Goal: Task Accomplishment & Management: Manage account settings

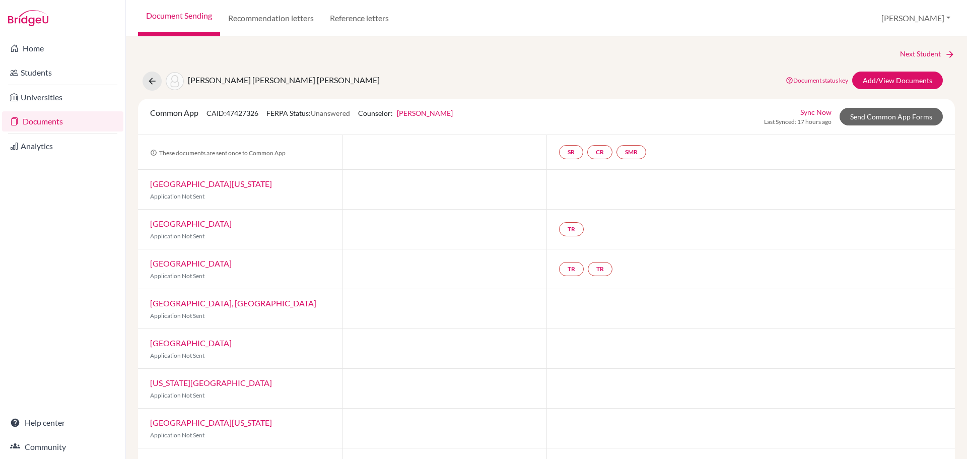
click at [46, 119] on link "Documents" at bounding box center [62, 121] width 121 height 20
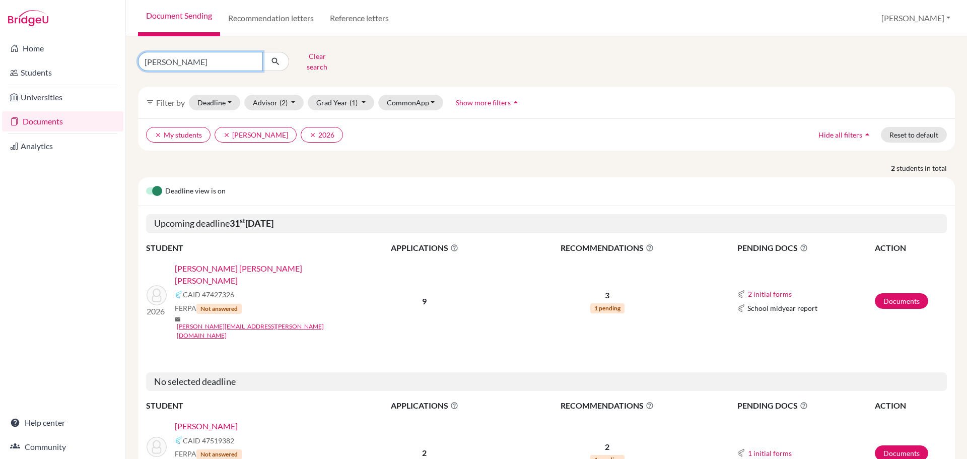
click at [191, 60] on input "cabrera" at bounding box center [200, 61] width 125 height 19
type input "castella"
click button "submit" at bounding box center [275, 61] width 27 height 19
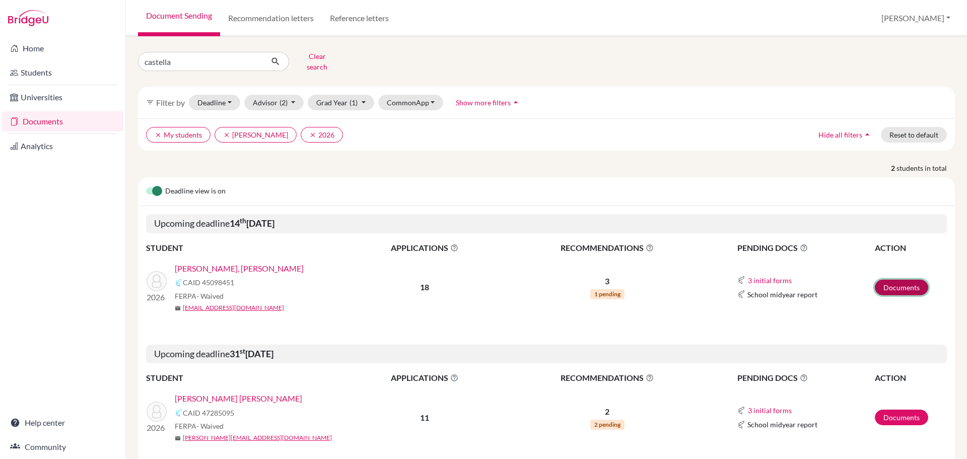
click at [897, 281] on link "Documents" at bounding box center [901, 288] width 53 height 16
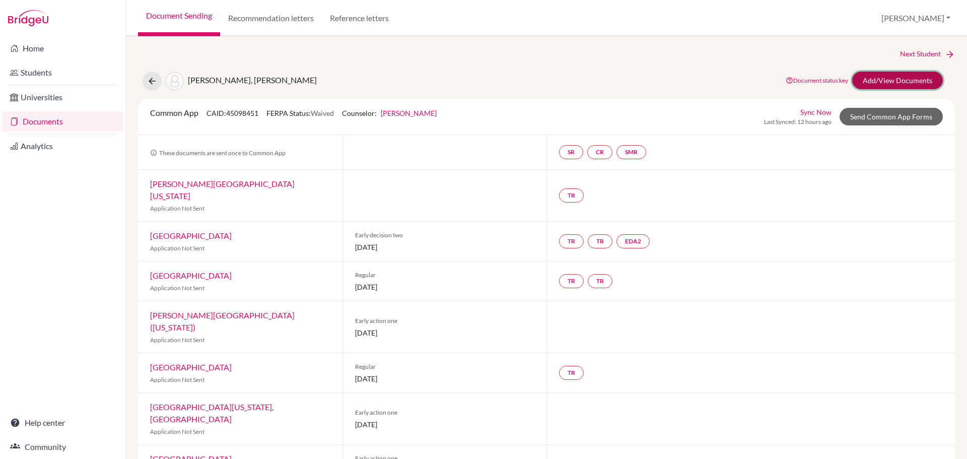
click at [875, 79] on link "Add/View Documents" at bounding box center [897, 81] width 91 height 18
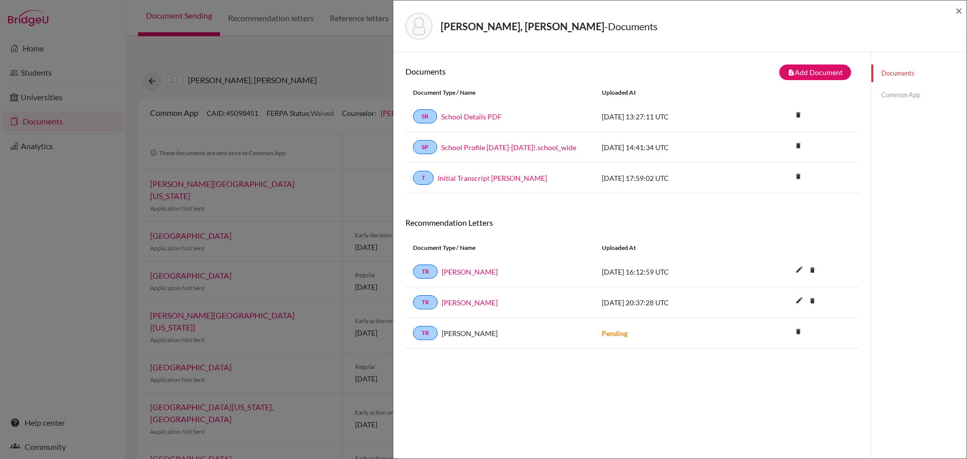
click at [881, 96] on link "Common App" at bounding box center [918, 95] width 95 height 18
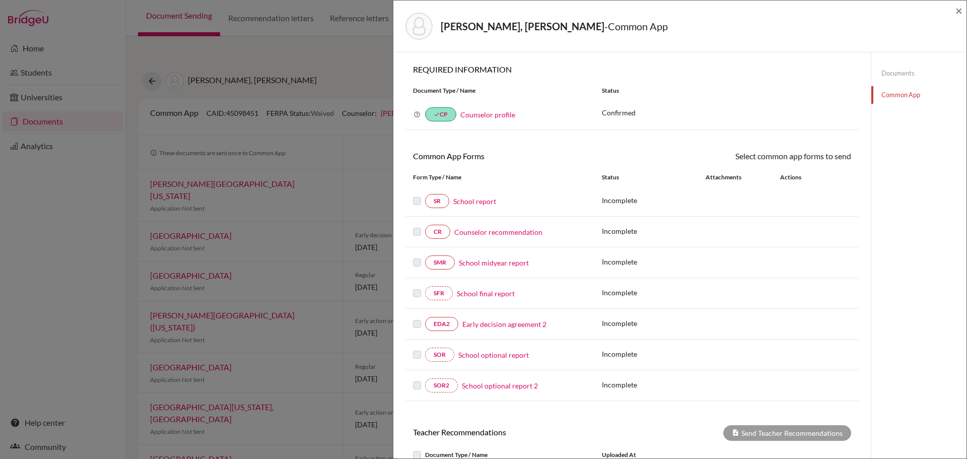
click at [490, 234] on link "Counselor recommendation" at bounding box center [498, 232] width 88 height 11
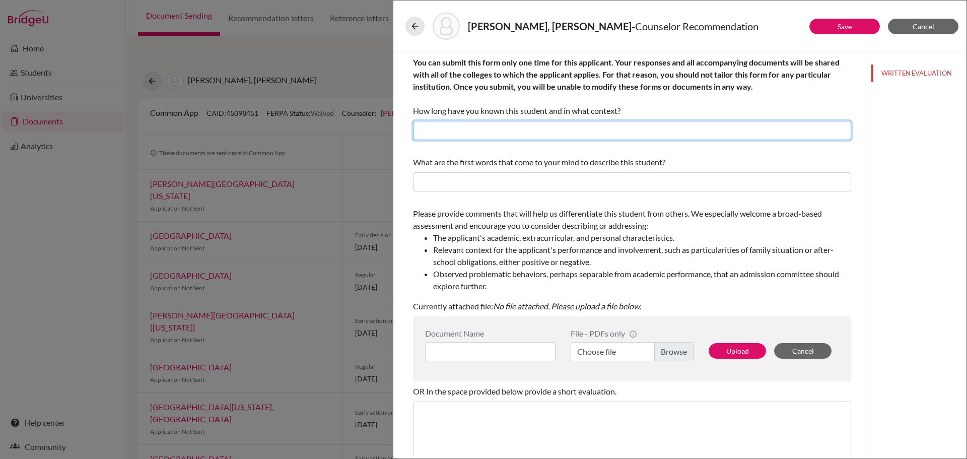
click at [499, 129] on input "text" at bounding box center [632, 130] width 438 height 19
type input "2 years"
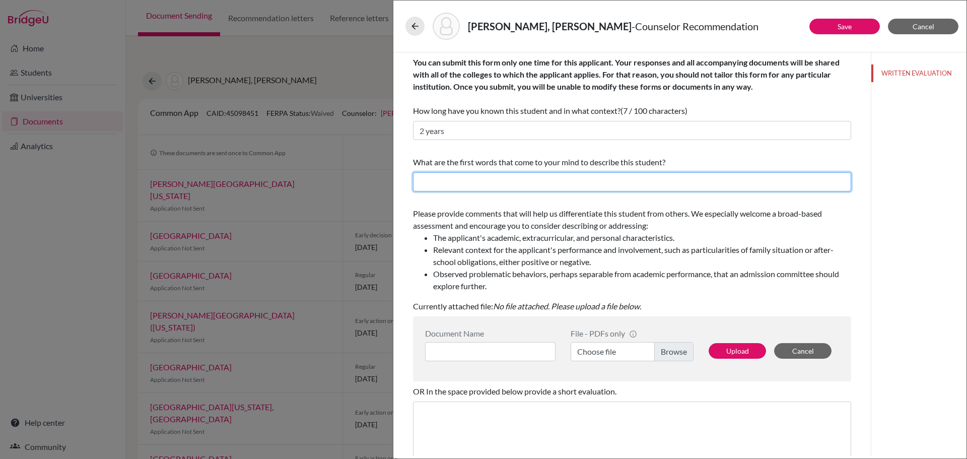
click at [735, 182] on input "text" at bounding box center [632, 181] width 438 height 19
type input "Visionary, Goal-Oriented, Compassionate"
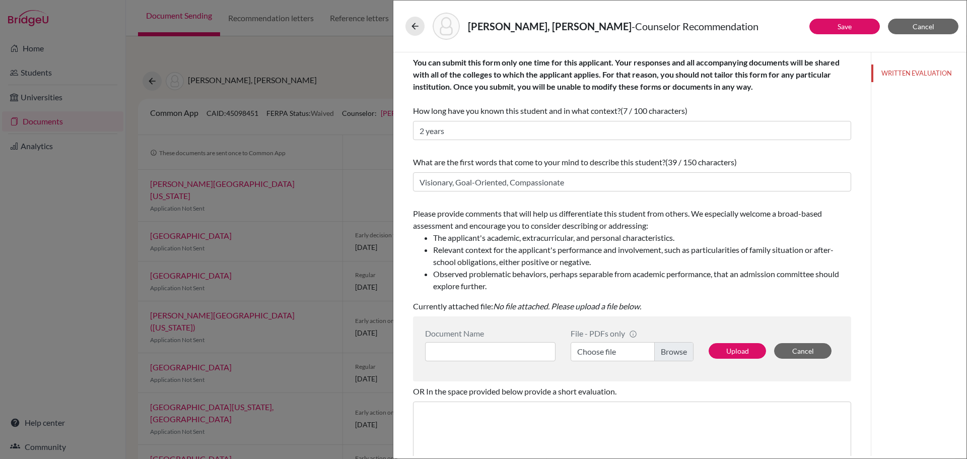
click at [659, 351] on label "Choose file" at bounding box center [632, 351] width 123 height 19
click at [659, 351] on input "Choose file" at bounding box center [632, 351] width 123 height 19
click at [502, 350] on input at bounding box center [490, 351] width 130 height 19
type input "Counselor Recommendation"
click at [725, 353] on button "Upload" at bounding box center [737, 351] width 57 height 16
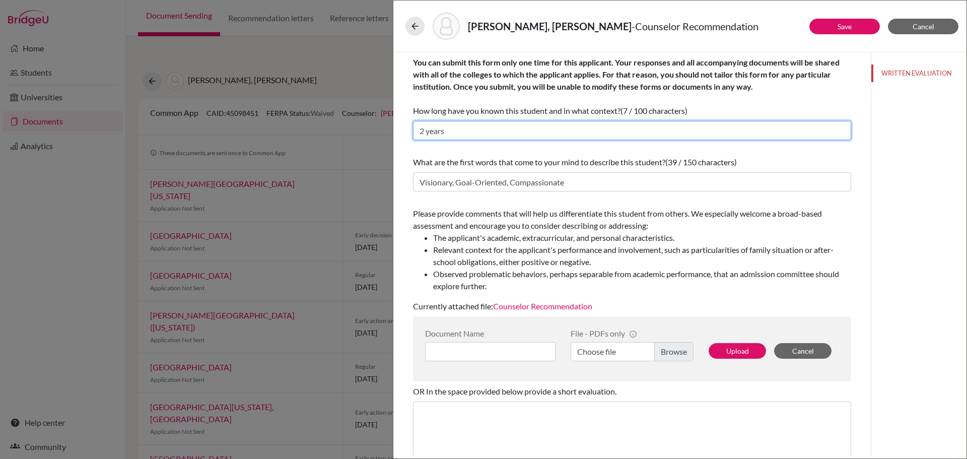
click at [458, 133] on input "2 years" at bounding box center [632, 130] width 438 height 19
type input "1 Year"
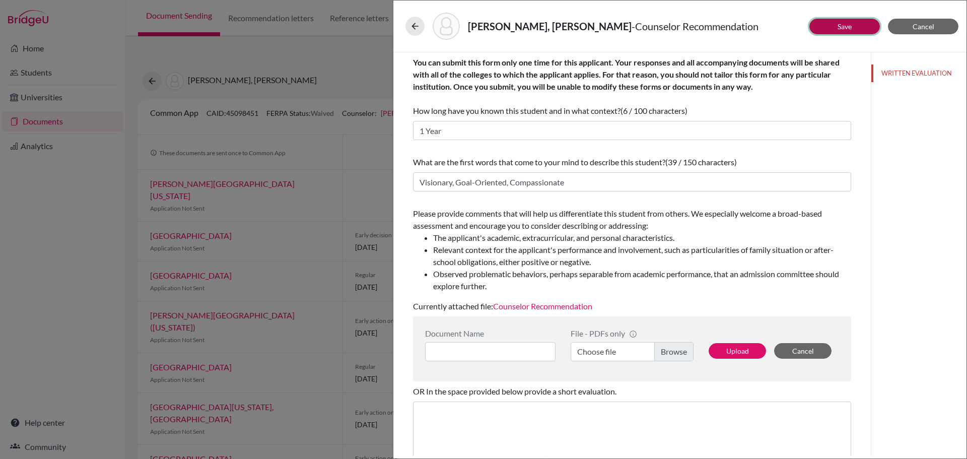
click at [822, 24] on button "Save" at bounding box center [844, 27] width 71 height 16
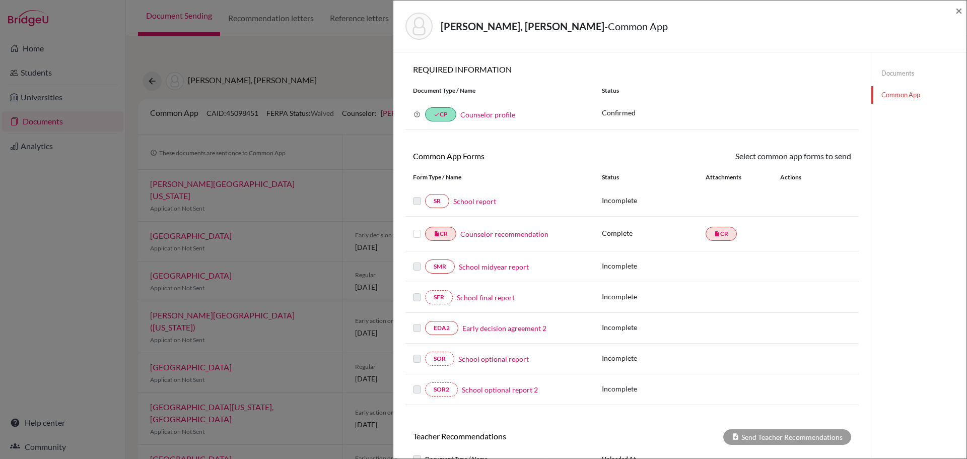
click at [473, 200] on link "School report" at bounding box center [474, 201] width 43 height 11
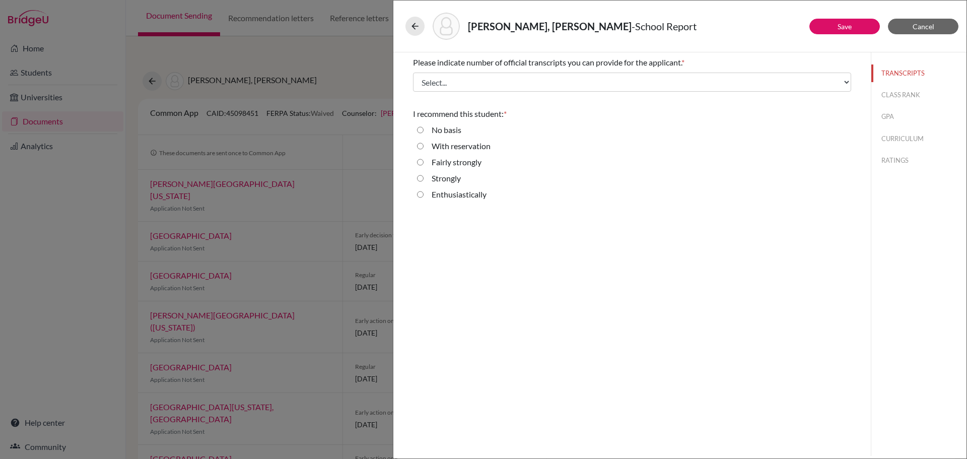
click at [420, 195] on input "Enthusiastically" at bounding box center [420, 194] width 7 height 12
radio input "true"
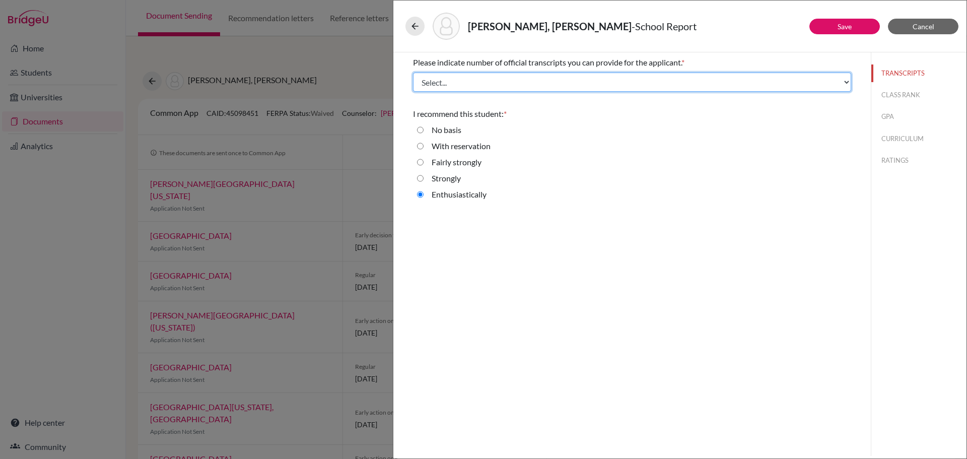
click at [738, 82] on select "Select... 1 2 3 4" at bounding box center [632, 82] width 438 height 19
select select "1"
click at [413, 73] on select "Select... 1 2 3 4" at bounding box center [632, 82] width 438 height 19
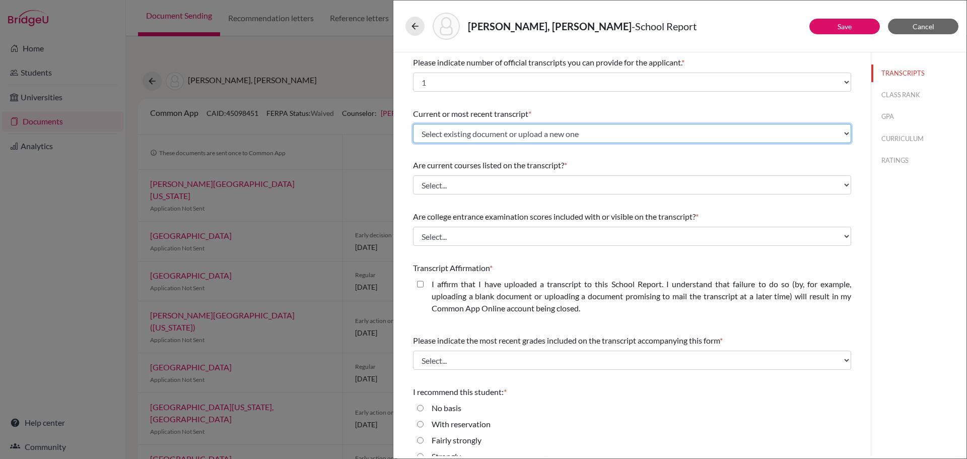
click at [634, 134] on select "Select existing document or upload a new one Initial Transcript Miranda Castell…" at bounding box center [632, 133] width 438 height 19
select select "665769"
click at [413, 124] on select "Select existing document or upload a new one Initial Transcript Miranda Castell…" at bounding box center [632, 133] width 438 height 19
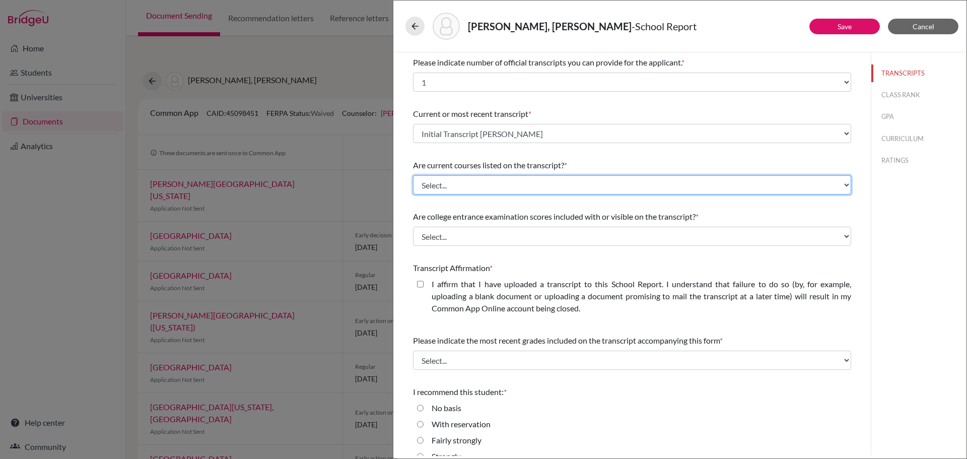
click at [606, 184] on select "Select... Yes No" at bounding box center [632, 184] width 438 height 19
select select "0"
click at [413, 175] on select "Select... Yes No" at bounding box center [632, 184] width 438 height 19
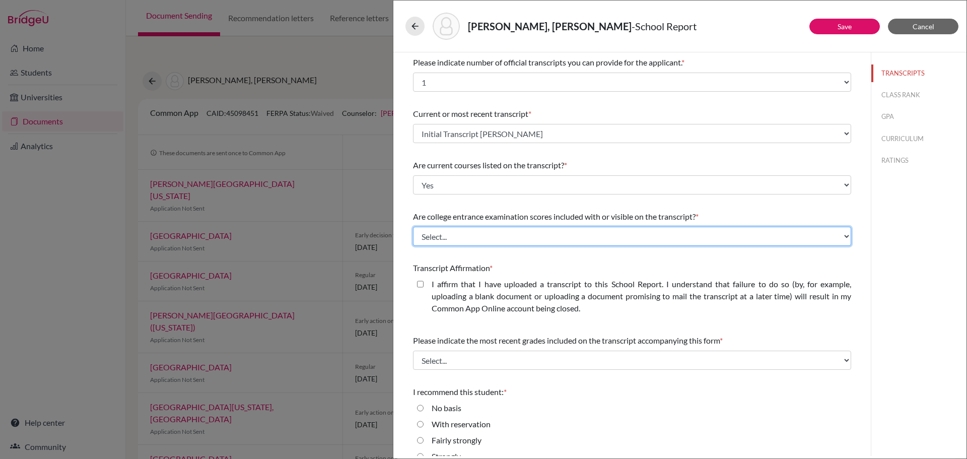
click at [576, 235] on select "Select... Yes No" at bounding box center [632, 236] width 438 height 19
select select "1"
click at [413, 227] on select "Select... Yes No" at bounding box center [632, 236] width 438 height 19
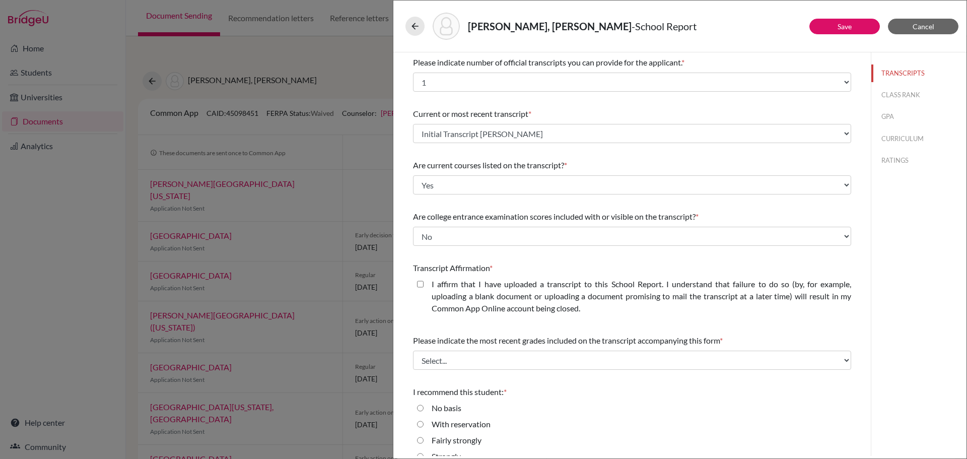
click at [421, 284] on closed\ "I affirm that I have uploaded a transcript to this School Report. I understand …" at bounding box center [420, 284] width 7 height 12
checkbox closed\ "true"
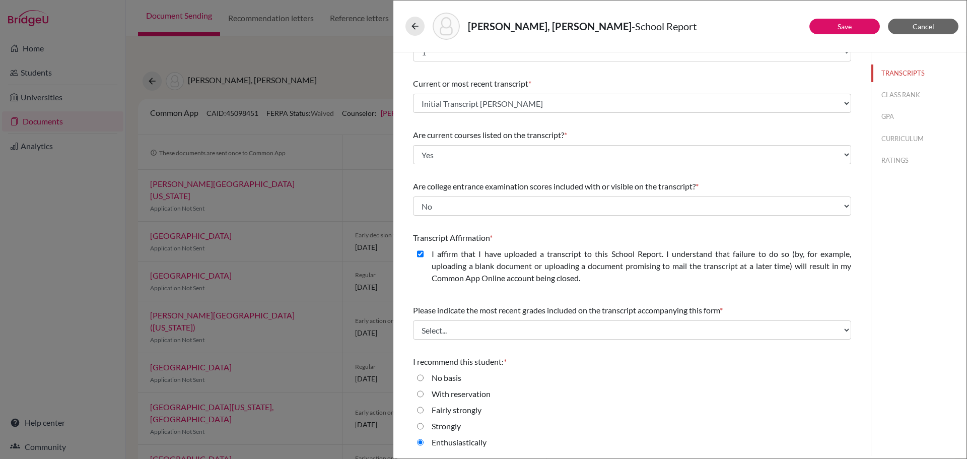
scroll to position [31, 0]
click at [574, 327] on select "Select... Final junior year grades 1st Quarter senior year grades 2nd Quarter/1…" at bounding box center [632, 329] width 438 height 19
select select "0"
click at [413, 320] on select "Select... Final junior year grades 1st Quarter senior year grades 2nd Quarter/1…" at bounding box center [632, 329] width 438 height 19
click at [881, 93] on button "CLASS RANK" at bounding box center [918, 95] width 95 height 18
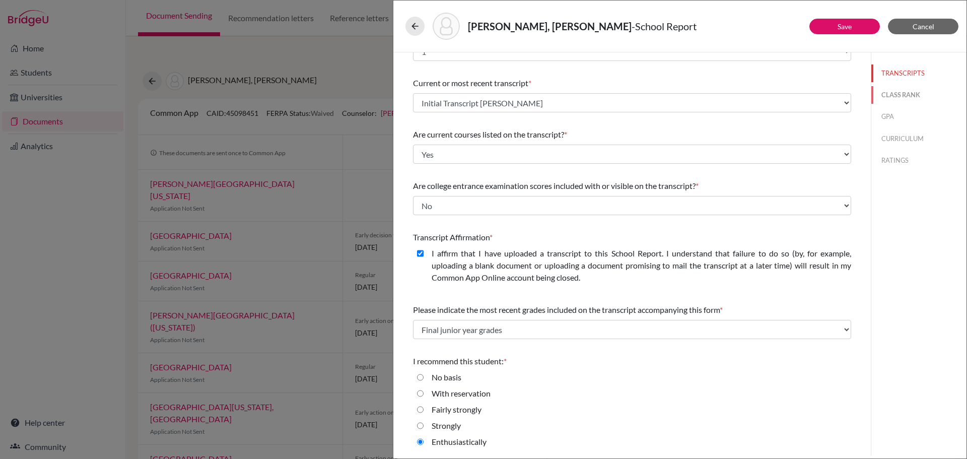
scroll to position [0, 0]
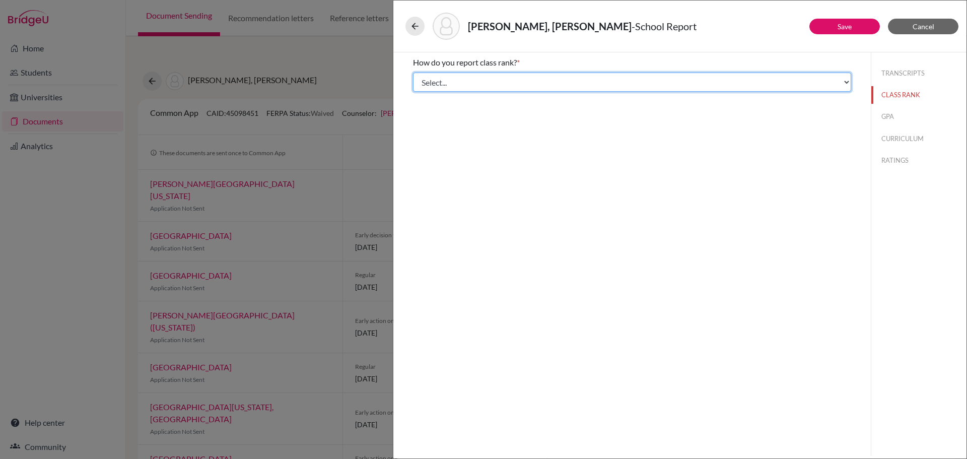
click at [762, 84] on select "Select... Exact Decile Quintile Quartile None" at bounding box center [632, 82] width 438 height 19
select select "2"
click at [413, 73] on select "Select... Exact Decile Quintile Quartile None" at bounding box center [632, 82] width 438 height 19
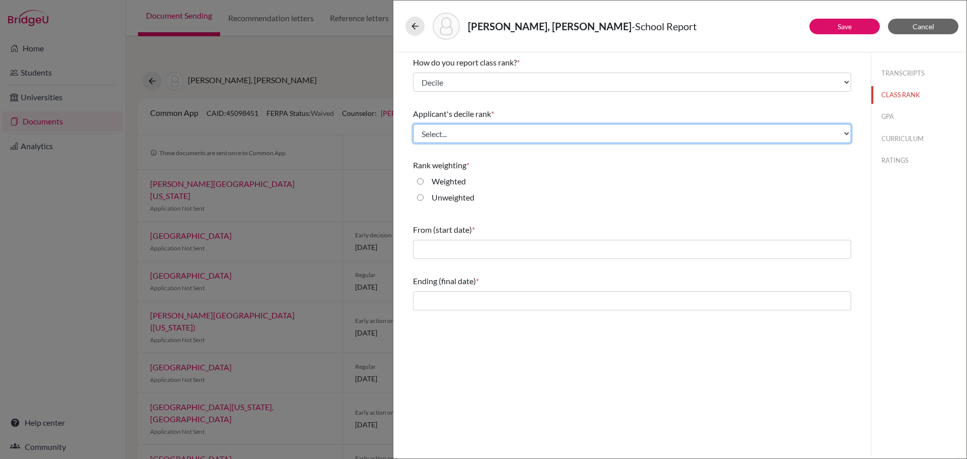
click at [744, 136] on select "Select... Top 10% Top 20% Top 30% Top 40% Top 50% Top 60% Top 70% Top 80% Top 9…" at bounding box center [632, 133] width 438 height 19
select select "1"
click at [413, 124] on select "Select... Top 10% Top 20% Top 30% Top 40% Top 50% Top 60% Top 70% Top 80% Top 9…" at bounding box center [632, 133] width 438 height 19
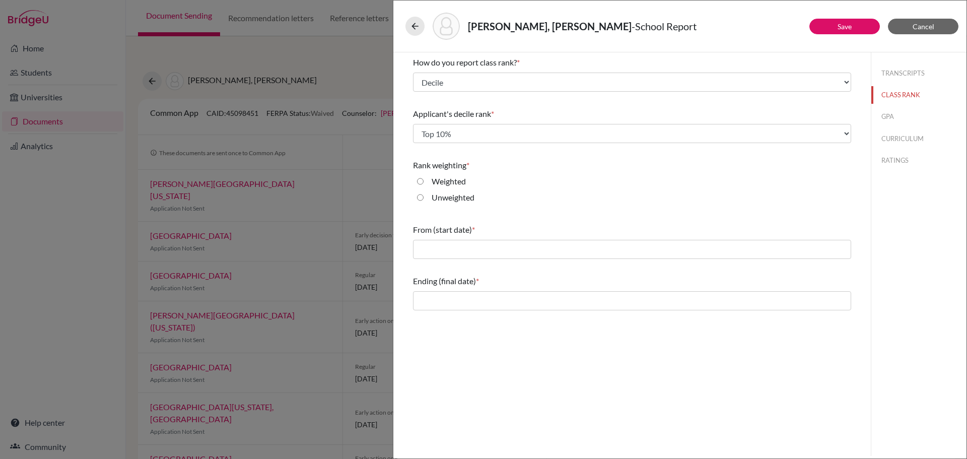
click at [420, 180] on input "Weighted" at bounding box center [420, 181] width 7 height 12
radio input "true"
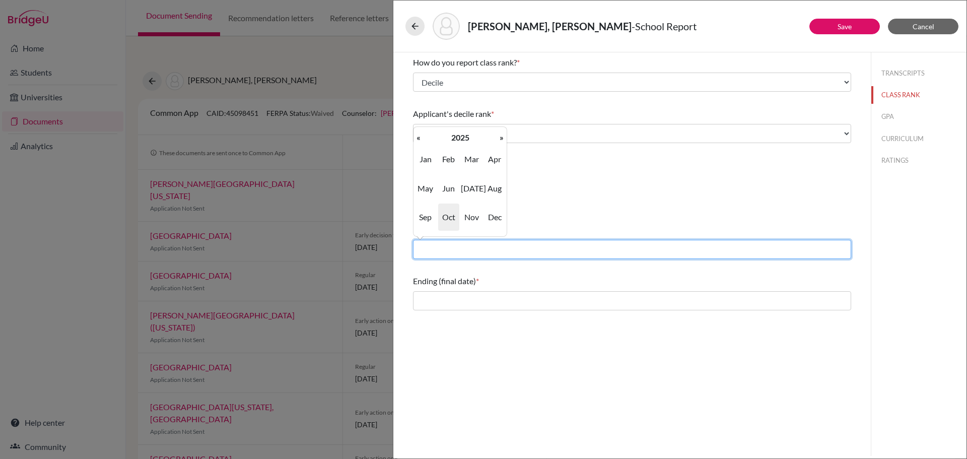
click at [494, 251] on input "text" at bounding box center [632, 249] width 438 height 19
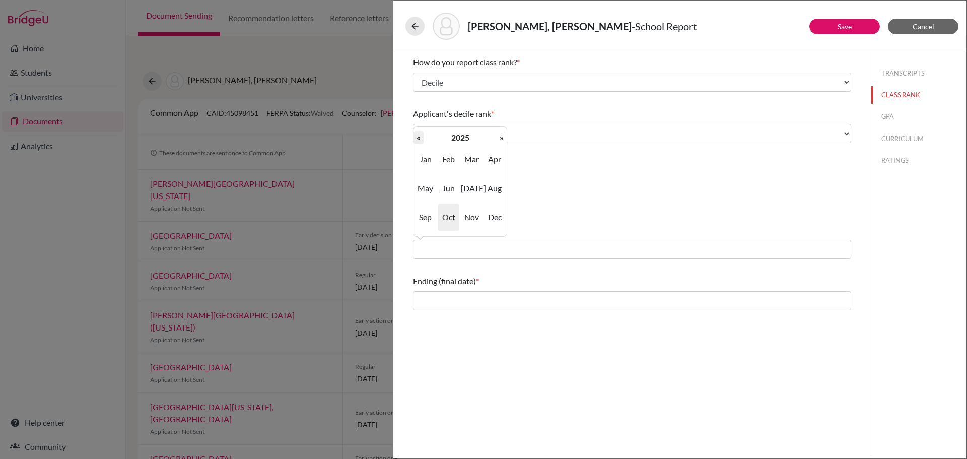
click at [420, 139] on th "«" at bounding box center [419, 137] width 10 height 13
click at [497, 188] on span "Aug" at bounding box center [494, 188] width 21 height 27
type input "08/2022"
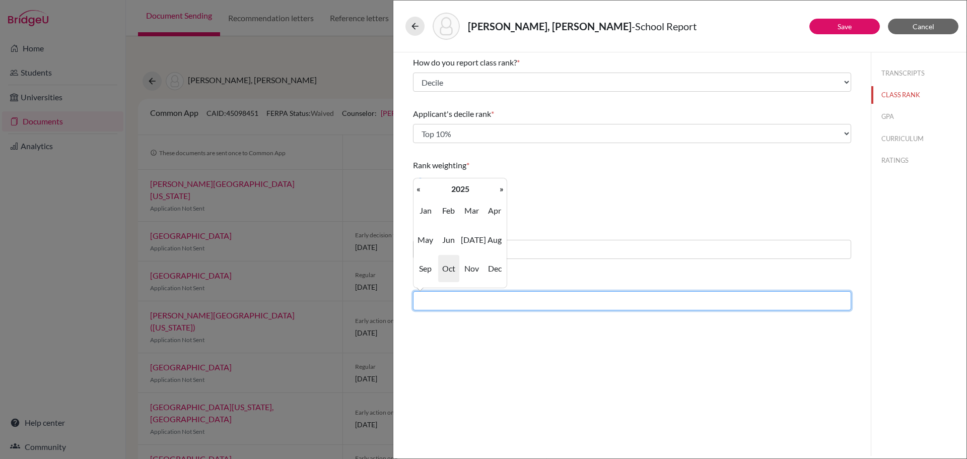
click at [482, 305] on input "text" at bounding box center [632, 300] width 438 height 19
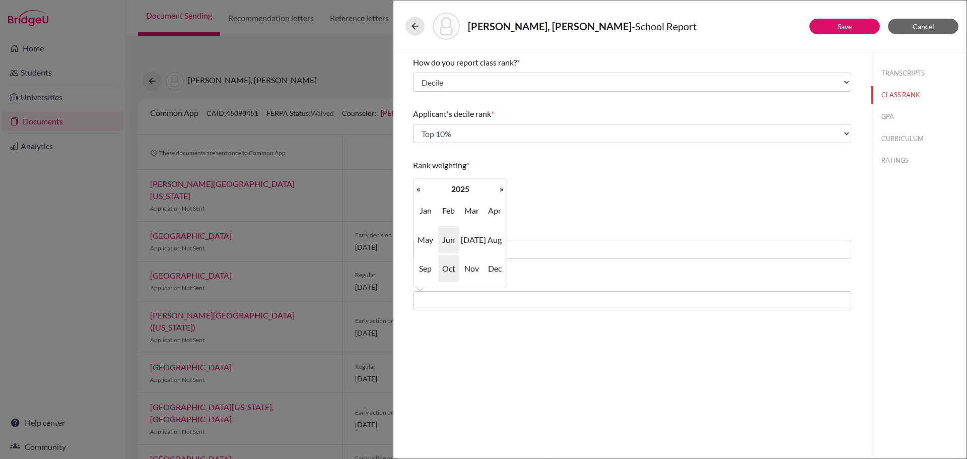
click at [445, 239] on span "Jun" at bounding box center [448, 239] width 21 height 27
type input "06/2025"
click at [885, 114] on button "GPA" at bounding box center [918, 117] width 95 height 18
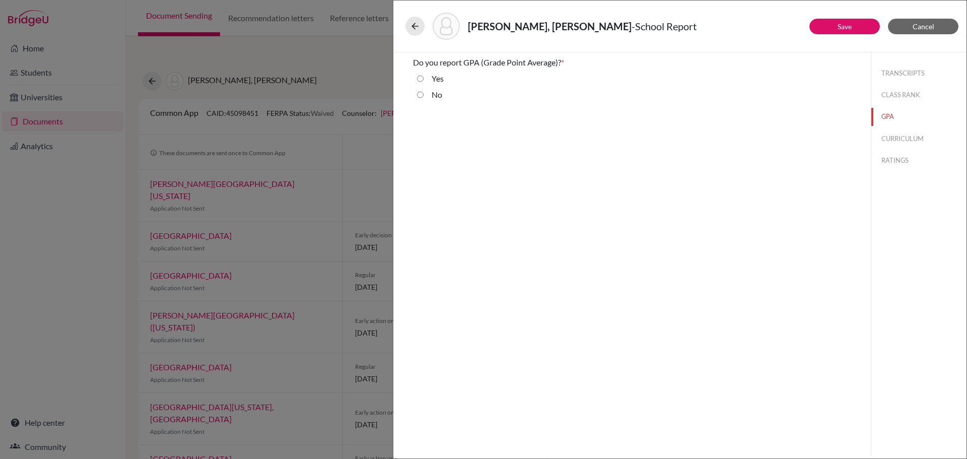
click at [418, 79] on input "Yes" at bounding box center [420, 79] width 7 height 12
radio input "true"
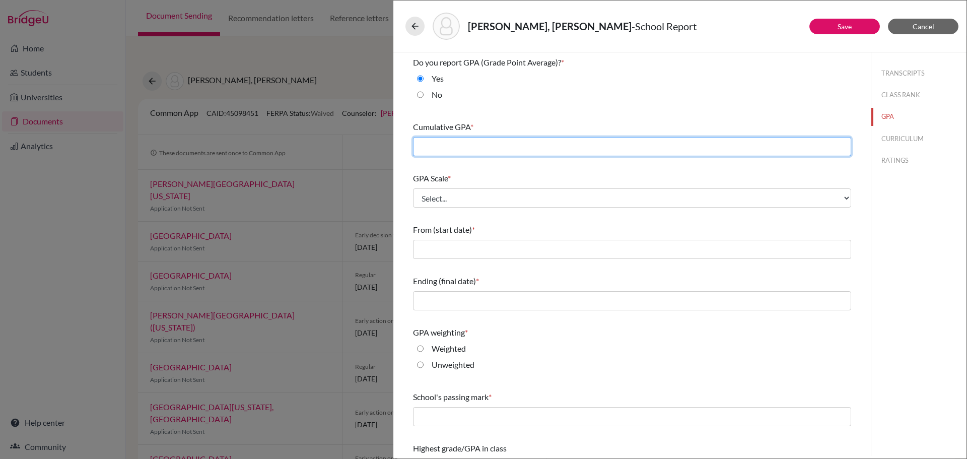
click at [479, 148] on input "text" at bounding box center [632, 146] width 438 height 19
type input "97.19"
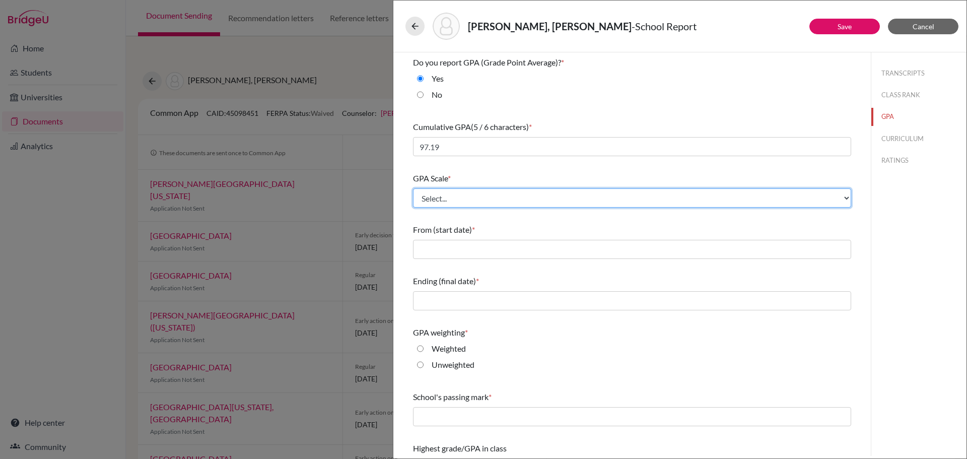
click at [474, 195] on select "Select... 4 5 6 7 8 9 10 11 12 13 14 15 16 17 18 19 20 100" at bounding box center [632, 197] width 438 height 19
select select "100"
click at [413, 188] on select "Select... 4 5 6 7 8 9 10 11 12 13 14 15 16 17 18 19 20 100" at bounding box center [632, 197] width 438 height 19
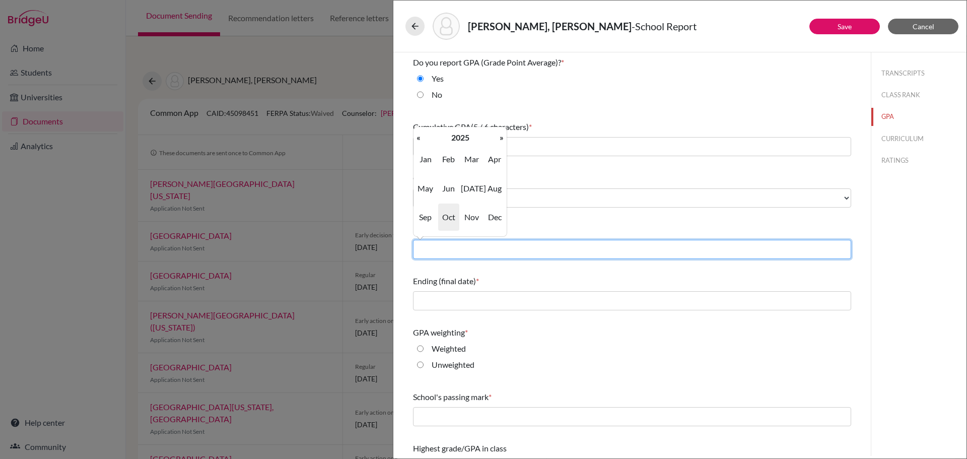
click at [528, 250] on input "text" at bounding box center [632, 249] width 438 height 19
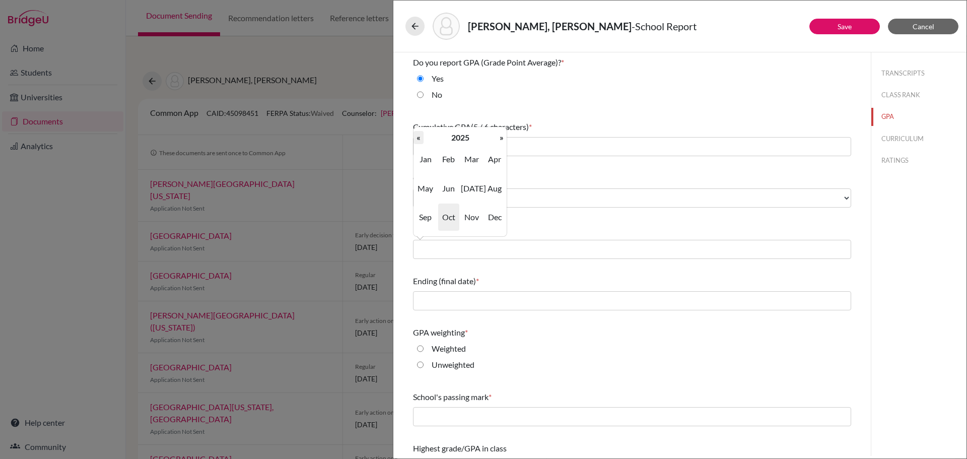
click at [422, 141] on th "«" at bounding box center [419, 137] width 10 height 13
click at [492, 188] on span "Aug" at bounding box center [494, 188] width 21 height 27
type input "08/2022"
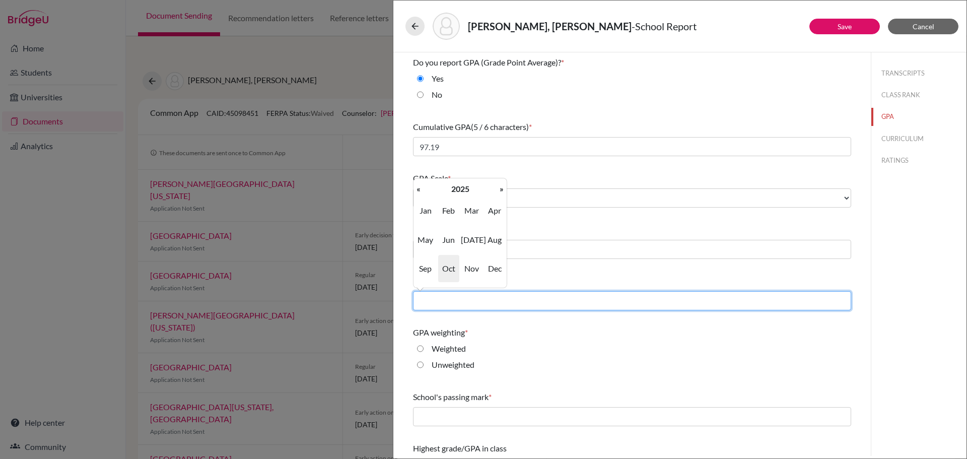
click at [489, 304] on input "text" at bounding box center [632, 300] width 438 height 19
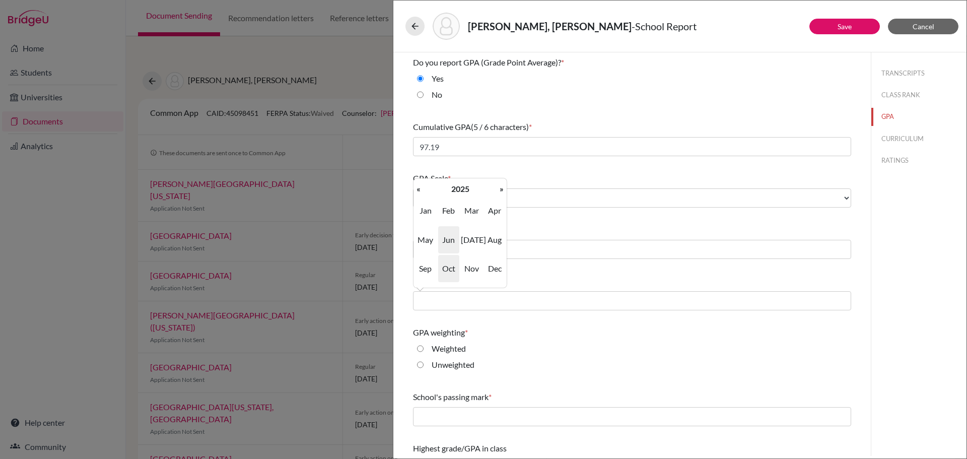
click at [447, 240] on span "Jun" at bounding box center [448, 239] width 21 height 27
type input "06/2025"
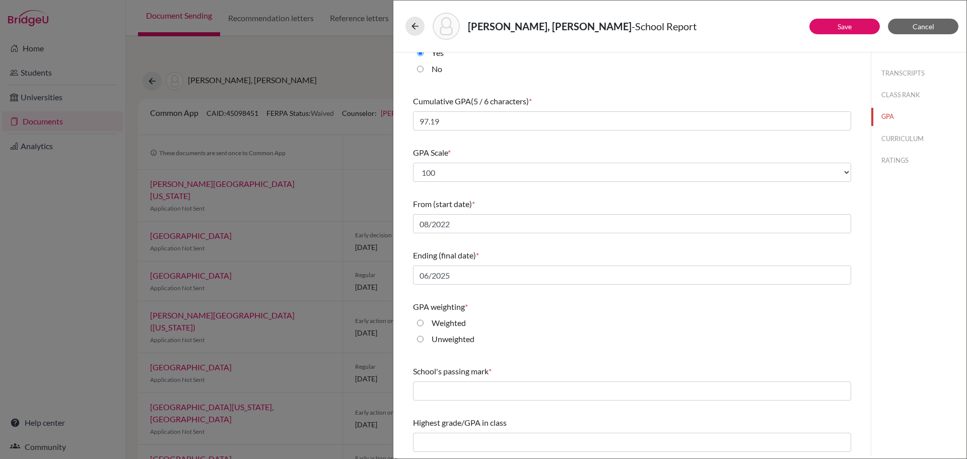
click at [420, 321] on input "Weighted" at bounding box center [420, 323] width 7 height 12
radio input "true"
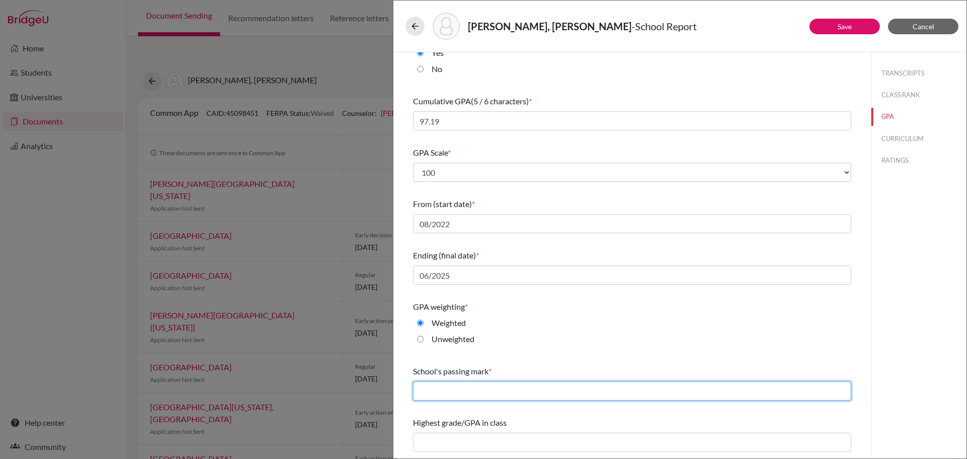
click at [514, 387] on input "text" at bounding box center [632, 390] width 438 height 19
type input "65"
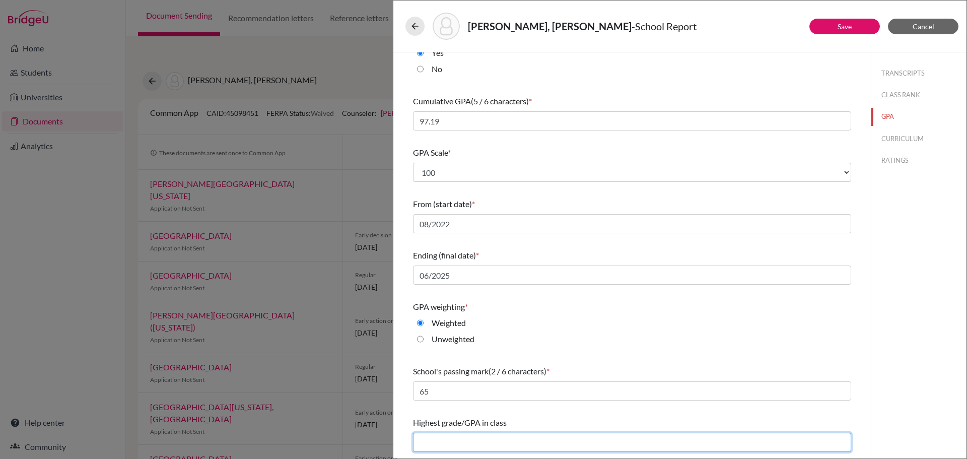
click at [480, 441] on input "text" at bounding box center [632, 442] width 438 height 19
type input "99.43"
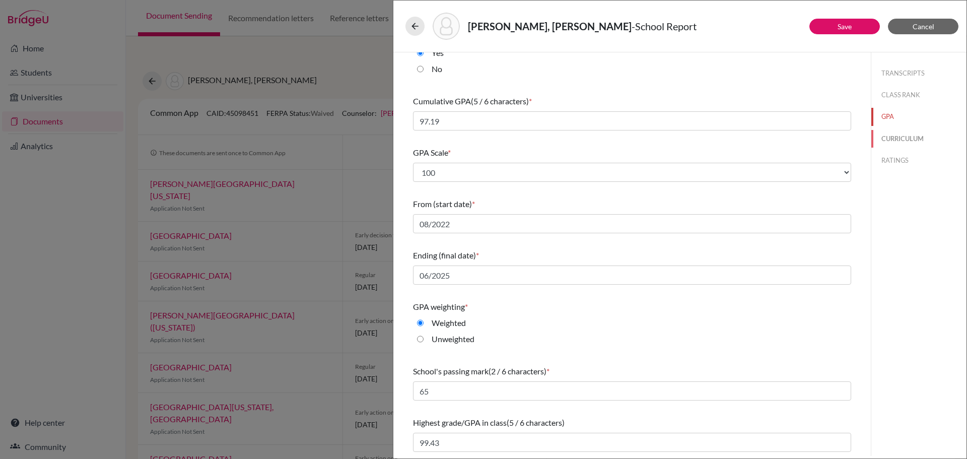
click at [892, 140] on button "CURRICULUM" at bounding box center [918, 139] width 95 height 18
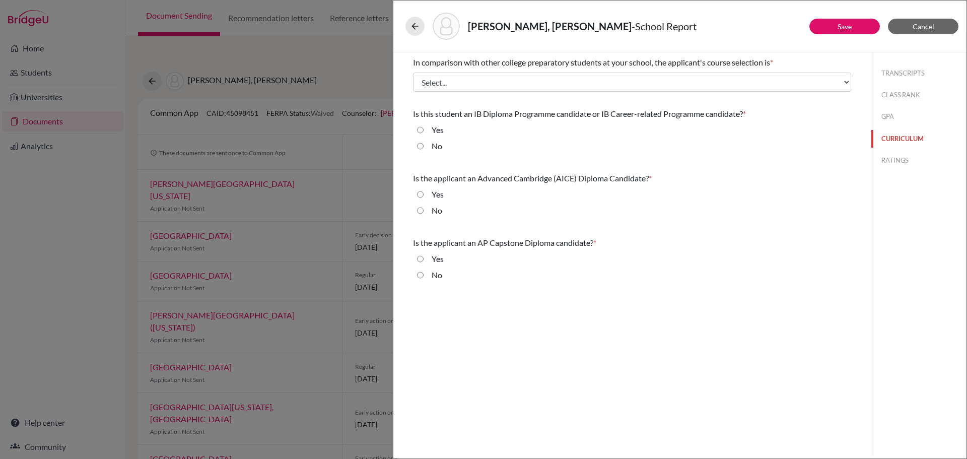
scroll to position [0, 0]
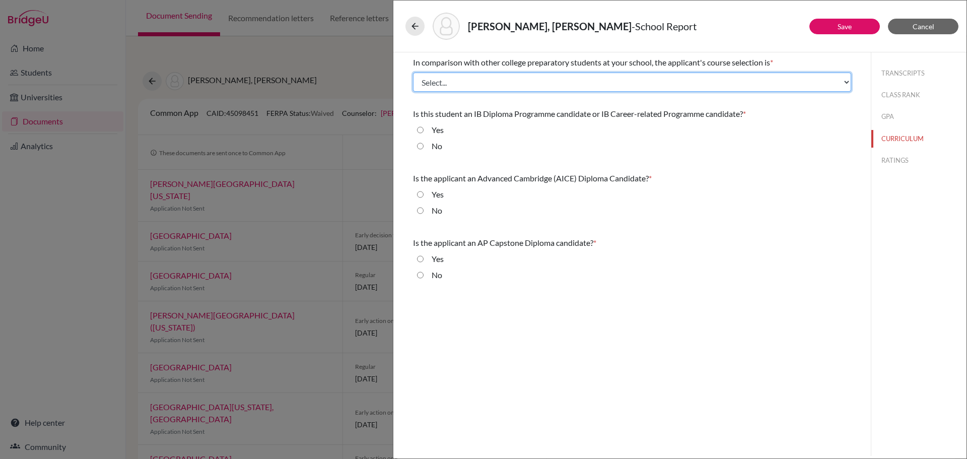
click at [542, 80] on select "Select... Less than demanding Average Demanding Very demanding Most demanding P…" at bounding box center [632, 82] width 438 height 19
select select "4"
click at [413, 73] on select "Select... Less than demanding Average Demanding Very demanding Most demanding P…" at bounding box center [632, 82] width 438 height 19
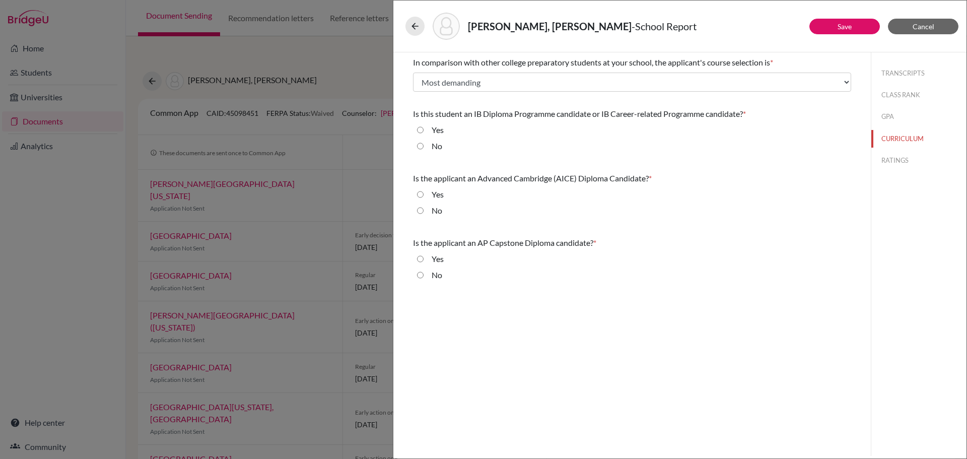
click at [421, 146] on input "No" at bounding box center [420, 146] width 7 height 12
radio input "true"
click at [419, 211] on input "No" at bounding box center [420, 210] width 7 height 12
radio input "true"
click at [421, 274] on input "No" at bounding box center [420, 275] width 7 height 12
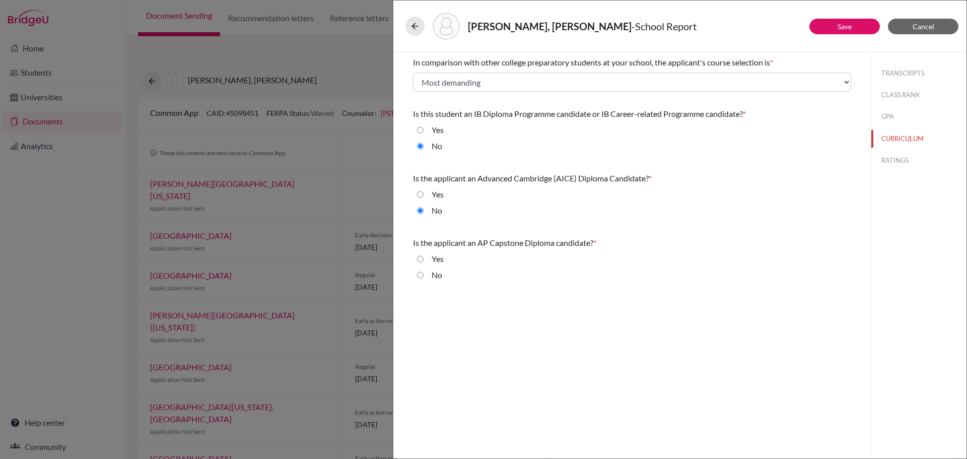
radio input "true"
click at [884, 159] on button "RATINGS" at bounding box center [918, 161] width 95 height 18
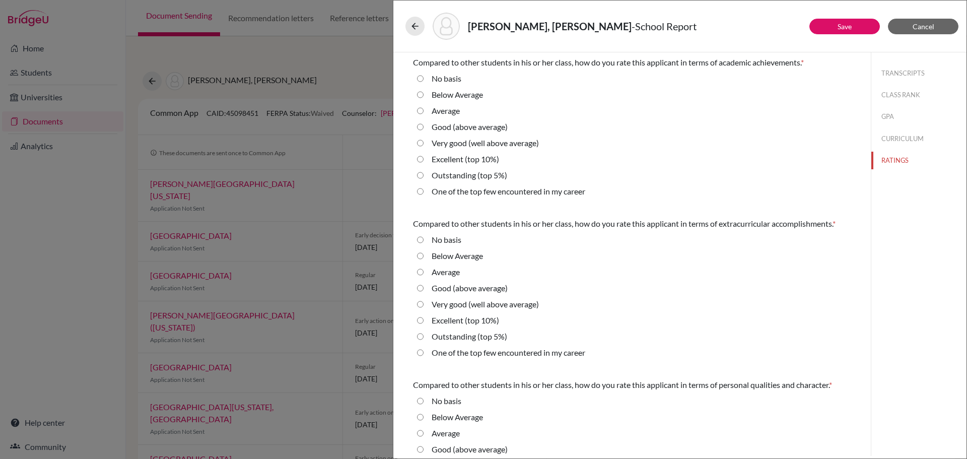
click at [420, 175] on 5\%\) "Outstanding (top 5%)" at bounding box center [420, 175] width 7 height 12
radio 5\%\) "true"
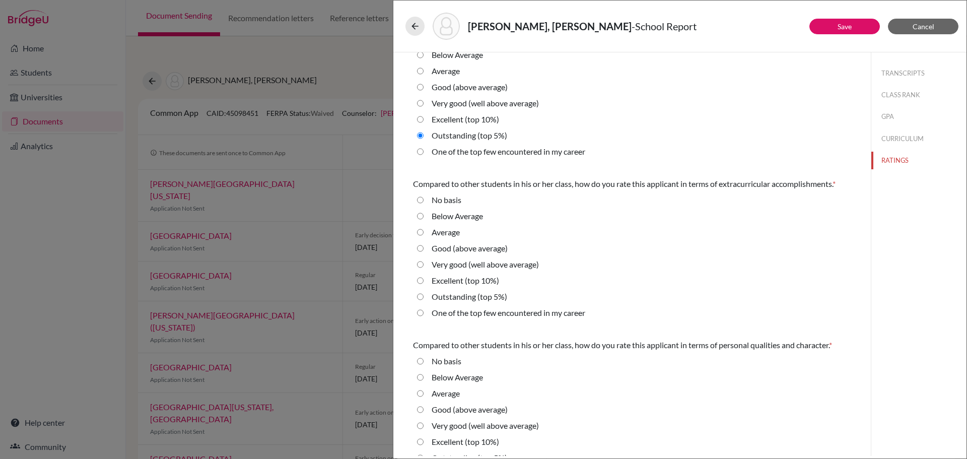
scroll to position [101, 0]
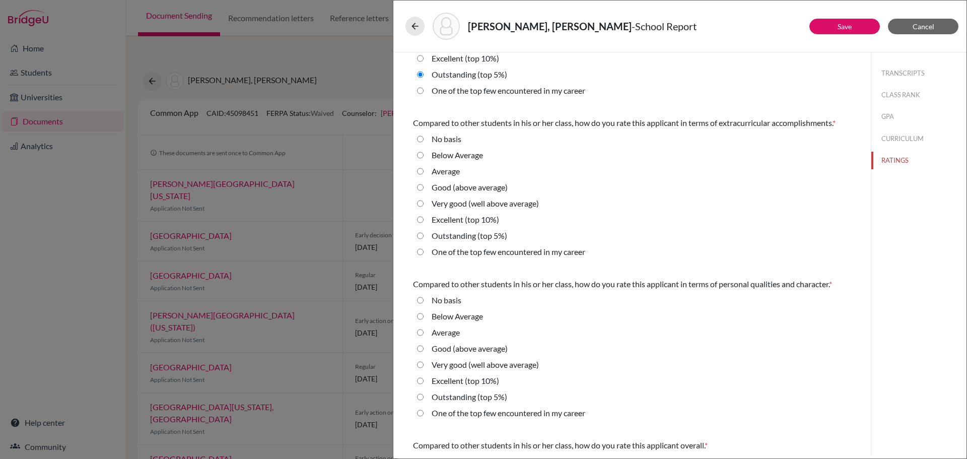
click at [423, 235] on 5\%\) "Outstanding (top 5%)" at bounding box center [420, 236] width 7 height 12
radio 5\%\) "true"
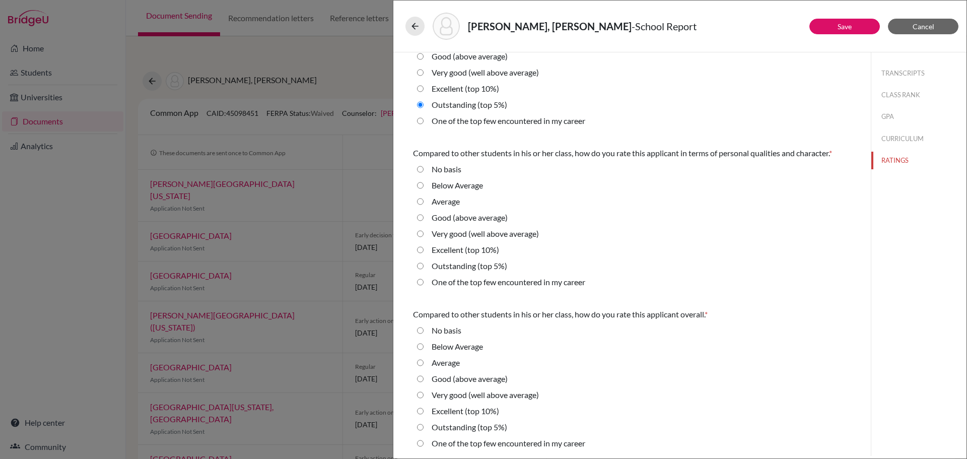
scroll to position [233, 0]
click at [420, 265] on 5\%\) "Outstanding (top 5%)" at bounding box center [420, 264] width 7 height 12
radio 5\%\) "true"
click at [419, 426] on 5\%\) "Outstanding (top 5%)" at bounding box center [420, 426] width 7 height 12
radio 5\%\) "true"
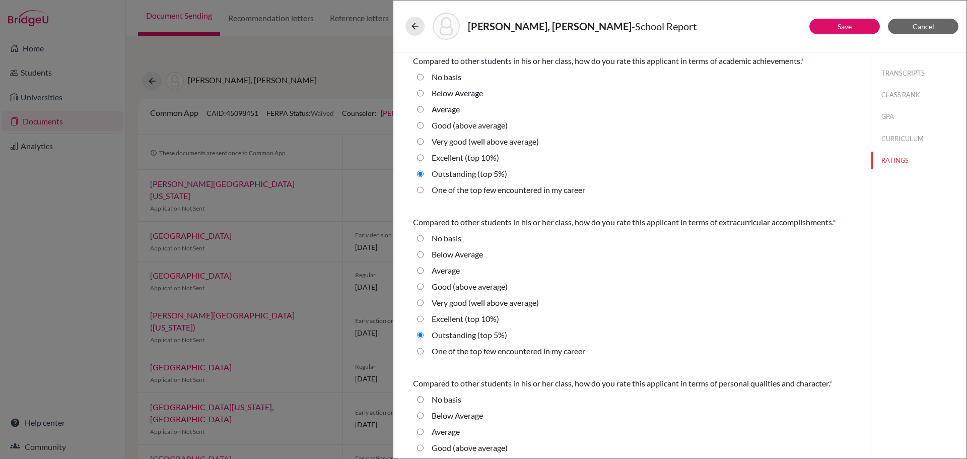
scroll to position [0, 0]
click at [846, 28] on link "Save" at bounding box center [845, 26] width 14 height 9
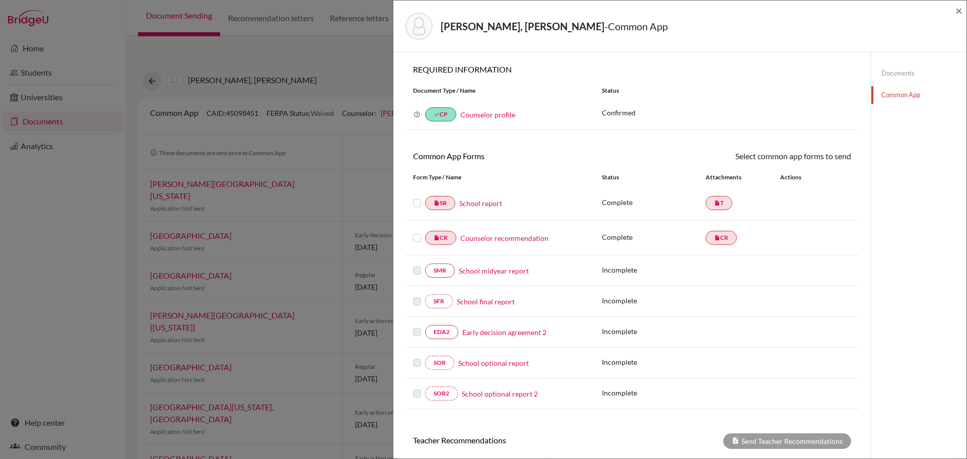
click at [888, 73] on link "Documents" at bounding box center [918, 73] width 95 height 18
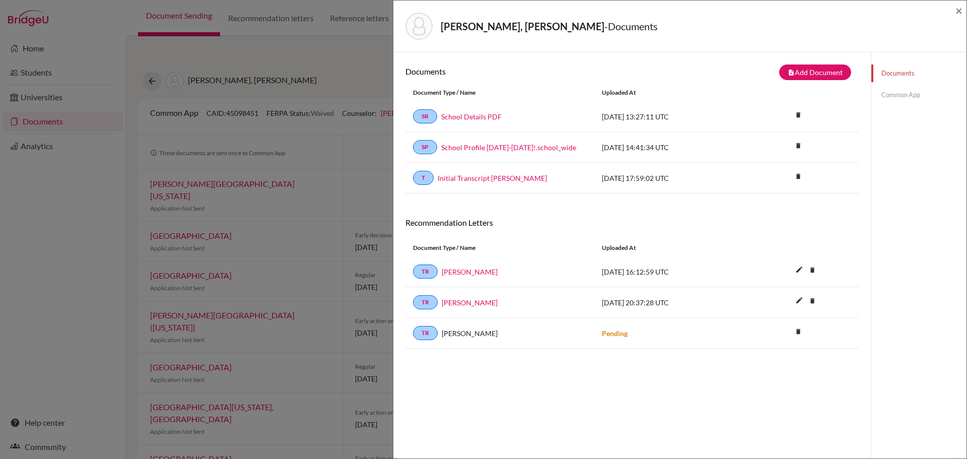
click at [903, 93] on link "Common App" at bounding box center [918, 95] width 95 height 18
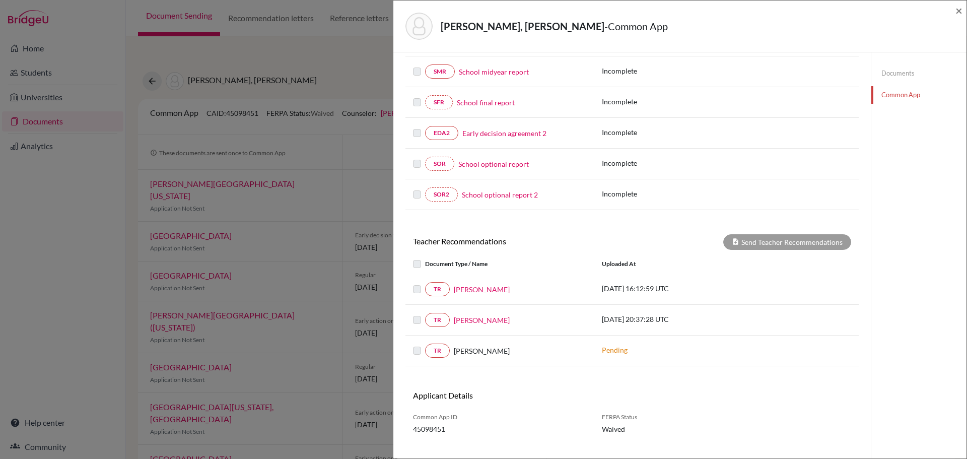
scroll to position [215, 0]
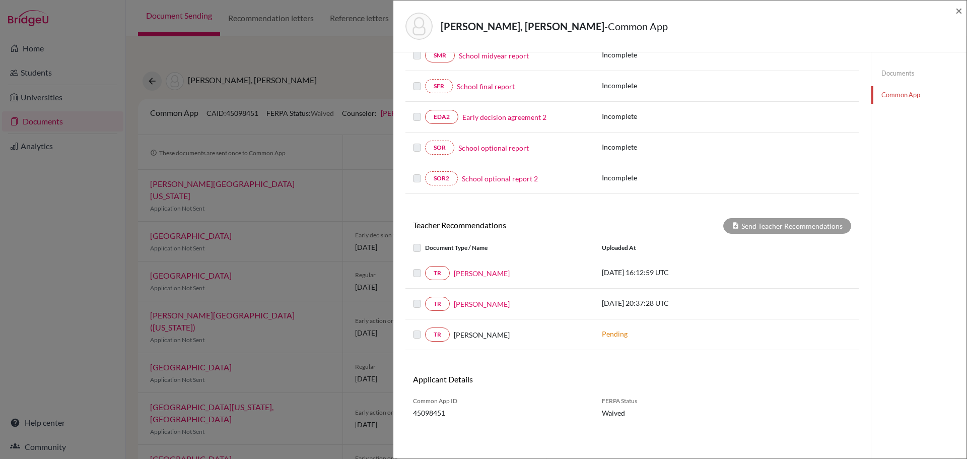
click at [425, 242] on label at bounding box center [425, 242] width 0 height 0
click at [425, 267] on label at bounding box center [425, 267] width 0 height 0
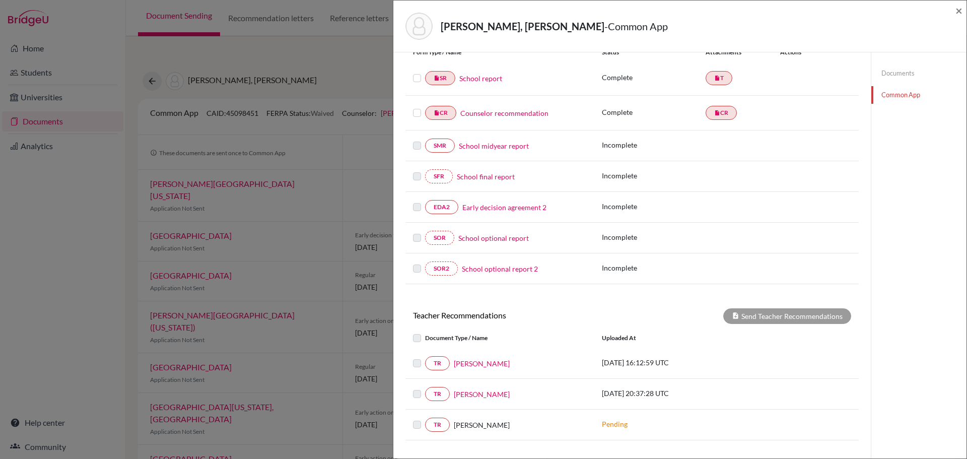
scroll to position [14, 0]
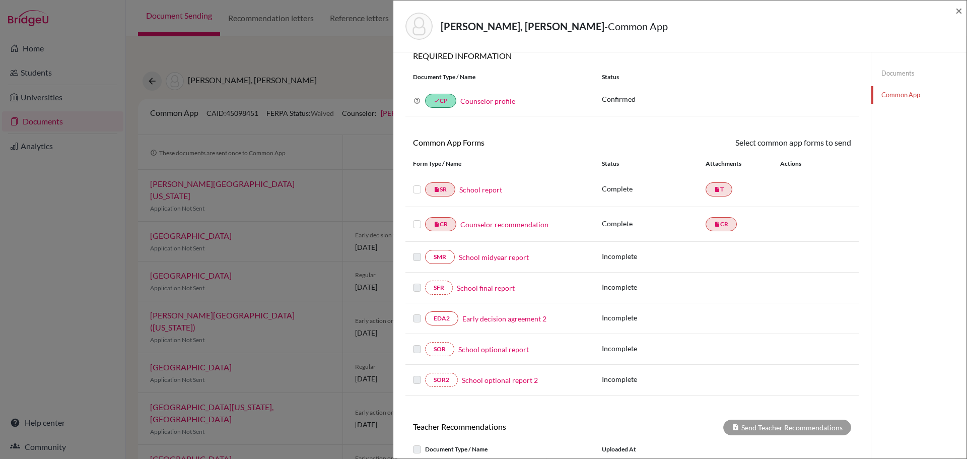
click at [417, 183] on label at bounding box center [417, 183] width 8 height 0
click at [0, 0] on input "checkbox" at bounding box center [0, 0] width 0 height 0
click at [416, 100] on icon at bounding box center [417, 100] width 7 height 7
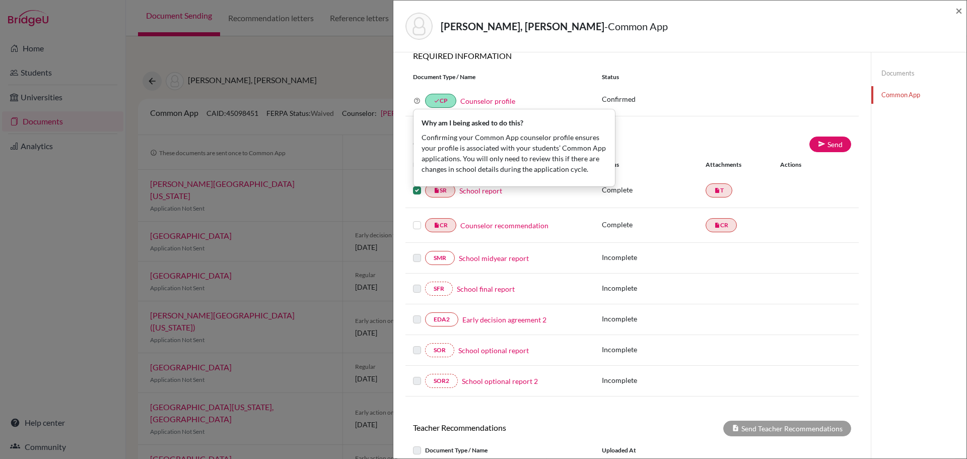
click at [483, 103] on link "Counselor profile" at bounding box center [487, 101] width 55 height 9
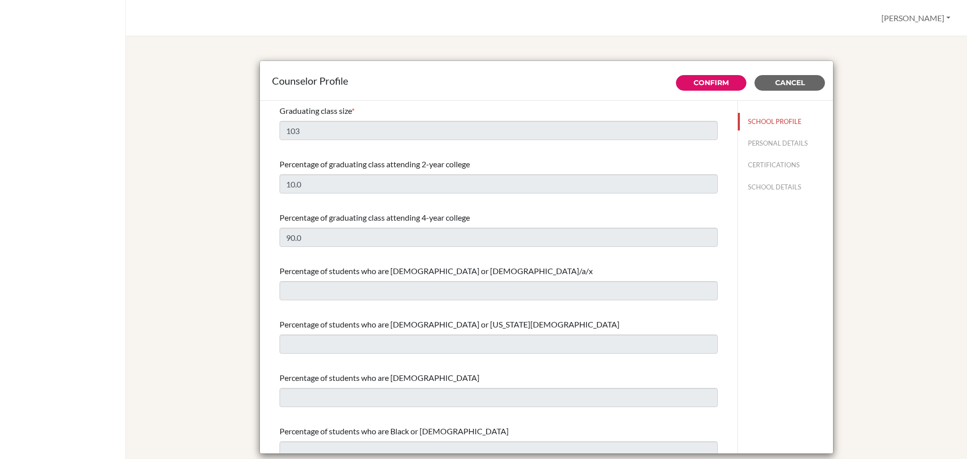
select select "0"
select select "350349"
click at [779, 140] on button "PERSONAL DETAILS" at bounding box center [785, 143] width 95 height 18
type input "[PERSON_NAME]"
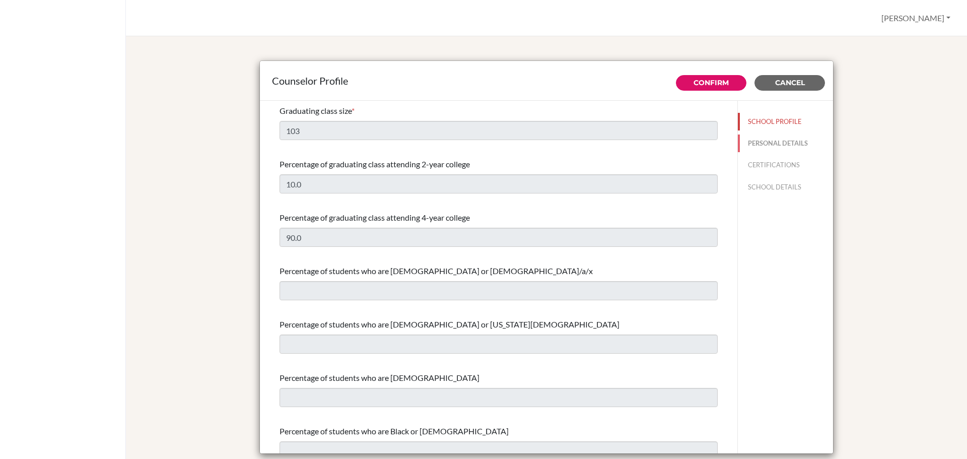
type input "HS Director / Senior Advisor"
type input "503.252-883-00"
type input "luna.fernanda@amschool.edu.sv"
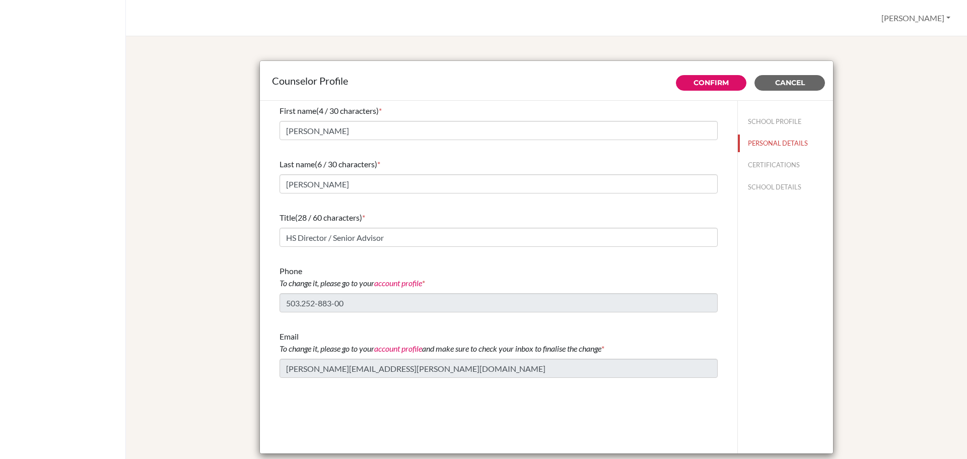
click at [395, 284] on link "account profile" at bounding box center [398, 283] width 48 height 10
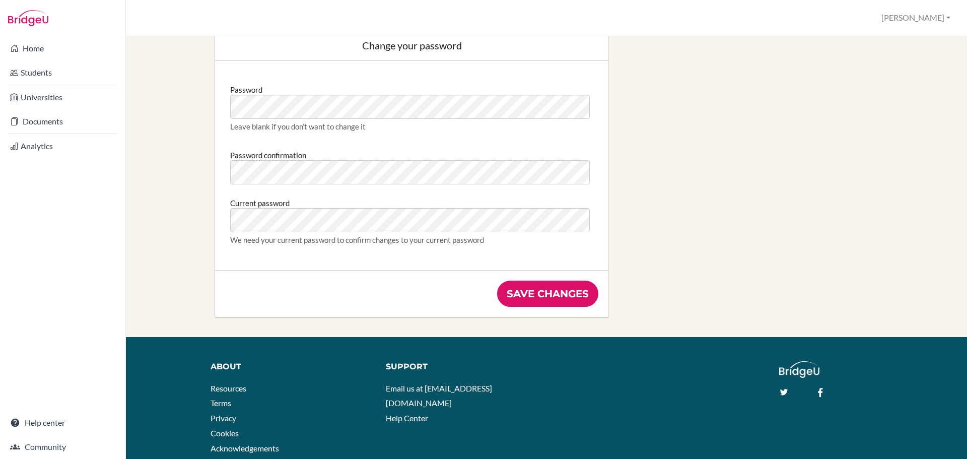
scroll to position [460, 0]
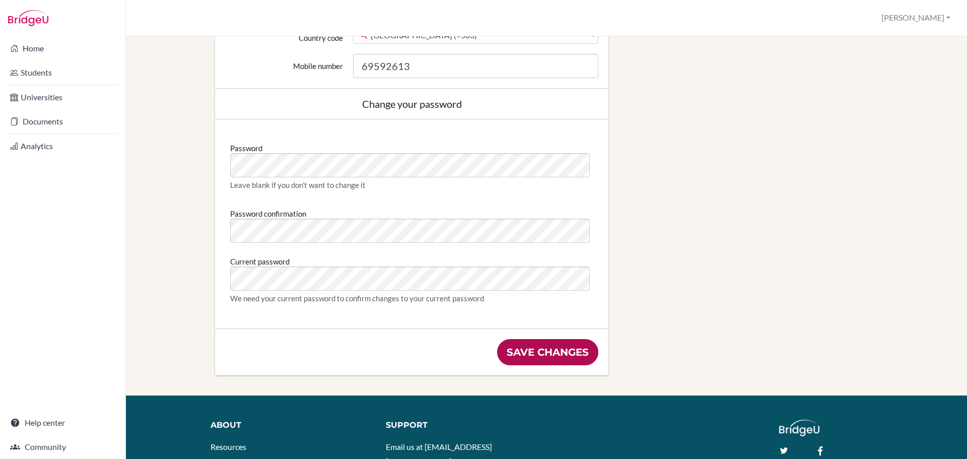
click at [518, 355] on input "Save changes" at bounding box center [547, 352] width 101 height 26
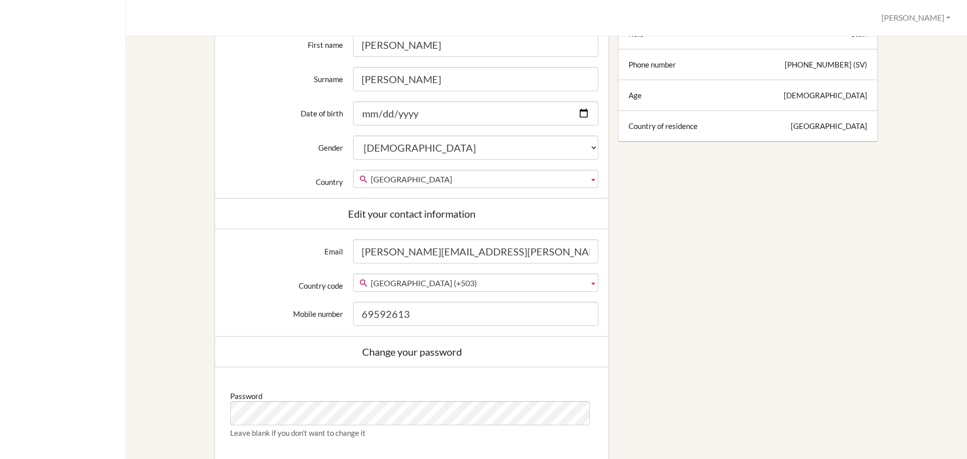
scroll to position [453, 0]
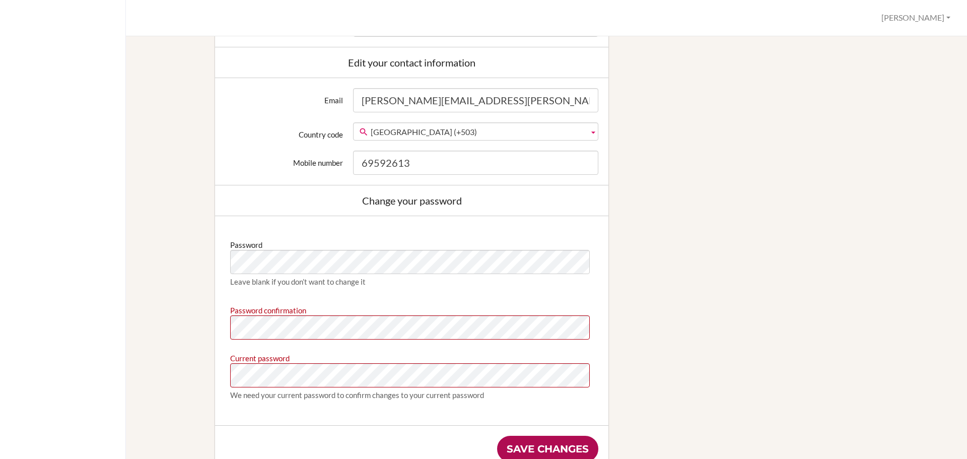
click at [536, 444] on input "Save changes" at bounding box center [547, 449] width 101 height 26
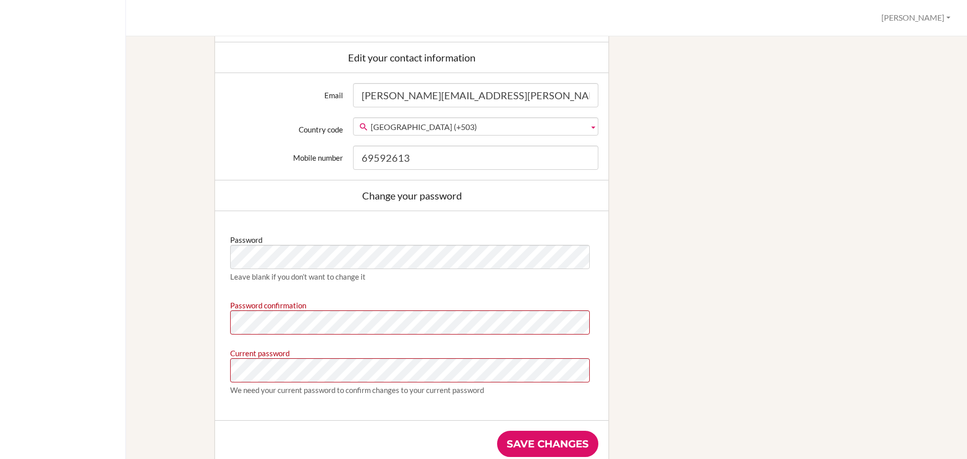
scroll to position [431, 0]
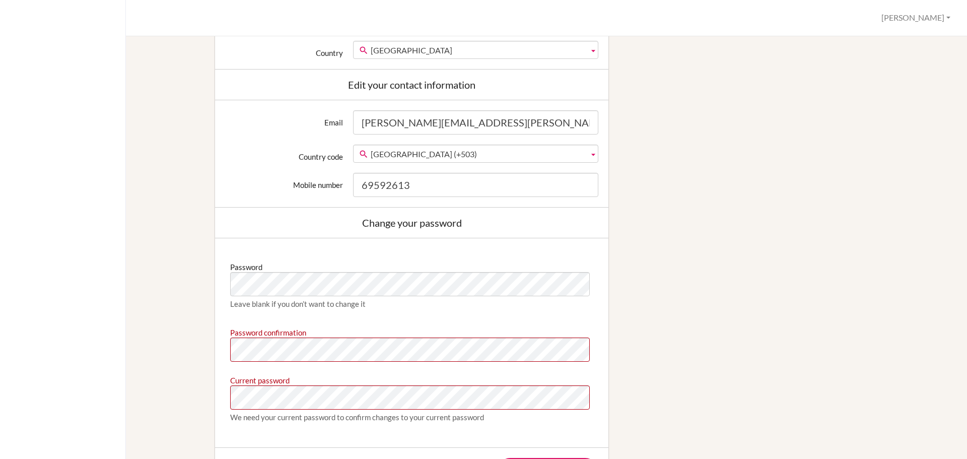
click at [639, 261] on div "Edit profile We couldn't register you: Password confirmation doesn't match Pass…" at bounding box center [546, 92] width 807 height 846
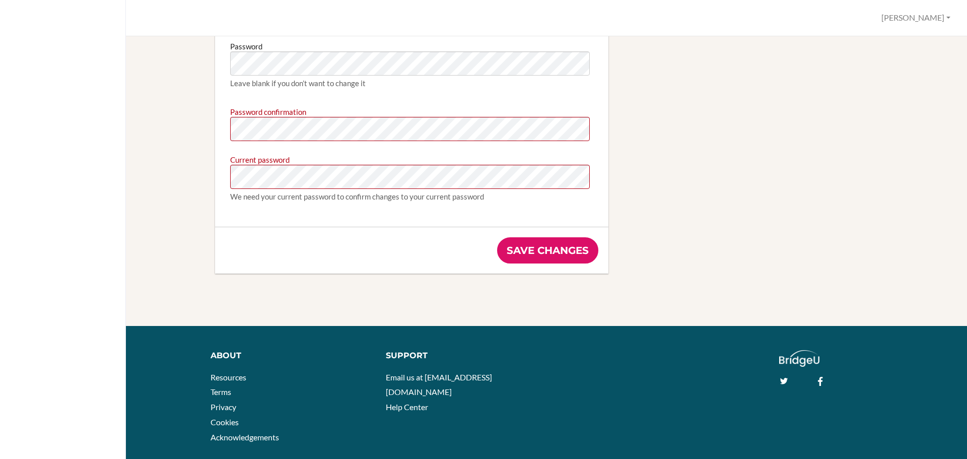
scroll to position [683, 0]
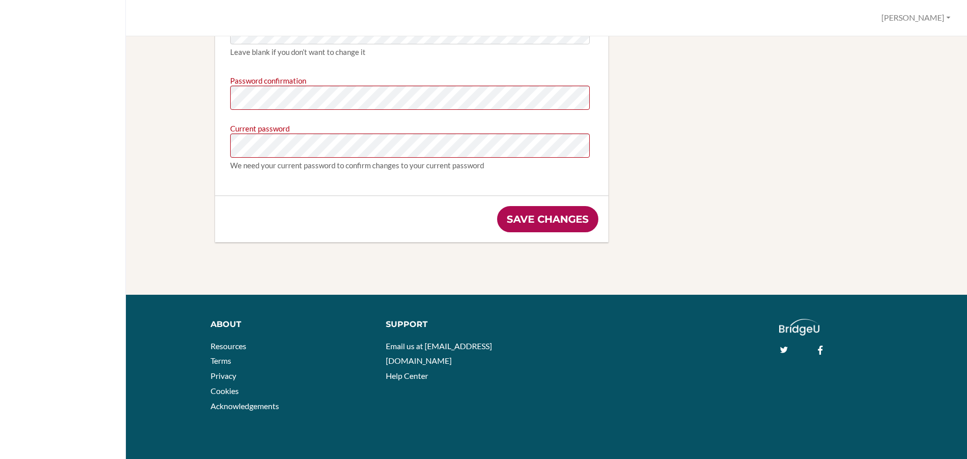
click at [561, 226] on input "Save changes" at bounding box center [547, 219] width 101 height 26
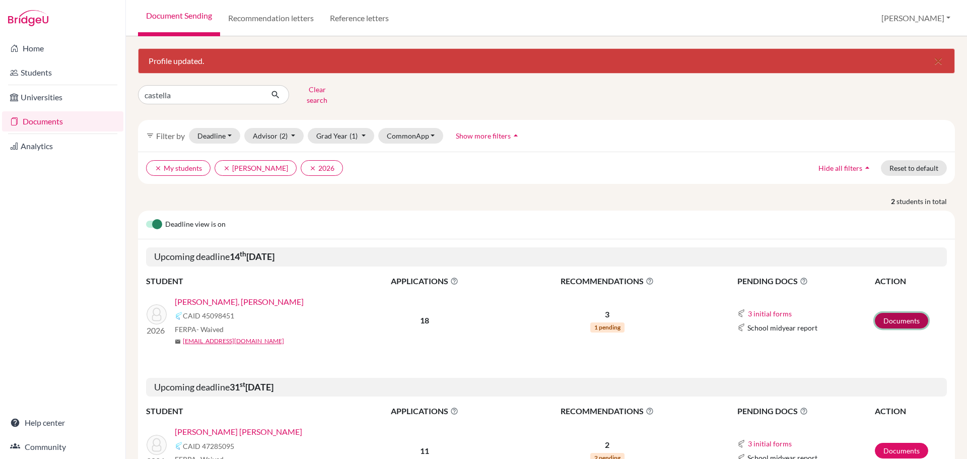
click at [885, 314] on link "Documents" at bounding box center [901, 321] width 53 height 16
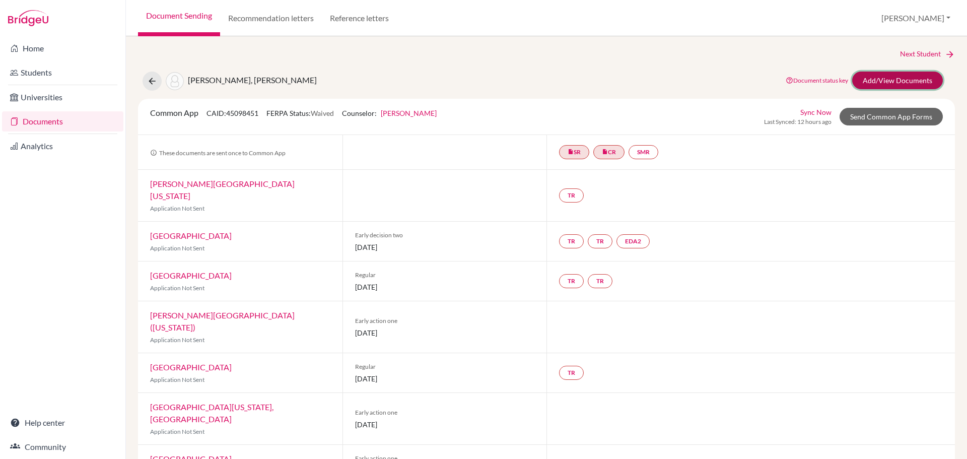
click at [868, 80] on link "Add/View Documents" at bounding box center [897, 81] width 91 height 18
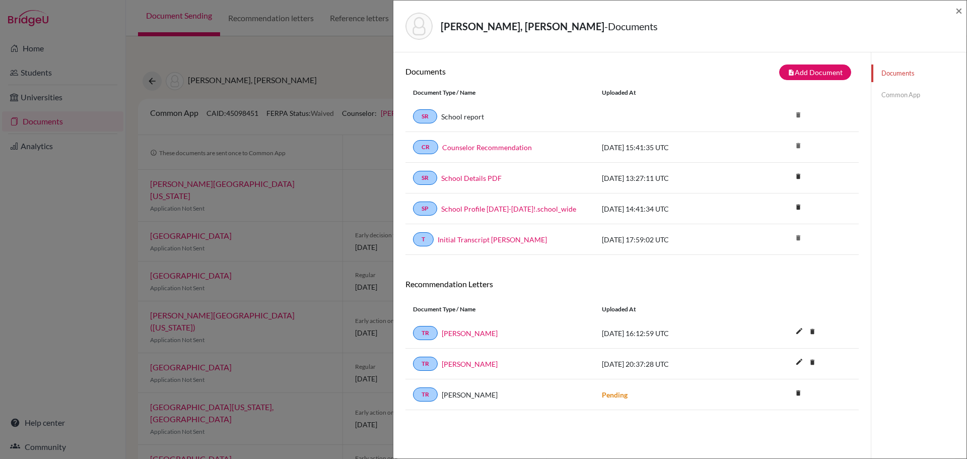
click at [881, 94] on link "Common App" at bounding box center [918, 95] width 95 height 18
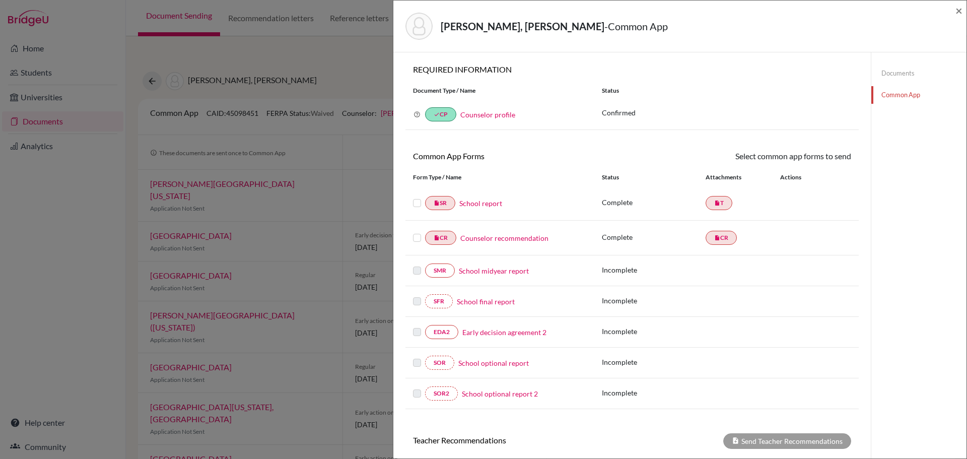
click at [469, 115] on link "Counselor profile" at bounding box center [487, 114] width 55 height 9
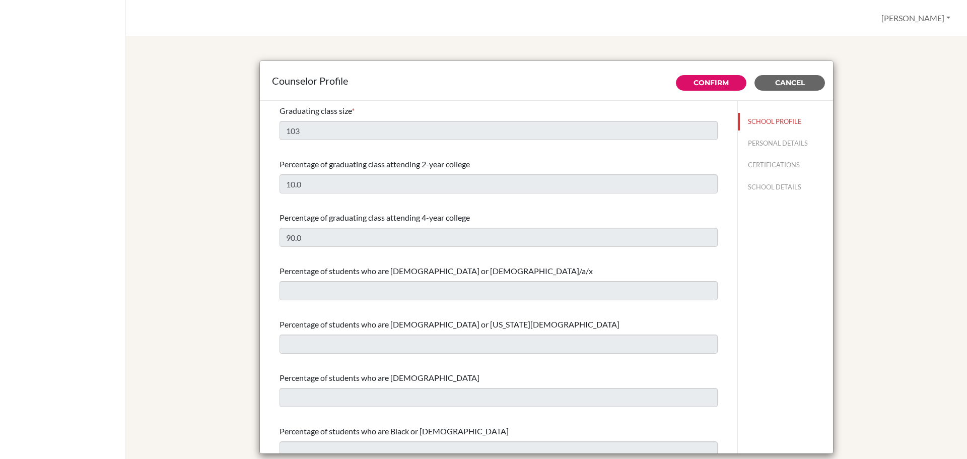
select select "0"
select select "350349"
click at [748, 187] on button "SCHOOL DETAILS" at bounding box center [785, 187] width 95 height 18
type input "846400"
type input "www.amschool.edu.sv"
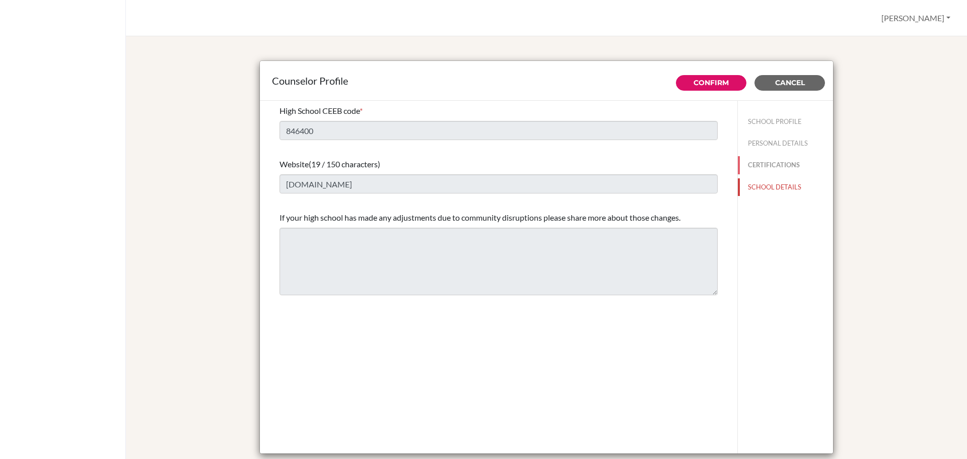
click at [750, 165] on button "CERTIFICATIONS" at bounding box center [785, 165] width 95 height 18
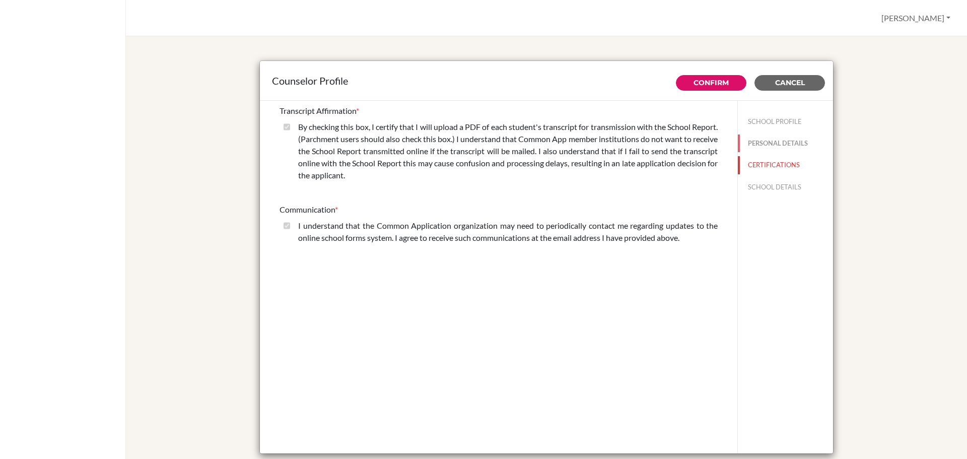
click at [763, 144] on button "PERSONAL DETAILS" at bounding box center [785, 143] width 95 height 18
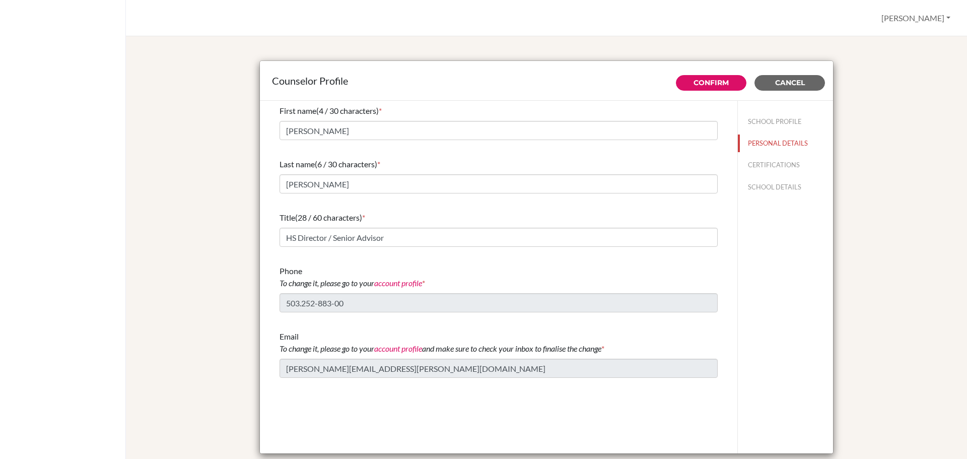
click at [392, 281] on link "account profile" at bounding box center [398, 283] width 48 height 10
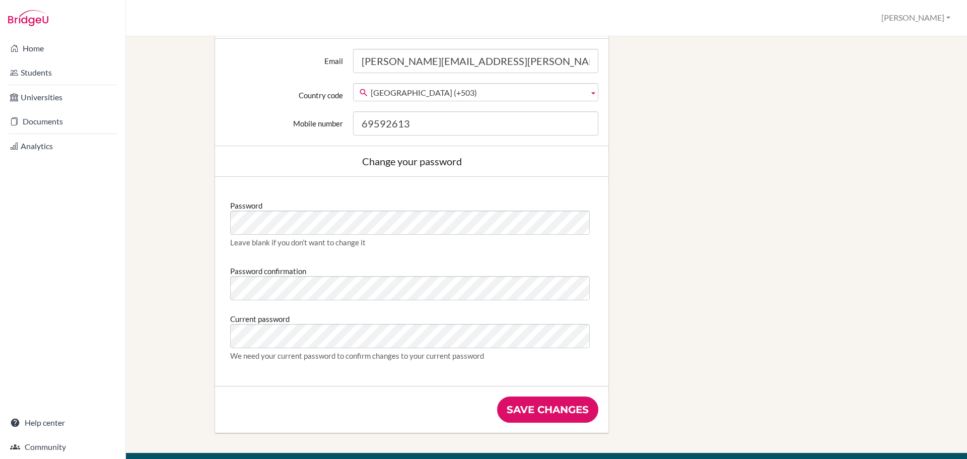
scroll to position [453, 0]
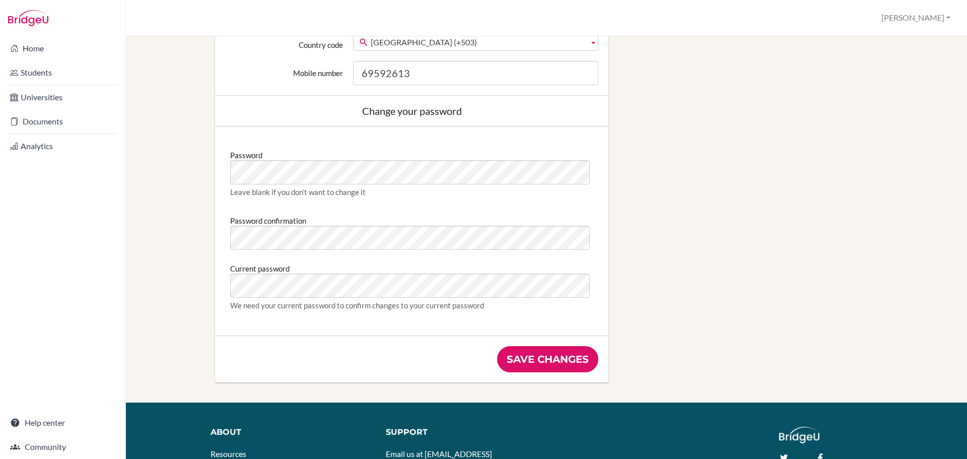
click at [627, 179] on div "Edit profile Change your profile pic Choose file Edit your details First name G…" at bounding box center [546, 8] width 807 height 788
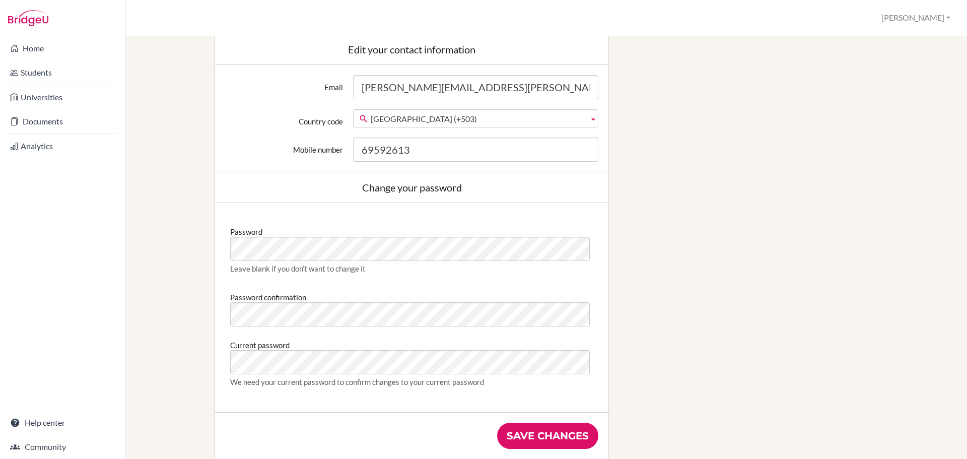
scroll to position [554, 0]
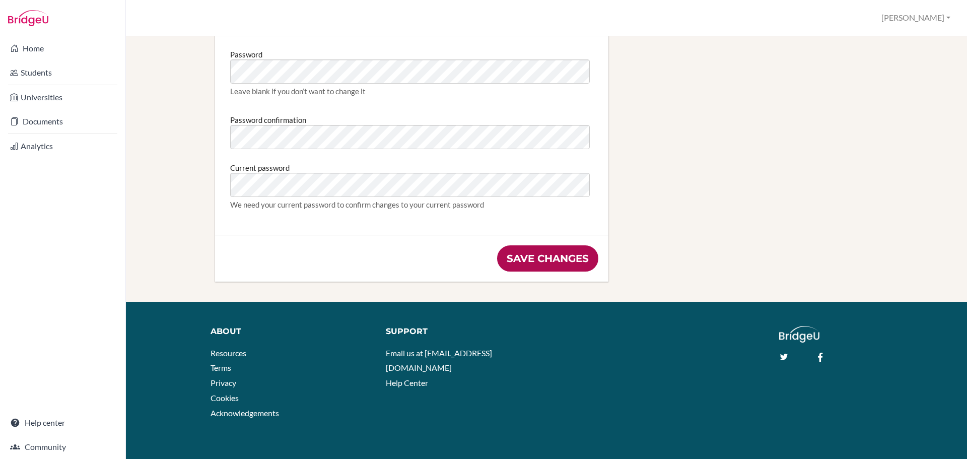
click at [544, 257] on input "Save changes" at bounding box center [547, 258] width 101 height 26
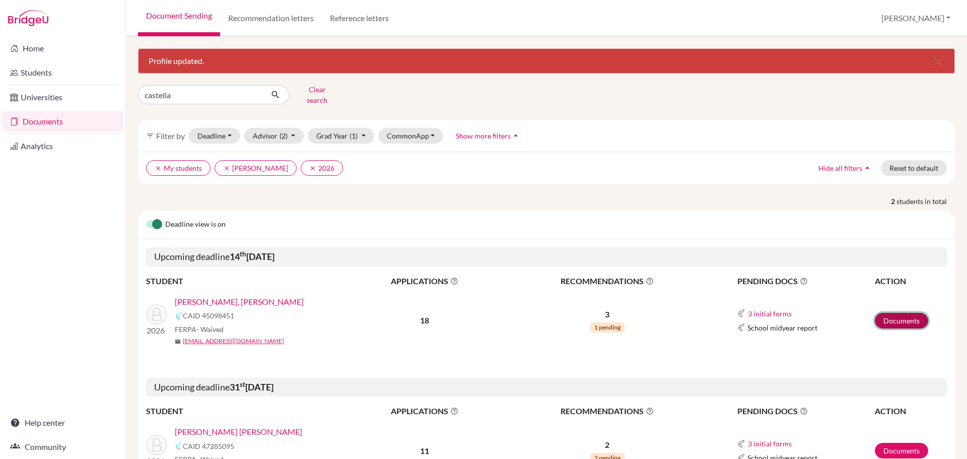
click at [890, 313] on link "Documents" at bounding box center [901, 321] width 53 height 16
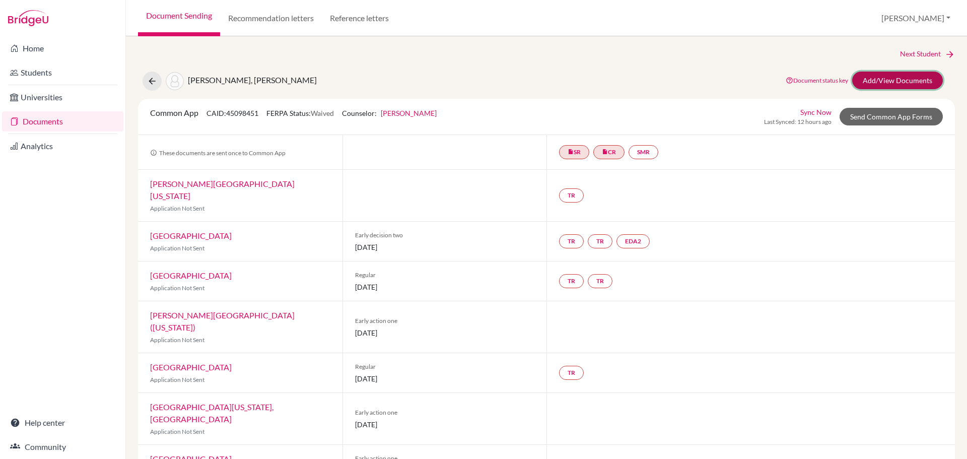
click at [884, 77] on link "Add/View Documents" at bounding box center [897, 81] width 91 height 18
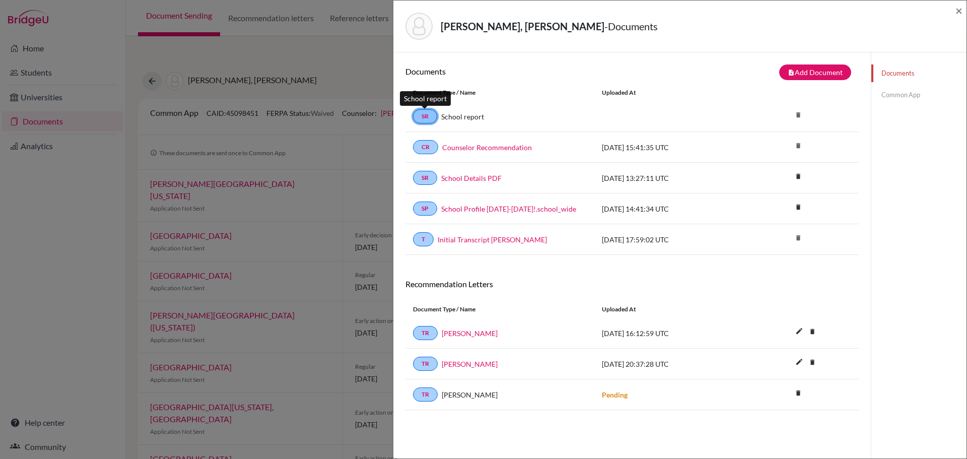
click at [423, 115] on link "SR" at bounding box center [425, 116] width 24 height 14
click at [901, 94] on link "Common App" at bounding box center [918, 95] width 95 height 18
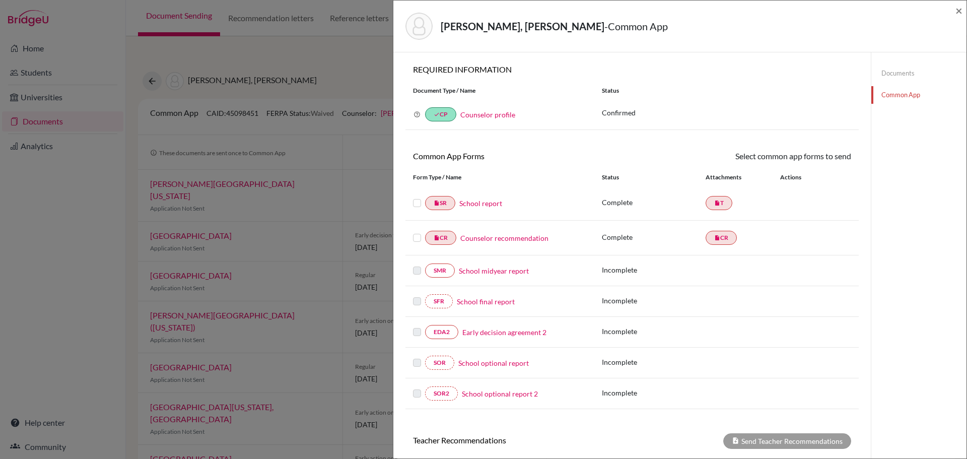
click at [416, 197] on label at bounding box center [417, 197] width 8 height 0
click at [0, 0] on input "checkbox" at bounding box center [0, 0] width 0 height 0
click at [417, 233] on label at bounding box center [417, 233] width 8 height 0
click at [0, 0] on input "checkbox" at bounding box center [0, 0] width 0 height 0
click at [823, 154] on link "Send" at bounding box center [830, 158] width 42 height 16
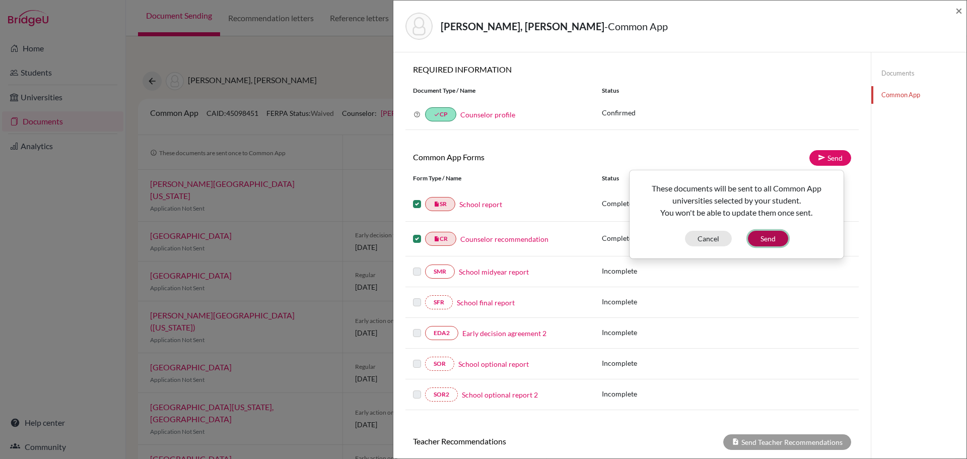
click at [765, 239] on button "Send" at bounding box center [768, 239] width 40 height 16
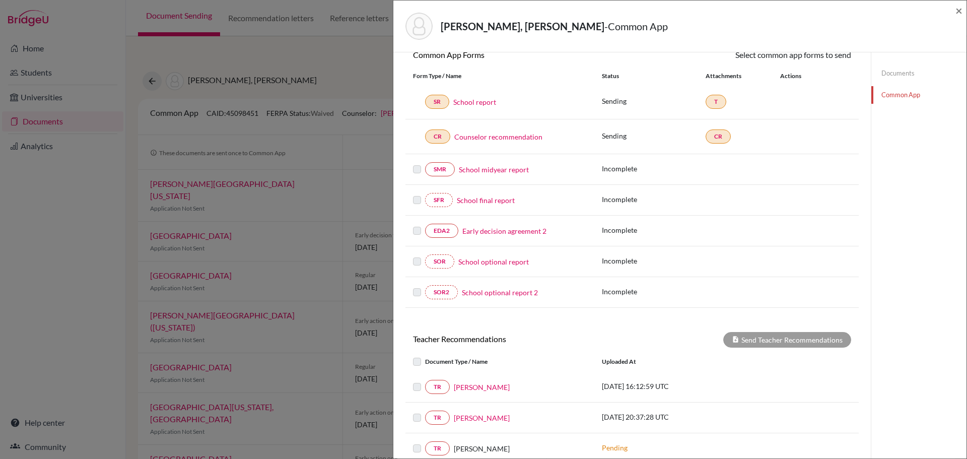
scroll to position [151, 0]
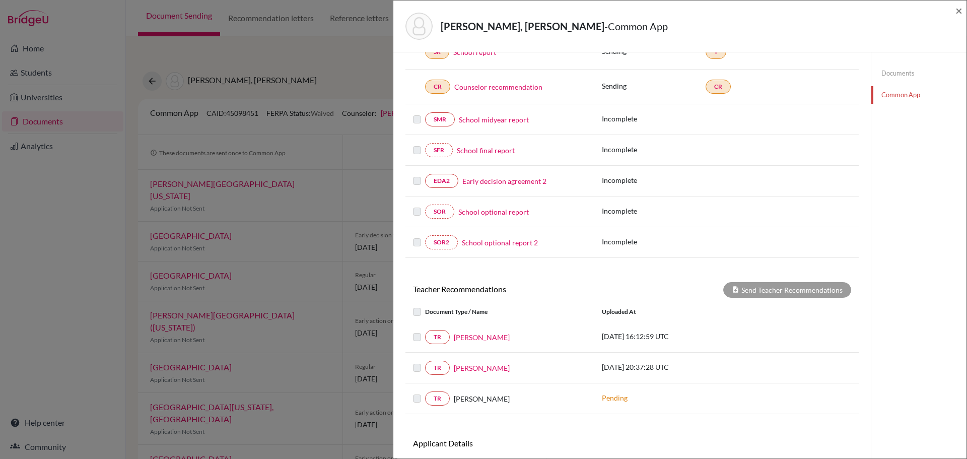
click at [425, 306] on label at bounding box center [425, 306] width 0 height 0
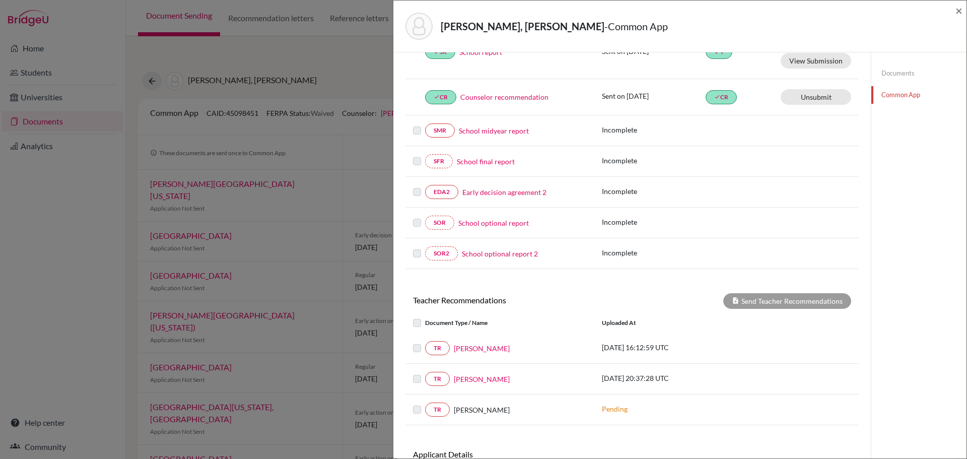
click at [425, 342] on label at bounding box center [425, 342] width 0 height 0
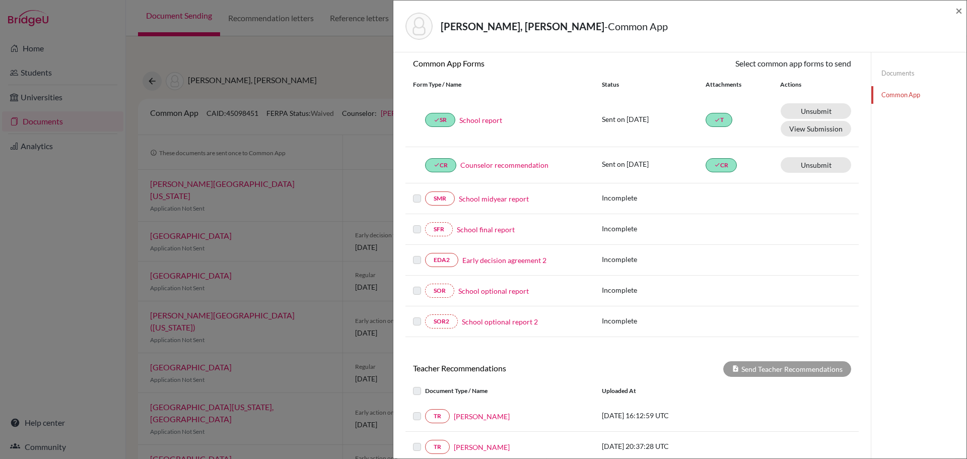
scroll to position [110, 0]
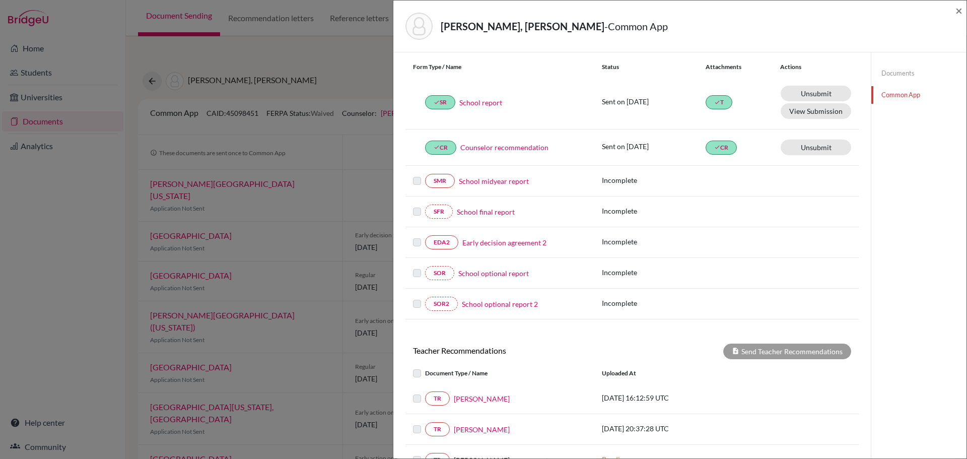
click at [483, 243] on link "Early decision agreement 2" at bounding box center [504, 242] width 84 height 11
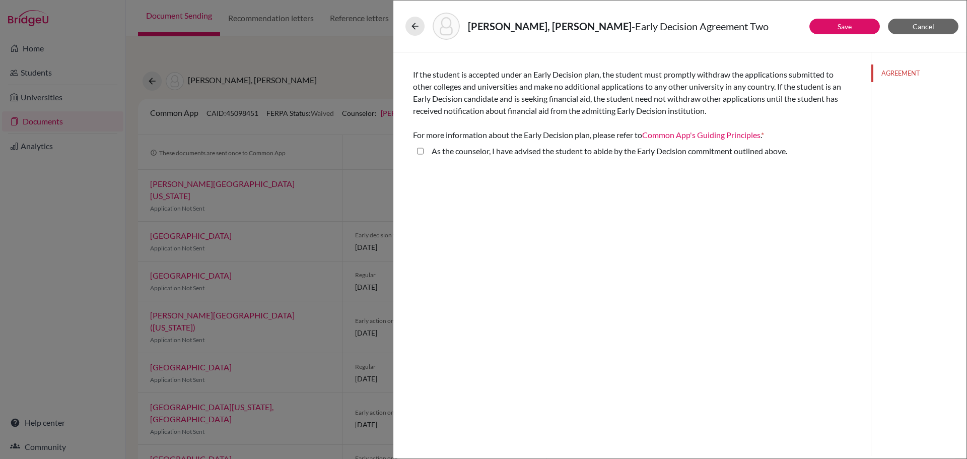
click at [418, 147] on above\ "As the counselor, I have advised the student to abide by the Early Decision com…" at bounding box center [420, 151] width 7 height 12
checkbox above\ "true"
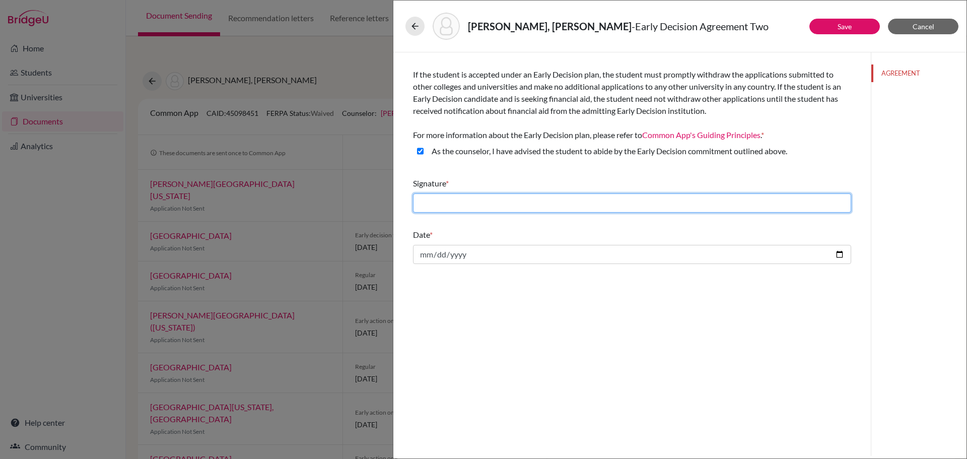
click at [591, 203] on input "text" at bounding box center [632, 202] width 438 height 19
type input "[PERSON_NAME]"
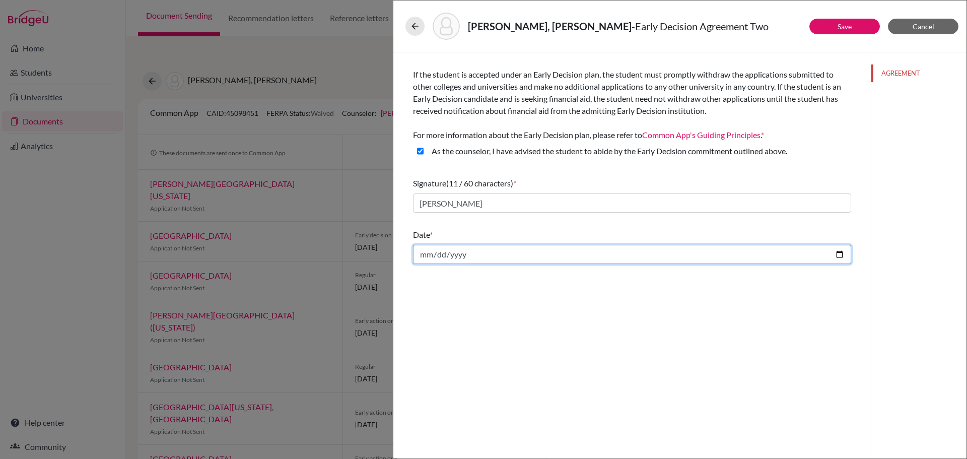
click at [539, 255] on input "date" at bounding box center [632, 254] width 438 height 19
click at [483, 256] on input "date" at bounding box center [632, 254] width 438 height 19
type input "2025-10-11"
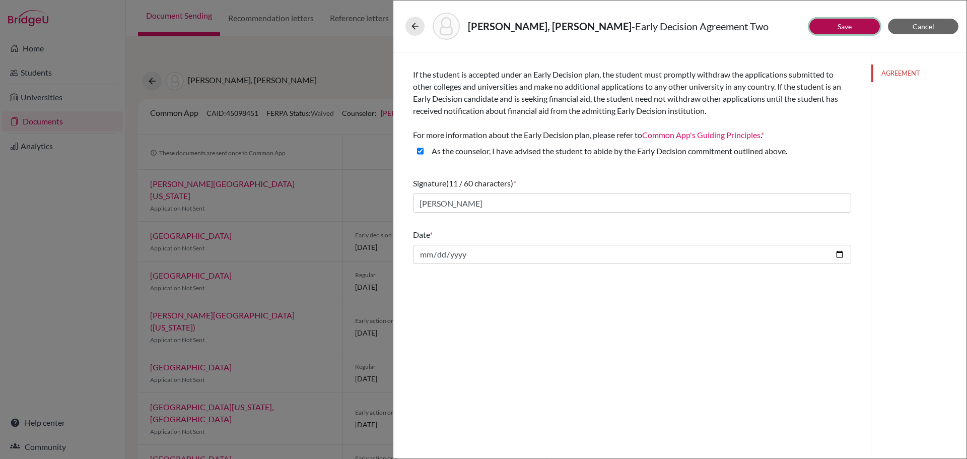
click at [842, 24] on link "Save" at bounding box center [845, 26] width 14 height 9
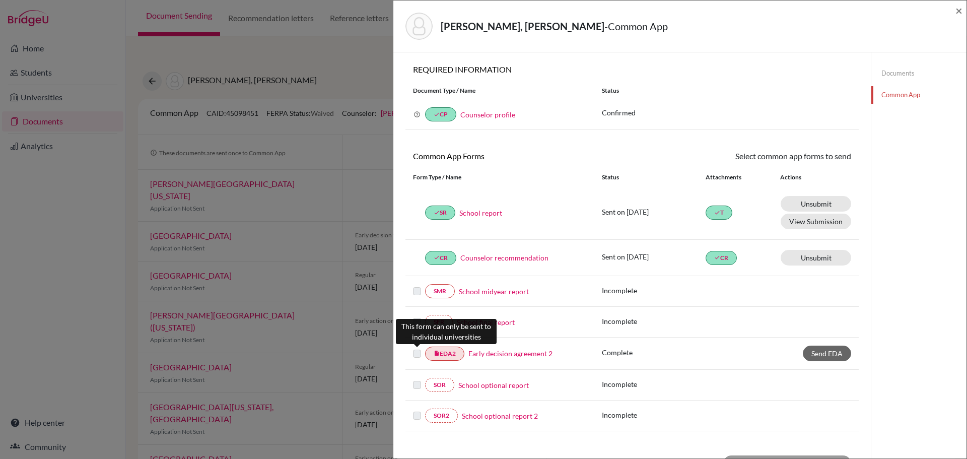
click at [416, 348] on label at bounding box center [417, 348] width 8 height 0
click at [820, 355] on span "Send EDA" at bounding box center [826, 353] width 31 height 9
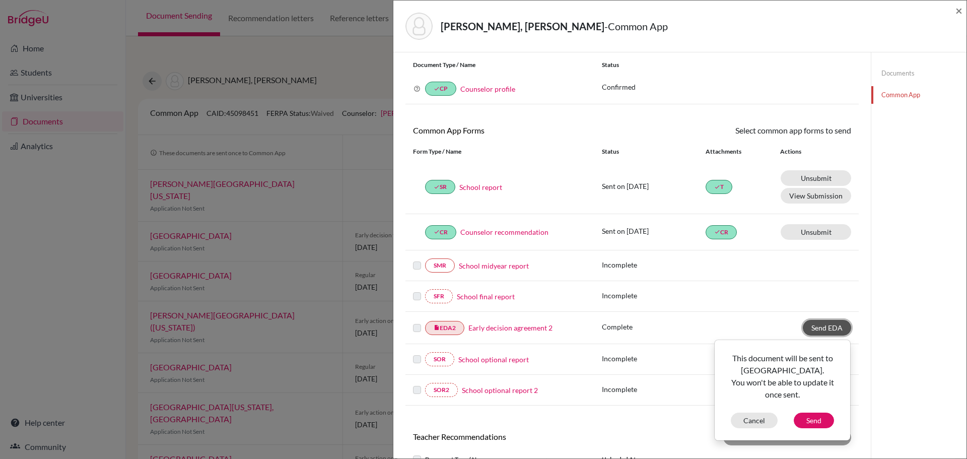
scroll to position [50, 0]
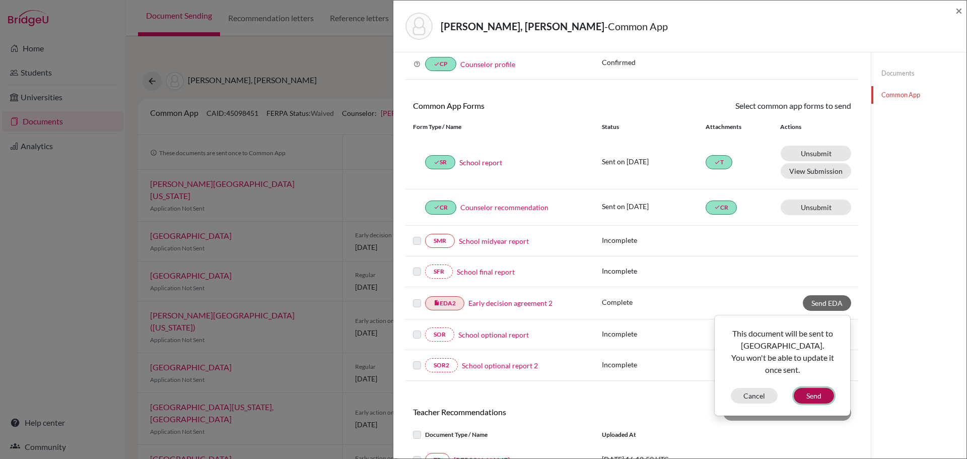
click at [806, 395] on button "Send" at bounding box center [814, 396] width 40 height 16
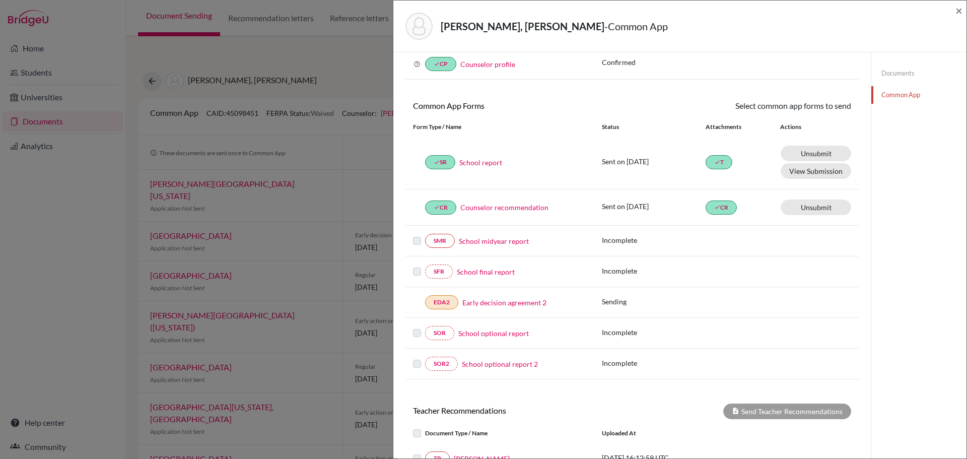
scroll to position [101, 0]
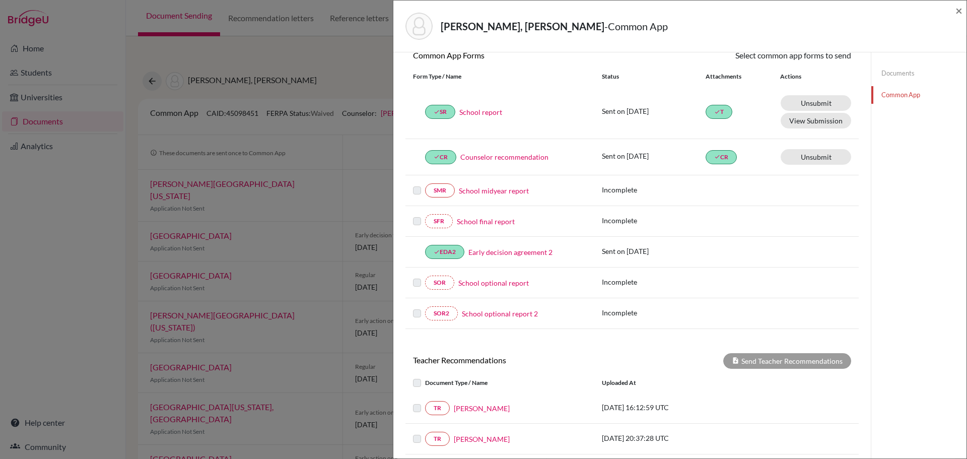
click at [425, 377] on label at bounding box center [425, 377] width 0 height 0
click at [903, 265] on div "Documents Common App" at bounding box center [919, 273] width 96 height 642
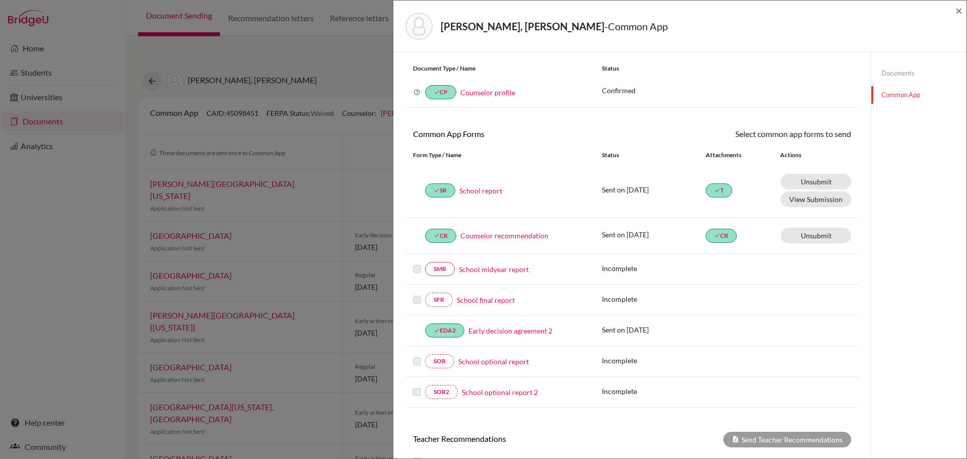
scroll to position [0, 0]
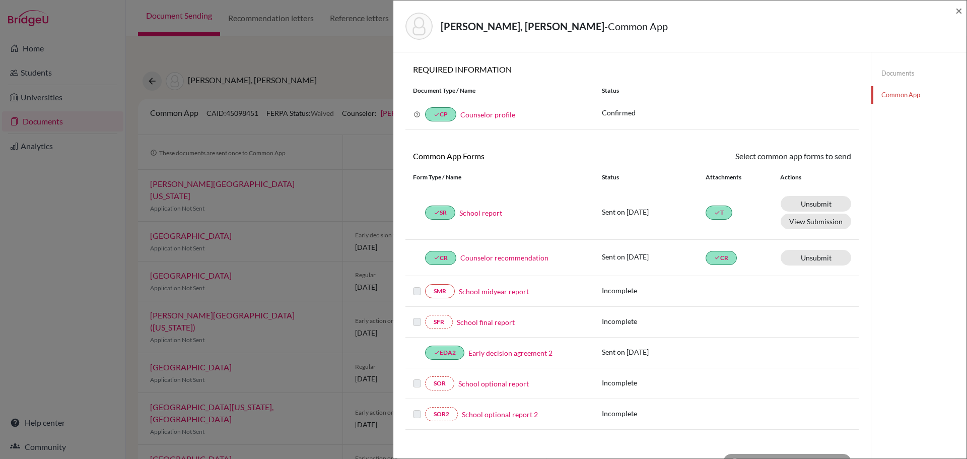
click at [885, 74] on link "Documents" at bounding box center [918, 73] width 95 height 18
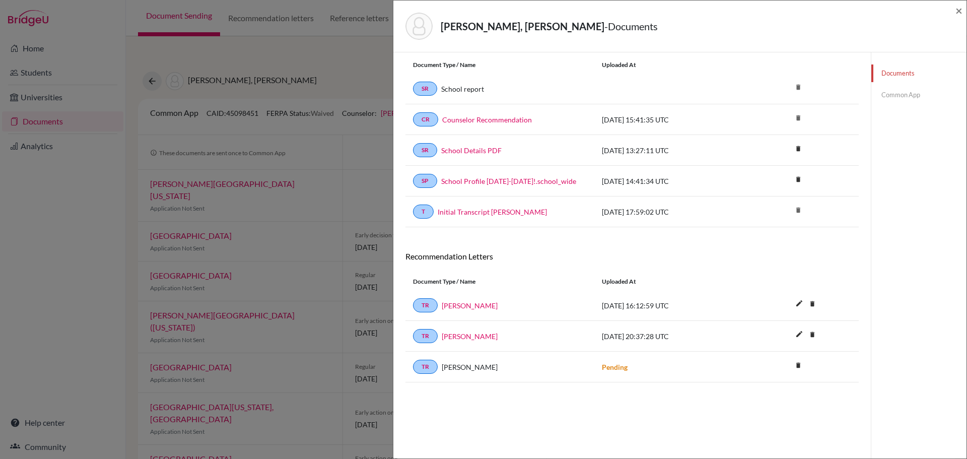
scroll to position [53, 0]
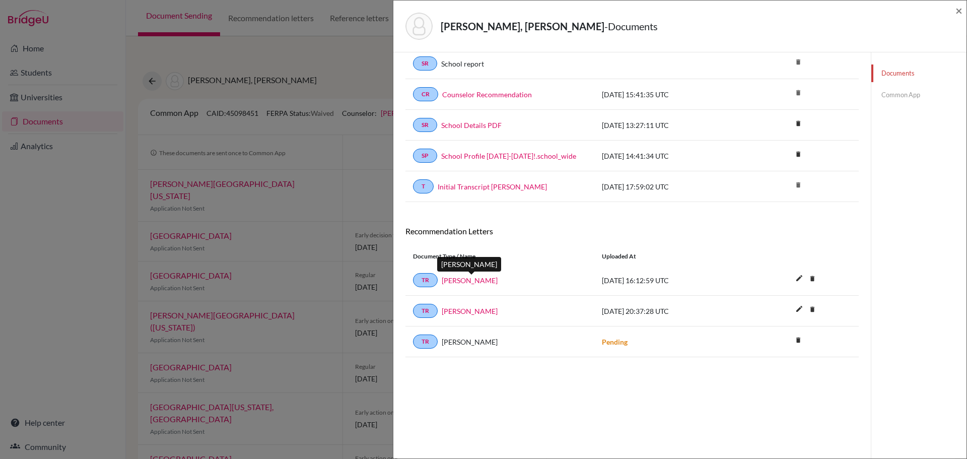
click at [459, 282] on link "[PERSON_NAME]" at bounding box center [470, 280] width 56 height 11
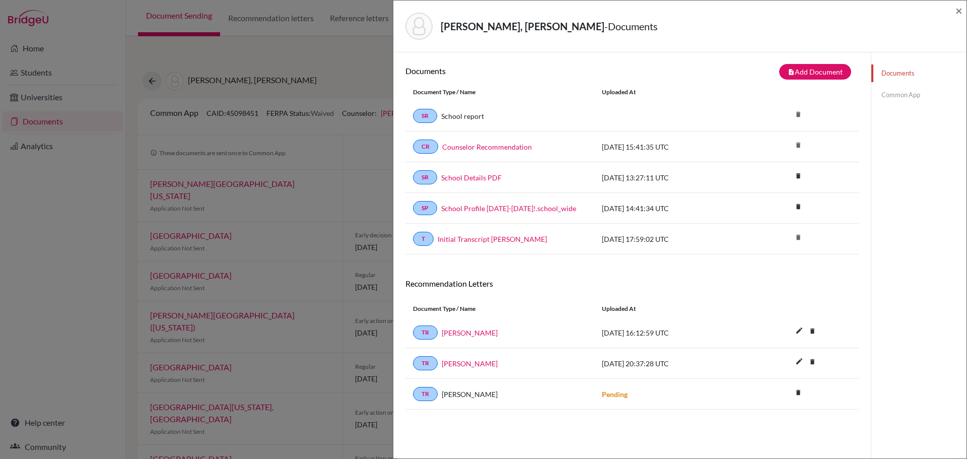
scroll to position [0, 0]
click at [884, 96] on link "Common App" at bounding box center [918, 95] width 95 height 18
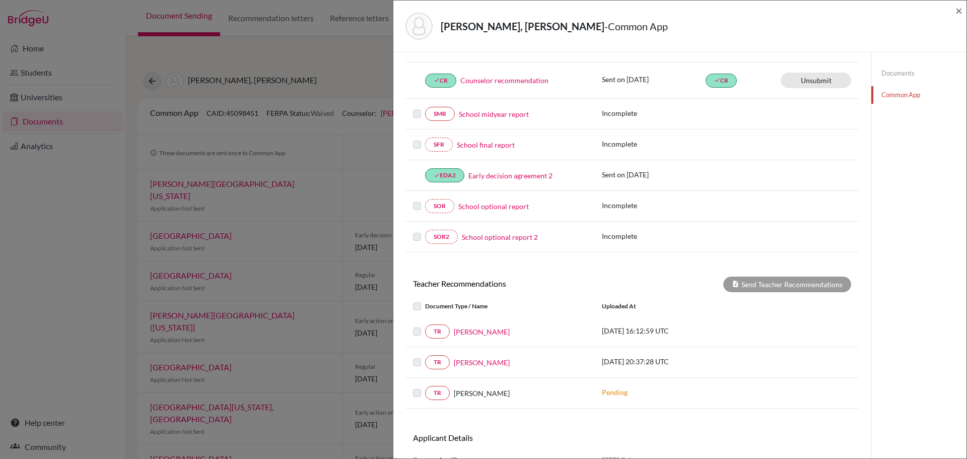
scroll to position [236, 0]
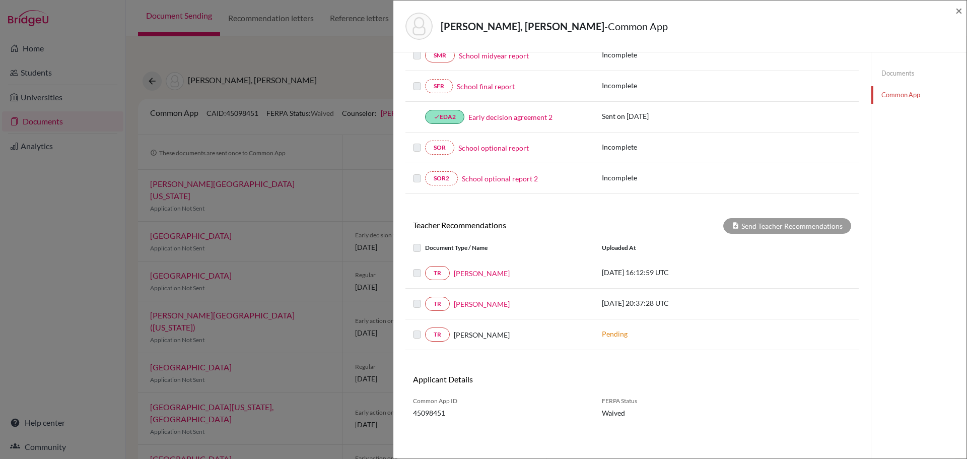
click at [425, 267] on label at bounding box center [425, 267] width 0 height 0
click at [425, 298] on label at bounding box center [425, 298] width 0 height 0
click at [438, 304] on link "TR" at bounding box center [437, 304] width 25 height 14
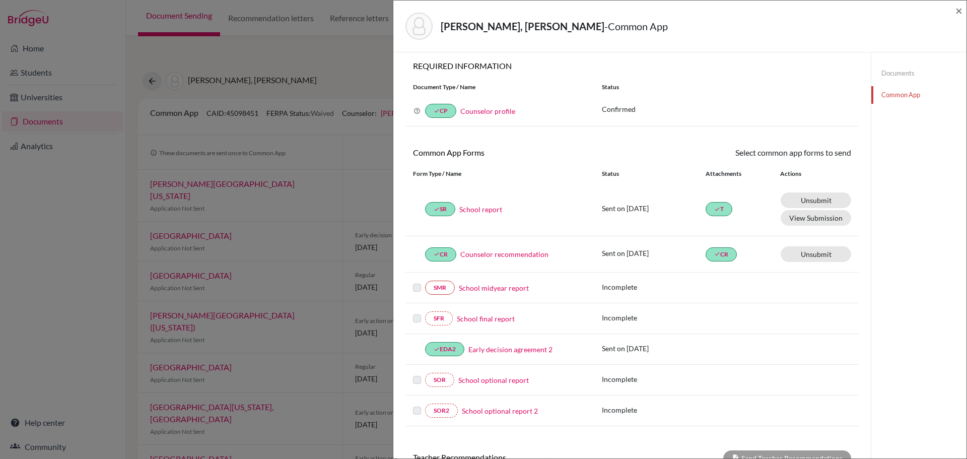
scroll to position [0, 0]
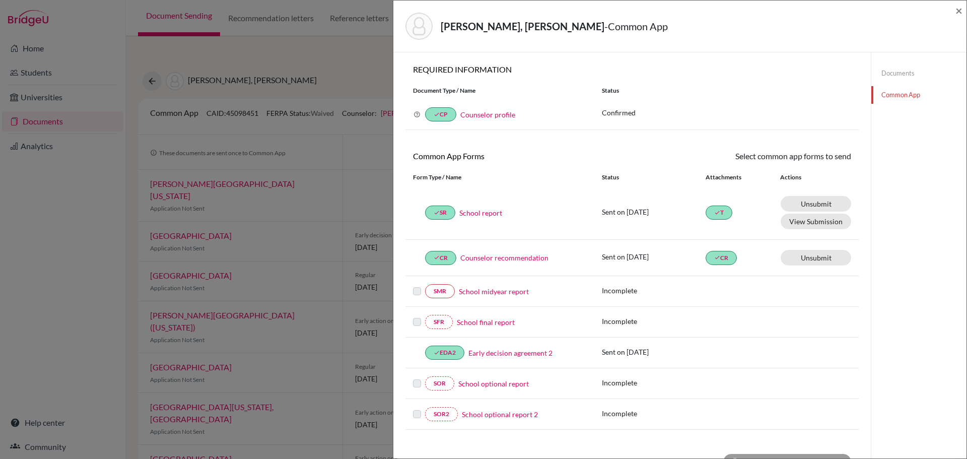
click at [416, 113] on icon at bounding box center [417, 114] width 7 height 7
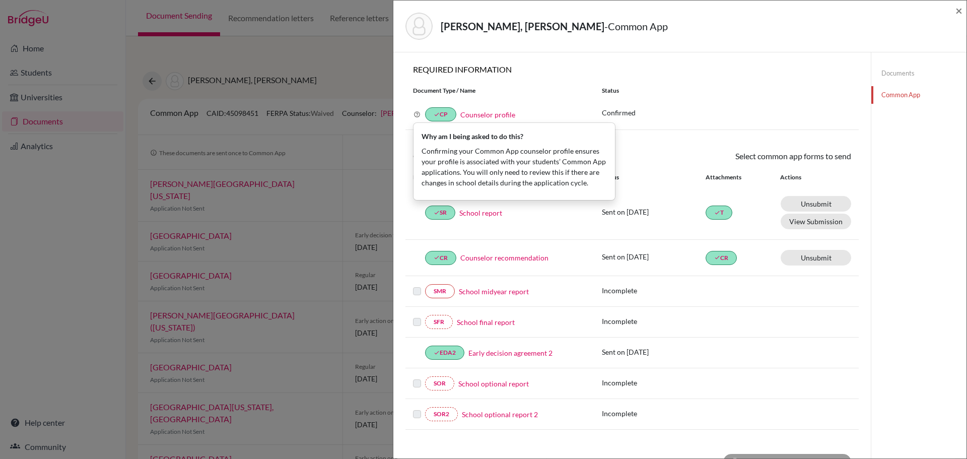
click at [473, 114] on link "Counselor profile" at bounding box center [487, 114] width 55 height 9
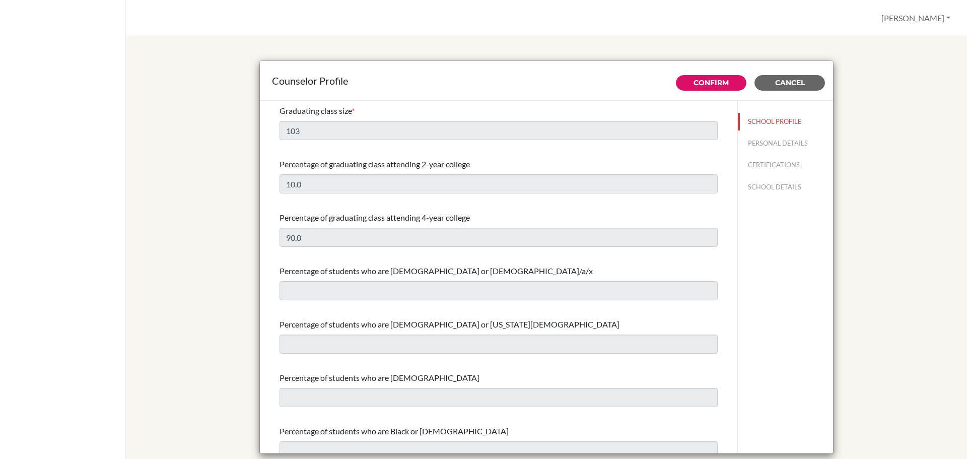
select select "0"
select select "350349"
click at [741, 145] on button "PERSONAL DETAILS" at bounding box center [785, 143] width 95 height 18
type input "[PERSON_NAME]"
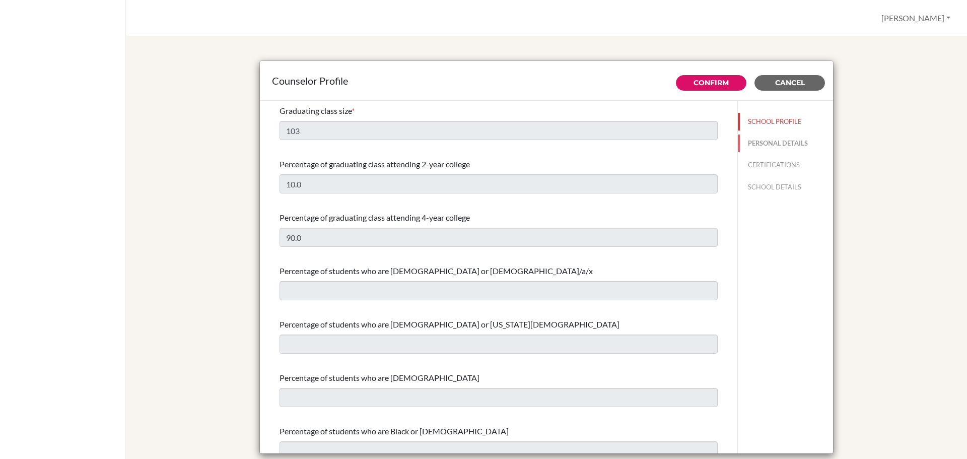
type input "HS Director / Senior Advisor"
type input "503.252-883-00"
type input "[PERSON_NAME][EMAIL_ADDRESS][PERSON_NAME][DOMAIN_NAME]"
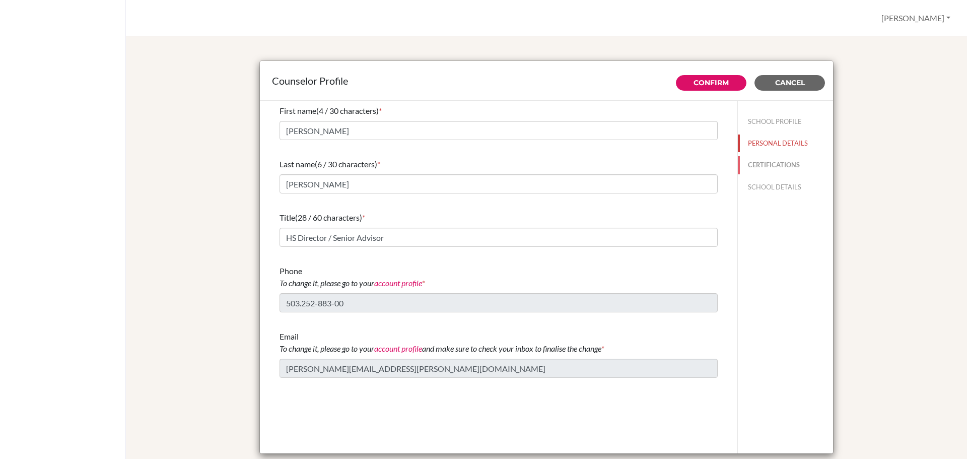
click at [757, 162] on button "CERTIFICATIONS" at bounding box center [785, 165] width 95 height 18
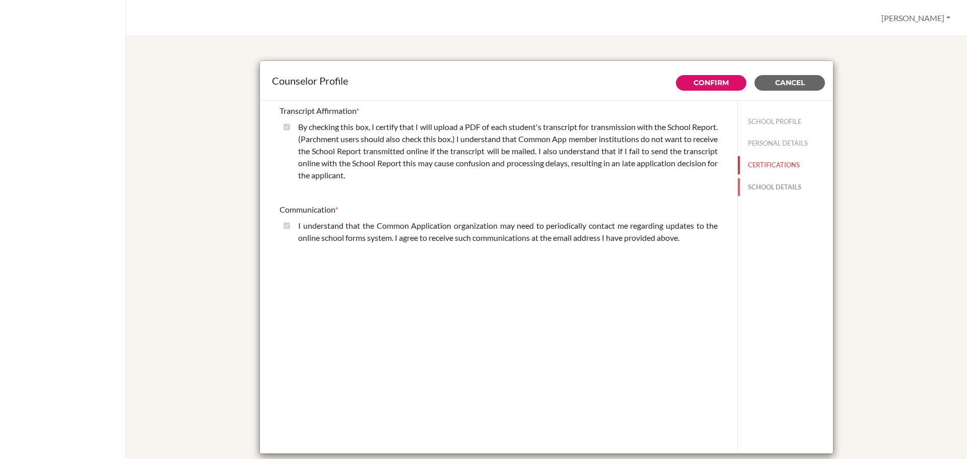
click at [769, 185] on button "SCHOOL DETAILS" at bounding box center [785, 187] width 95 height 18
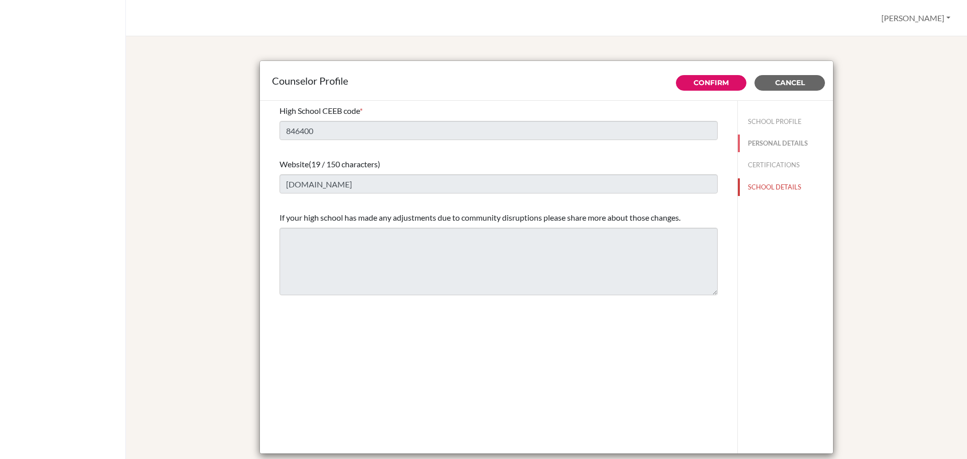
click at [764, 139] on button "PERSONAL DETAILS" at bounding box center [785, 143] width 95 height 18
type input "[PERSON_NAME]"
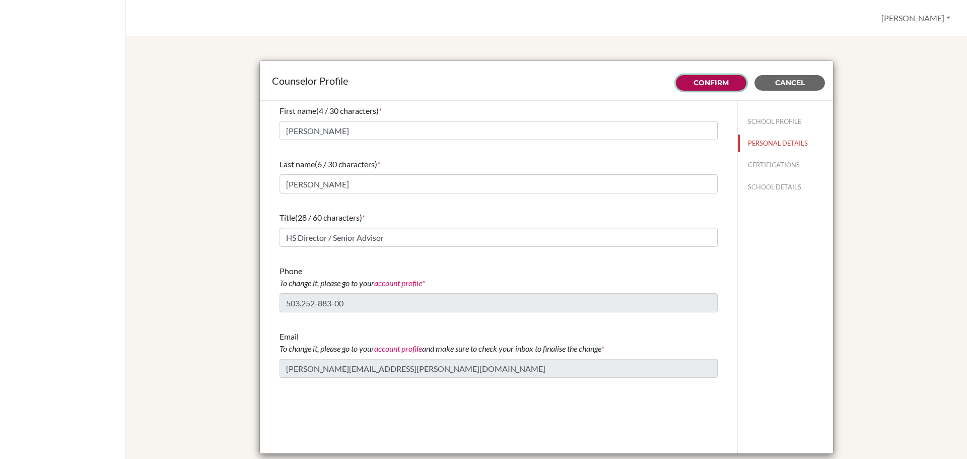
click at [706, 83] on link "Confirm" at bounding box center [711, 82] width 35 height 9
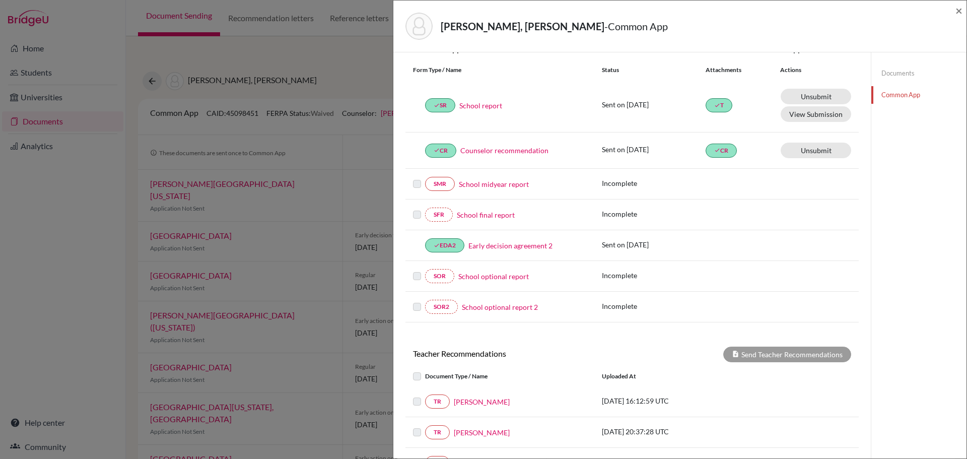
scroll to position [236, 0]
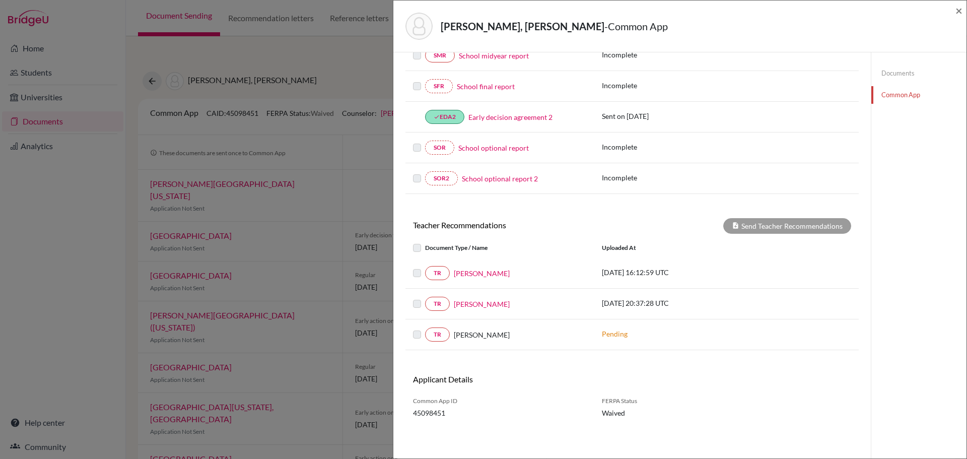
click at [425, 267] on label at bounding box center [425, 267] width 0 height 0
click at [425, 242] on label at bounding box center [425, 242] width 0 height 0
click at [762, 225] on div "Send Teacher Recommendations" at bounding box center [787, 226] width 128 height 16
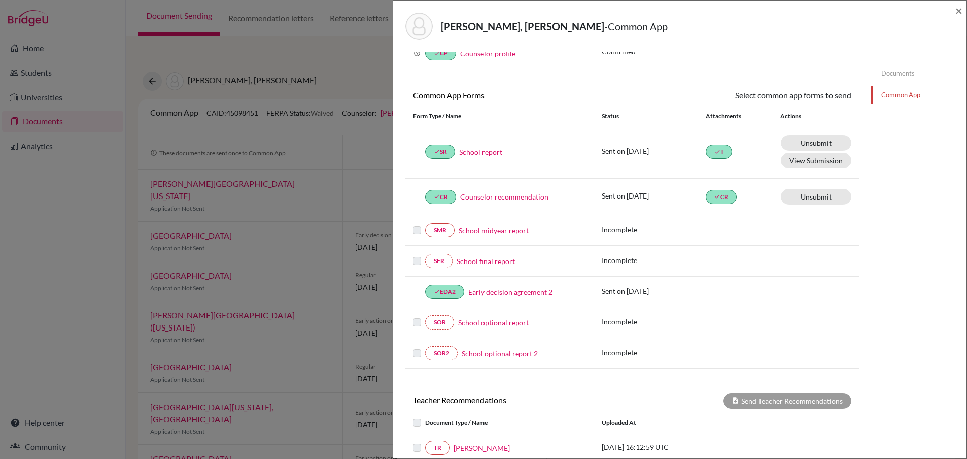
scroll to position [201, 0]
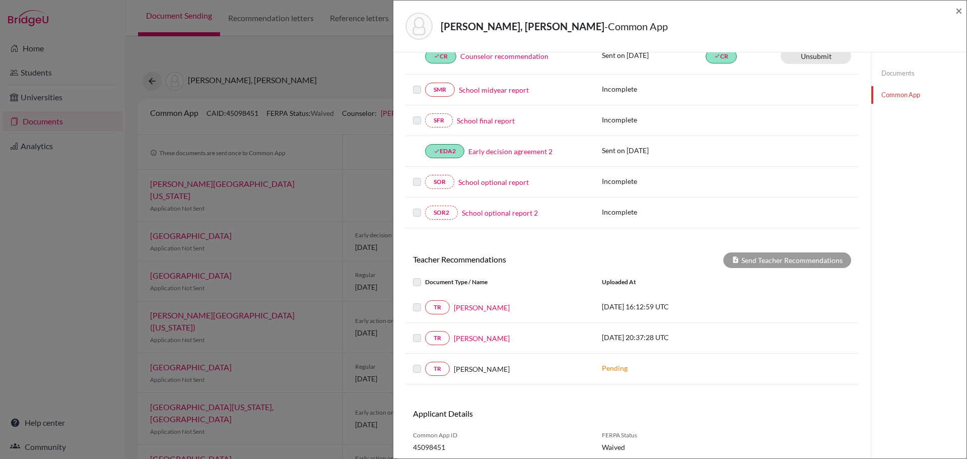
click at [425, 276] on label at bounding box center [425, 276] width 0 height 0
click at [425, 301] on label at bounding box center [425, 301] width 0 height 0
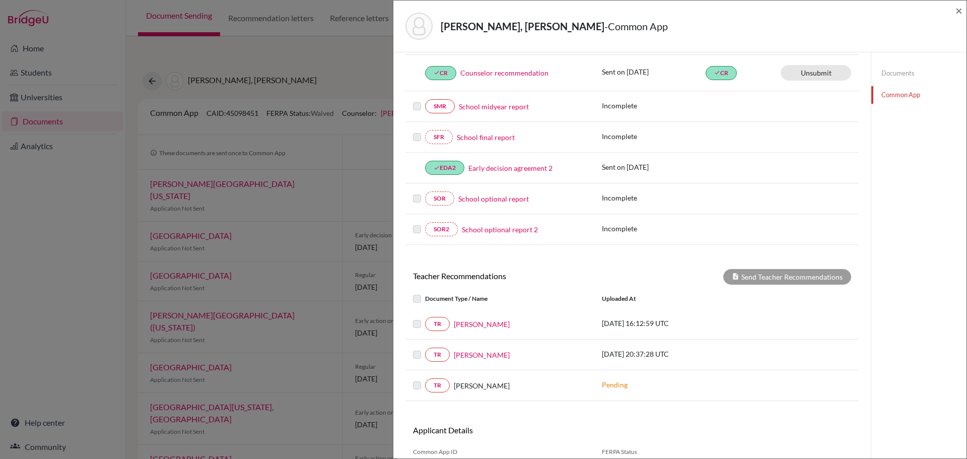
scroll to position [0, 0]
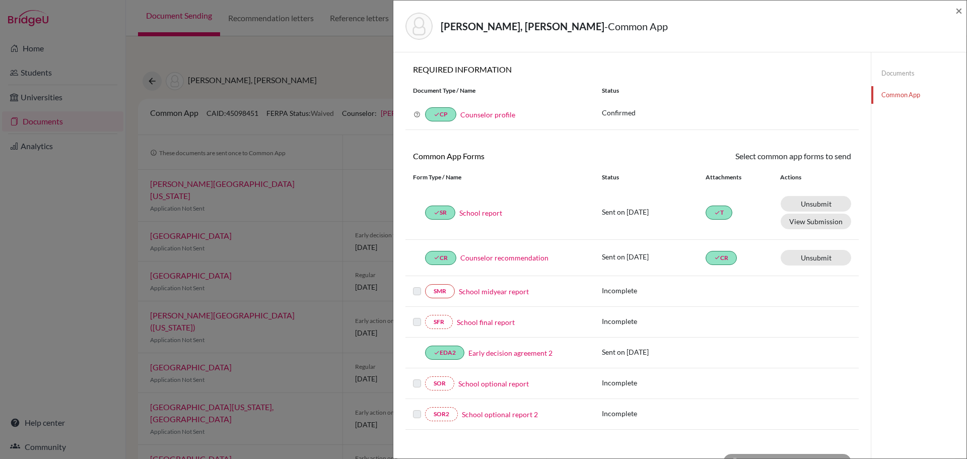
click at [886, 74] on link "Documents" at bounding box center [918, 73] width 95 height 18
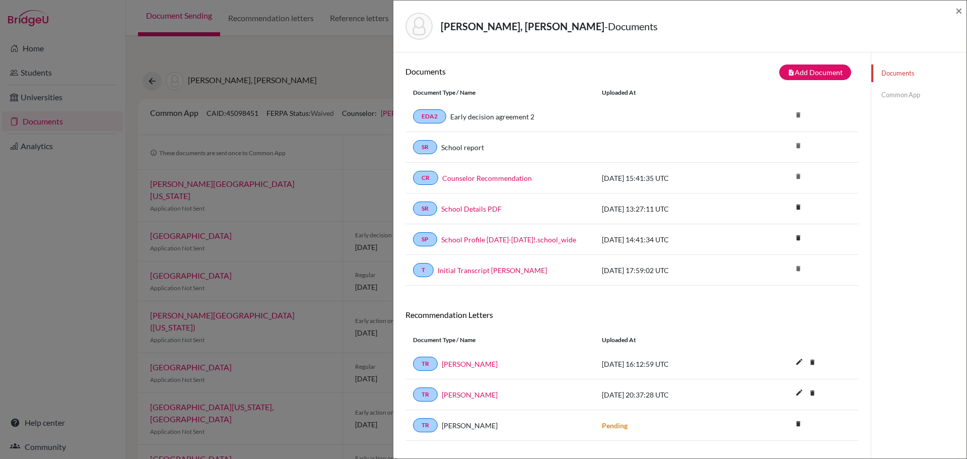
scroll to position [53, 0]
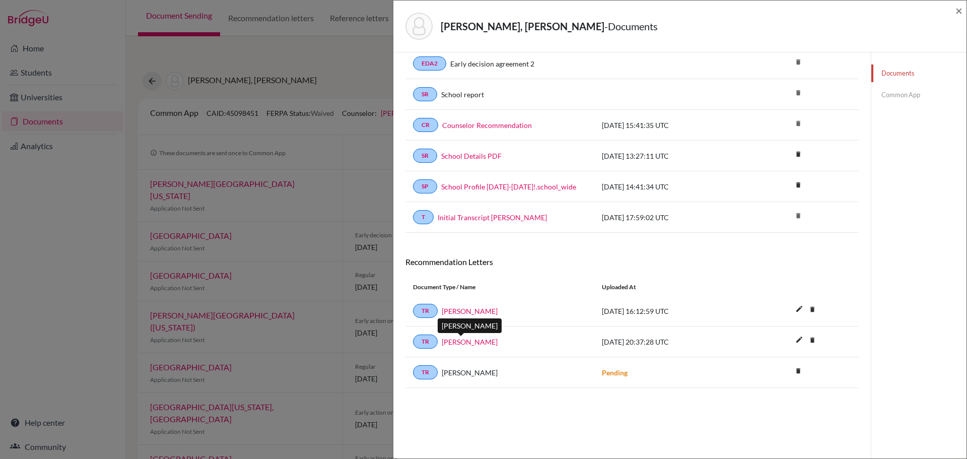
click at [471, 343] on link "[PERSON_NAME]" at bounding box center [470, 341] width 56 height 11
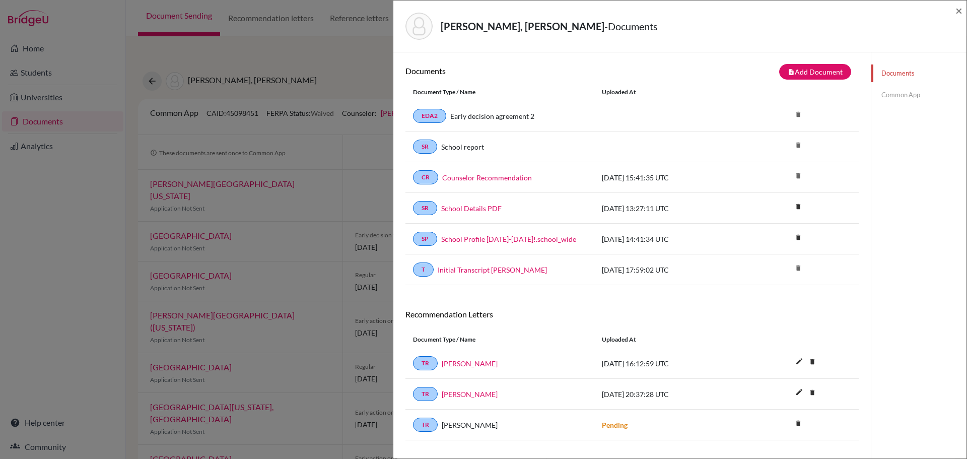
scroll to position [0, 0]
click at [805, 73] on button "note_add Add Document" at bounding box center [815, 72] width 72 height 16
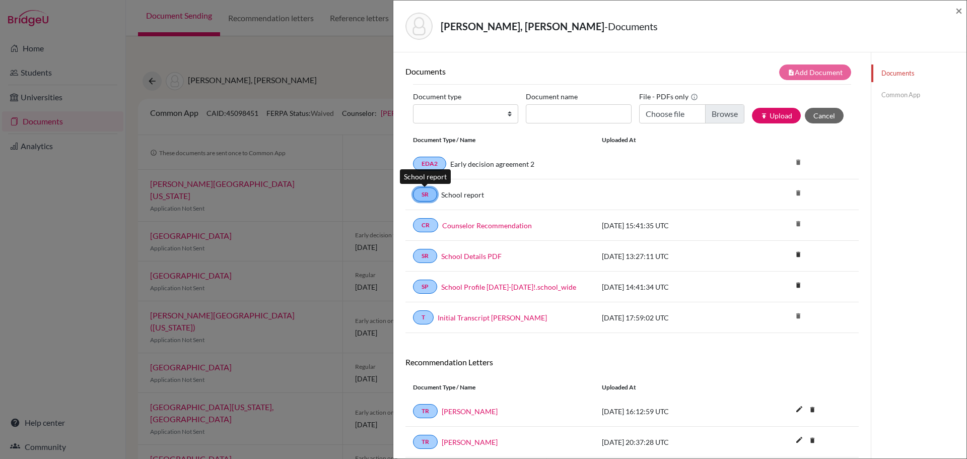
click at [425, 195] on link "SR" at bounding box center [425, 194] width 24 height 14
click at [510, 193] on div "School report" at bounding box center [512, 194] width 150 height 11
click at [820, 114] on button "Cancel" at bounding box center [824, 116] width 39 height 16
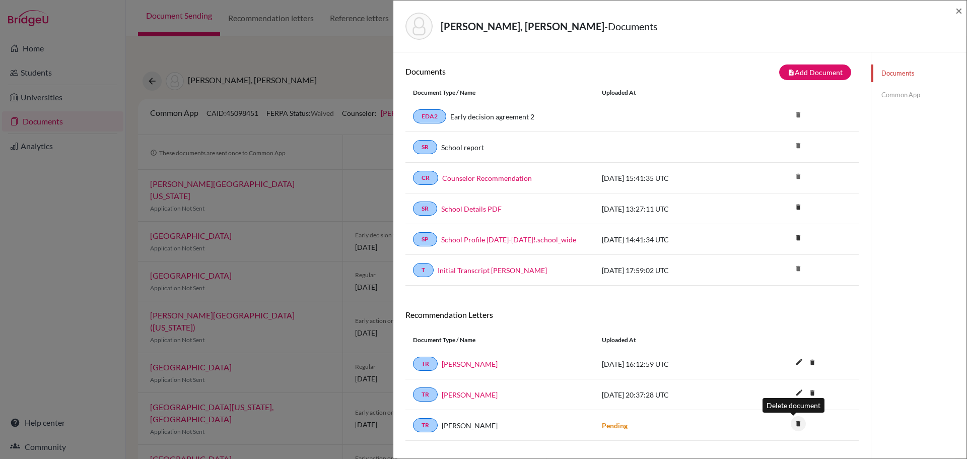
click at [793, 424] on icon "delete" at bounding box center [798, 423] width 15 height 15
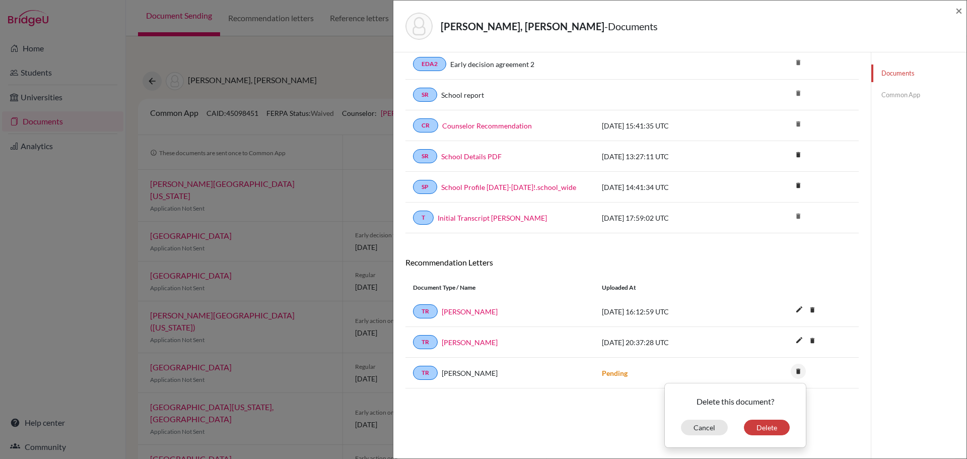
scroll to position [53, 0]
click at [762, 427] on button "Delete" at bounding box center [767, 427] width 46 height 16
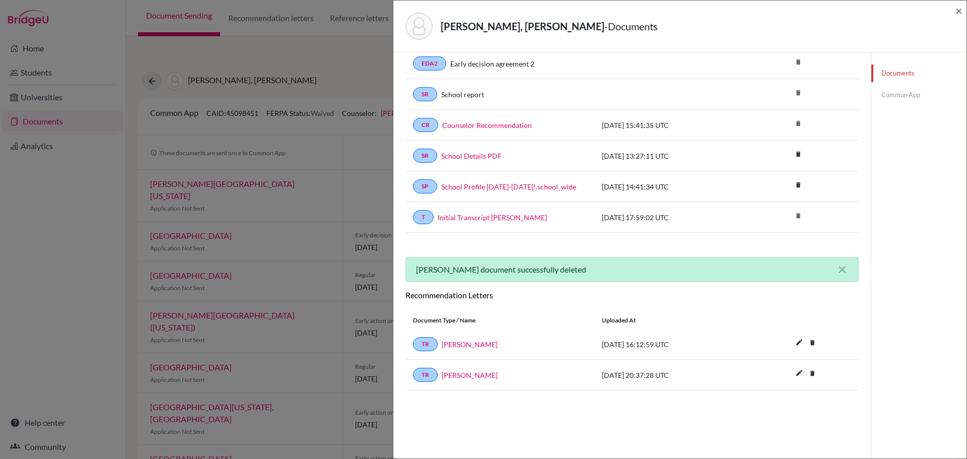
click at [883, 97] on link "Common App" at bounding box center [918, 95] width 95 height 18
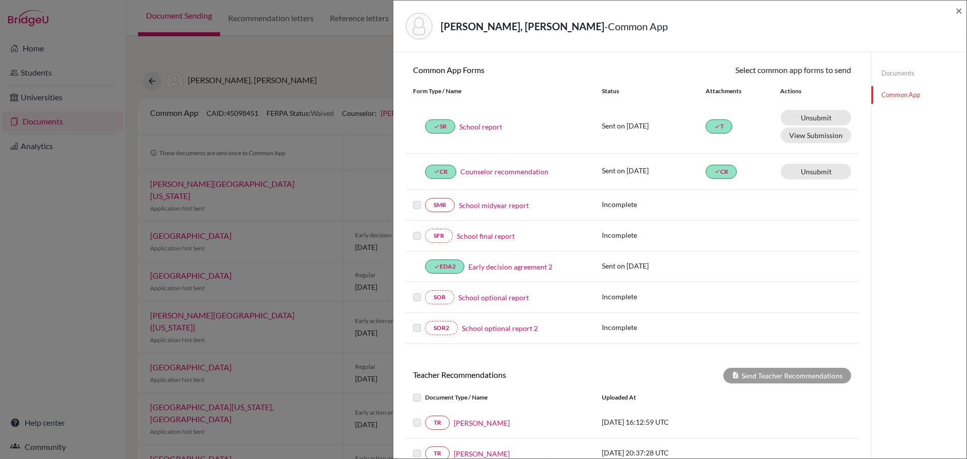
scroll to position [205, 0]
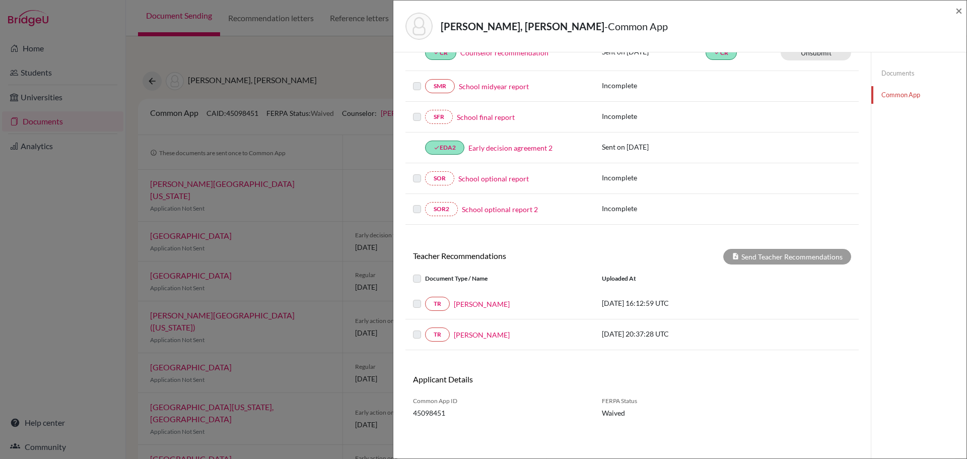
click at [425, 272] on label at bounding box center [425, 272] width 0 height 0
click at [425, 298] on label at bounding box center [425, 298] width 0 height 0
click at [425, 328] on label at bounding box center [425, 328] width 0 height 0
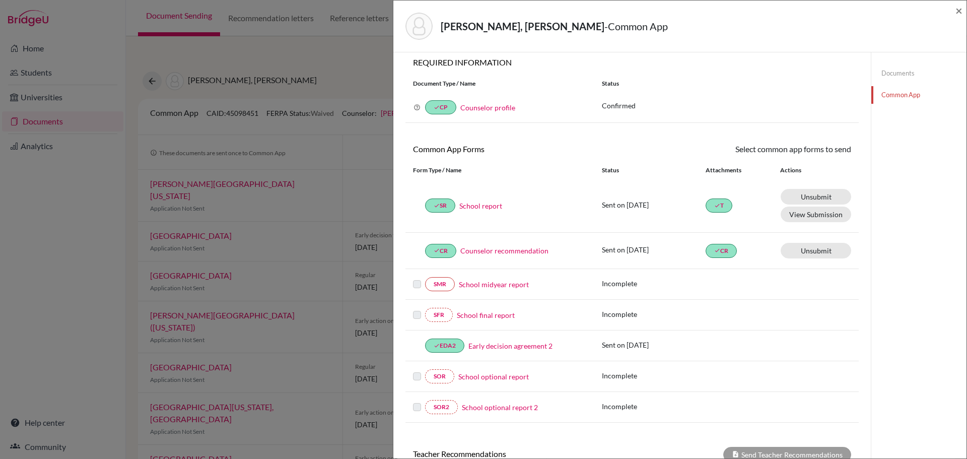
scroll to position [0, 0]
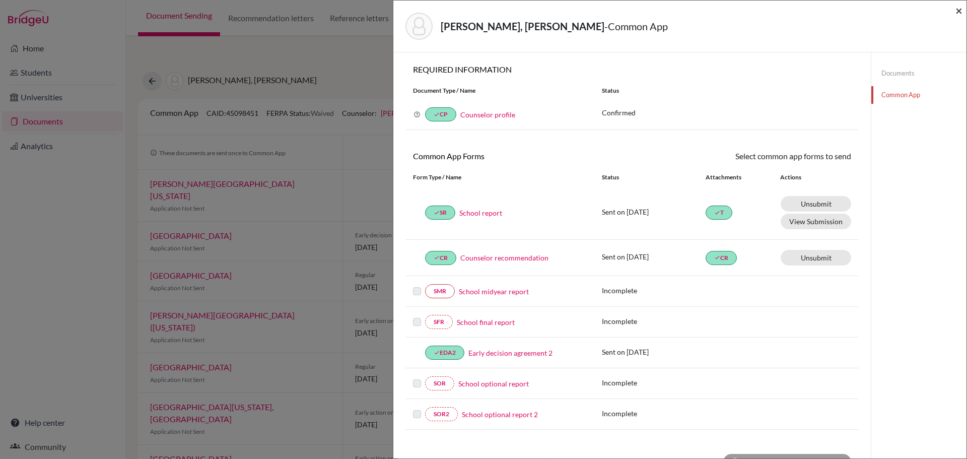
click at [961, 7] on span "×" at bounding box center [958, 10] width 7 height 15
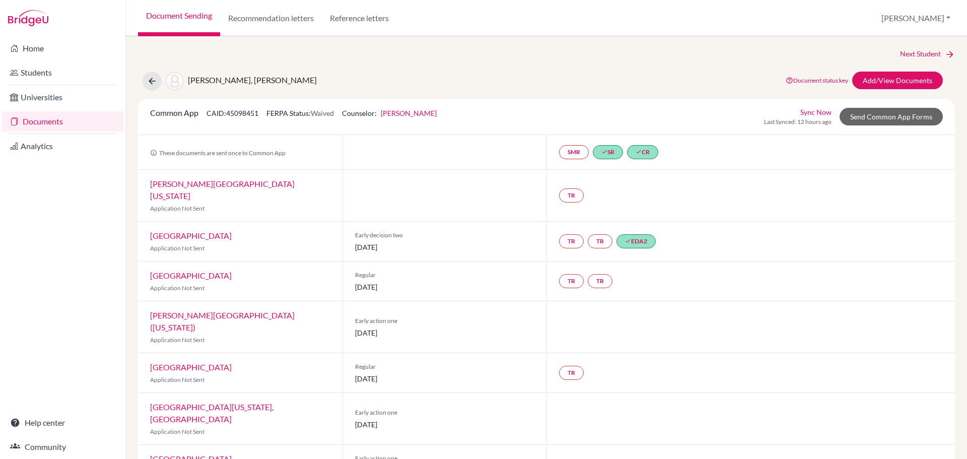
click at [810, 111] on link "Sync Now" at bounding box center [815, 112] width 31 height 11
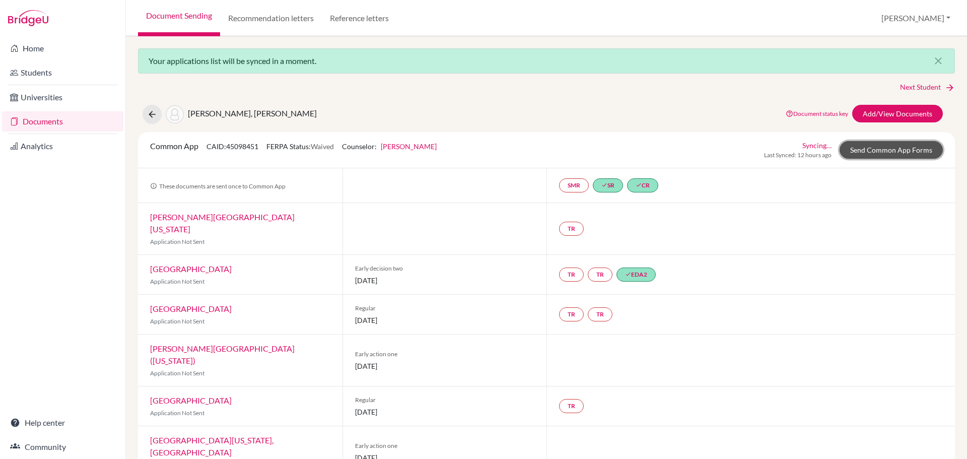
click at [875, 149] on link "Send Common App Forms" at bounding box center [891, 150] width 103 height 18
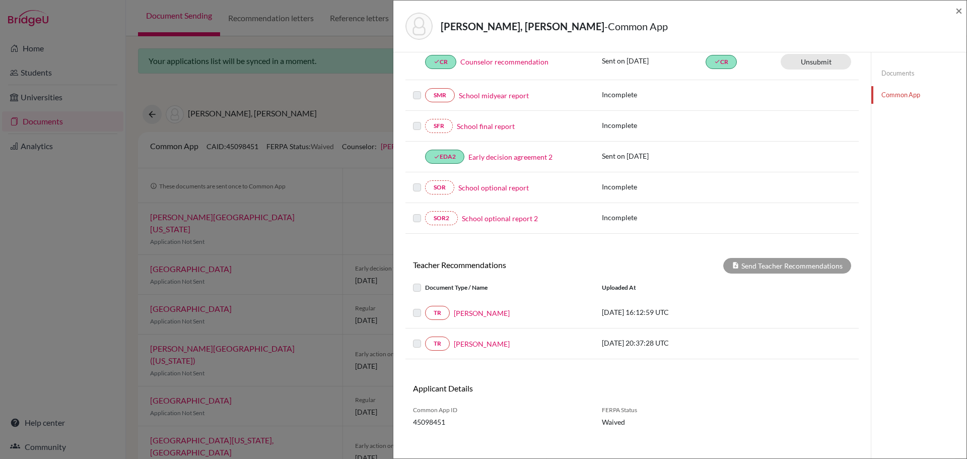
scroll to position [205, 0]
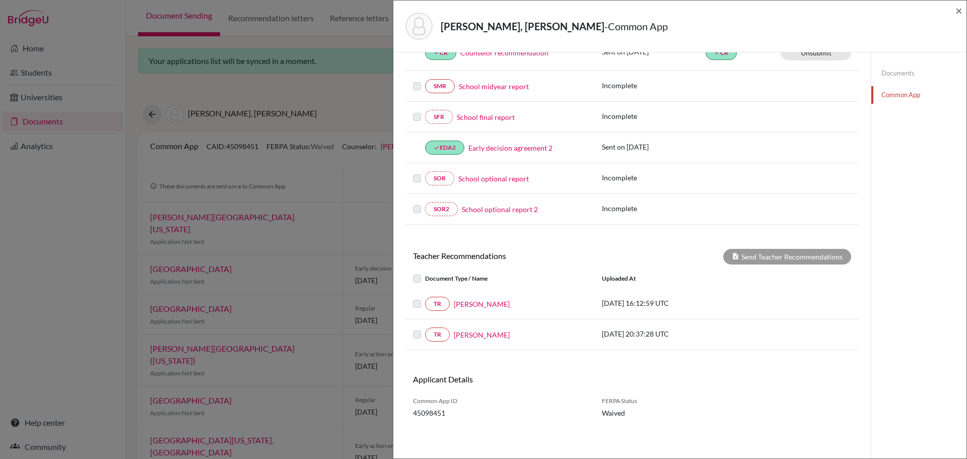
click at [425, 298] on label at bounding box center [425, 298] width 0 height 0
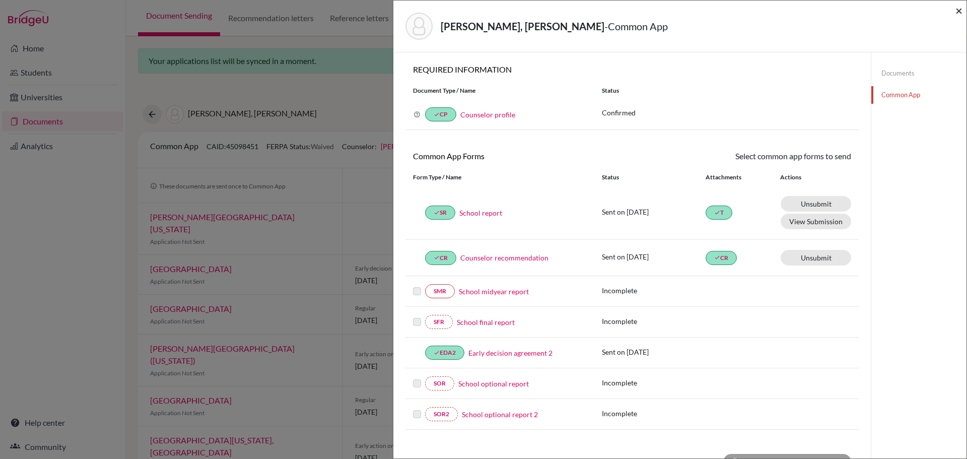
click at [958, 10] on span "×" at bounding box center [958, 10] width 7 height 15
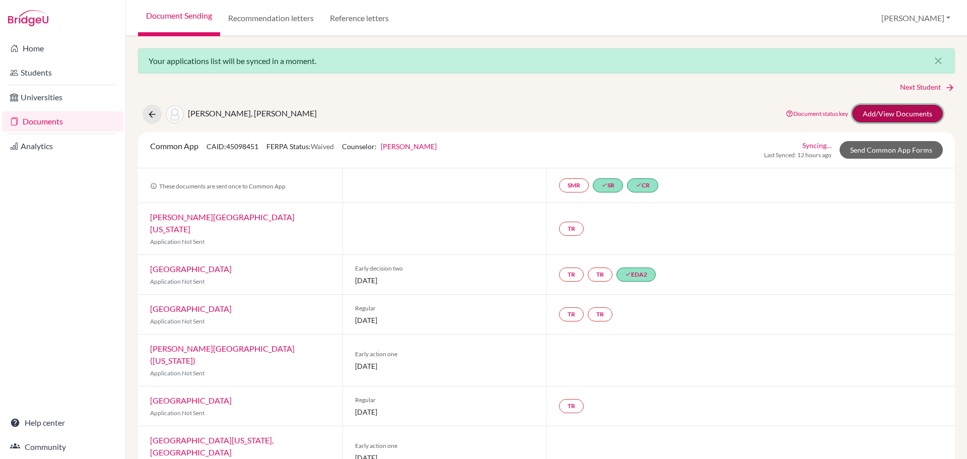
click at [887, 114] on link "Add/View Documents" at bounding box center [897, 114] width 91 height 18
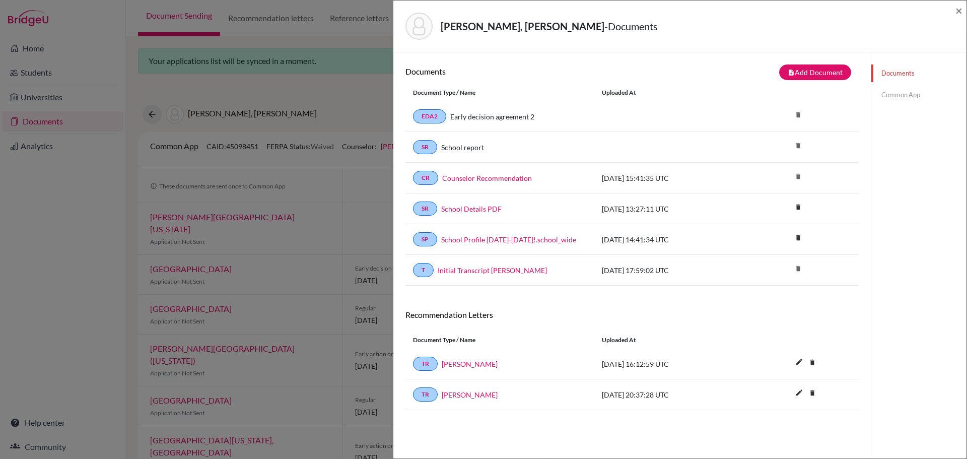
click at [885, 92] on link "Common App" at bounding box center [918, 95] width 95 height 18
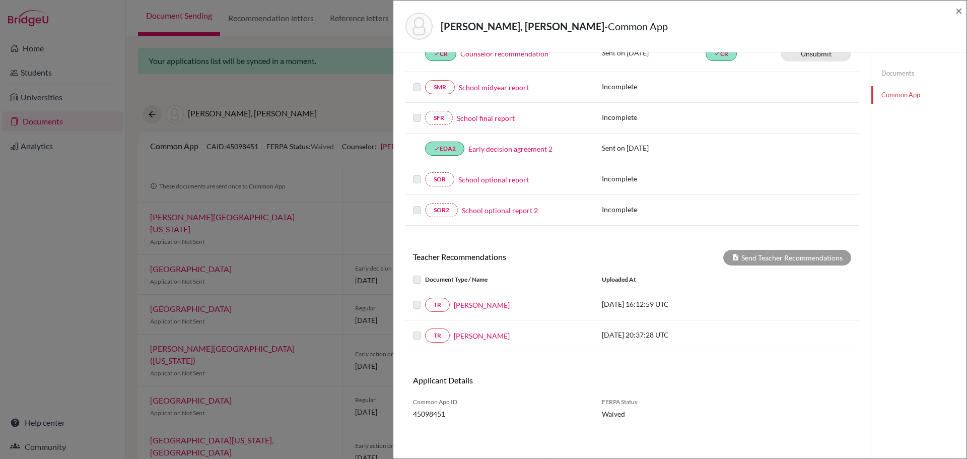
scroll to position [205, 0]
click at [425, 298] on label at bounding box center [425, 298] width 0 height 0
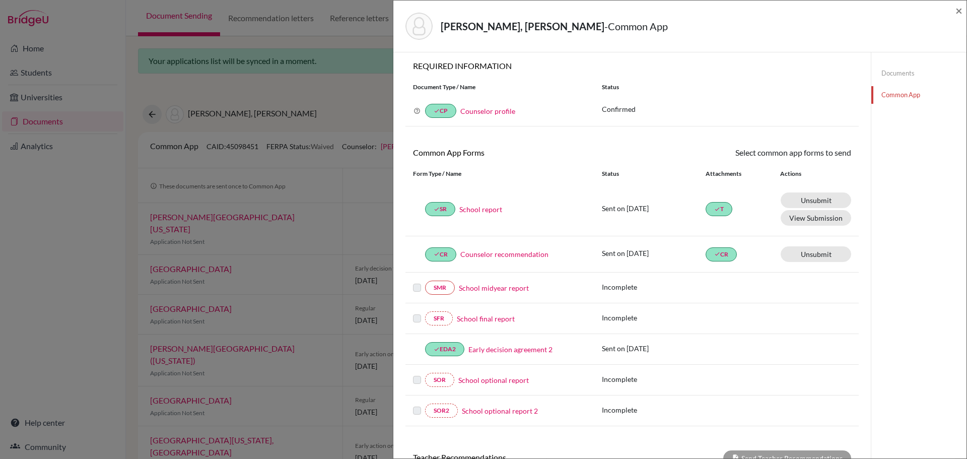
scroll to position [0, 0]
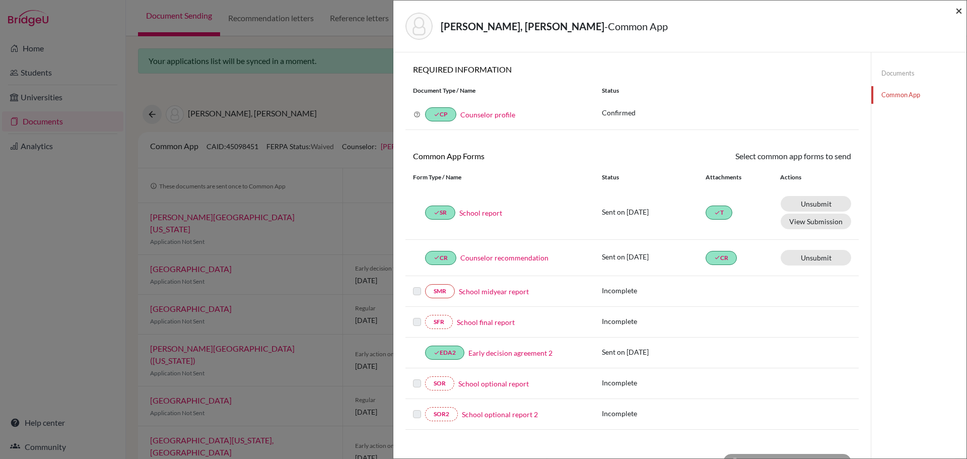
click at [958, 9] on span "×" at bounding box center [958, 10] width 7 height 15
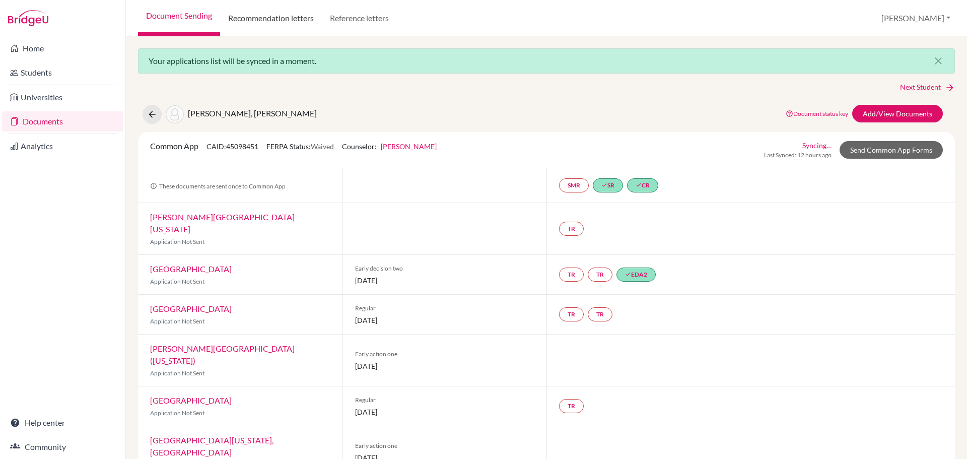
click at [278, 19] on link "Recommendation letters" at bounding box center [271, 18] width 102 height 36
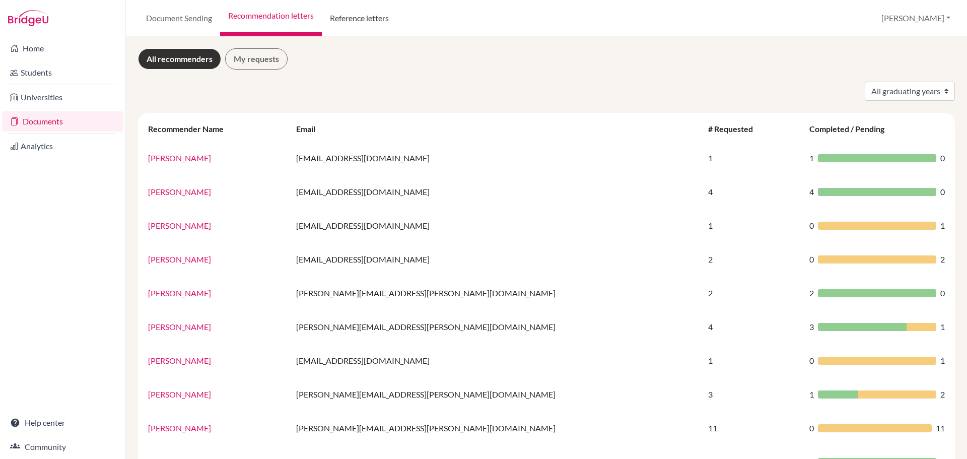
click at [343, 18] on link "Reference letters" at bounding box center [359, 18] width 75 height 36
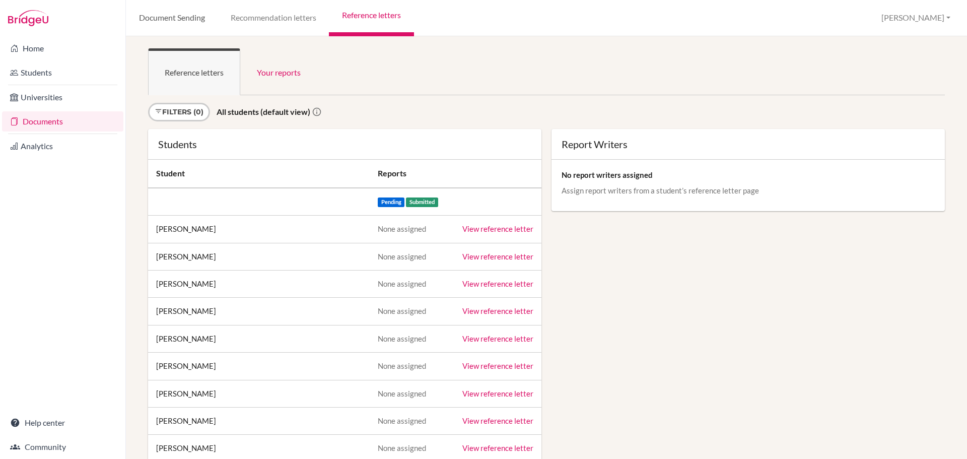
click at [191, 17] on link "Document Sending" at bounding box center [172, 18] width 92 height 36
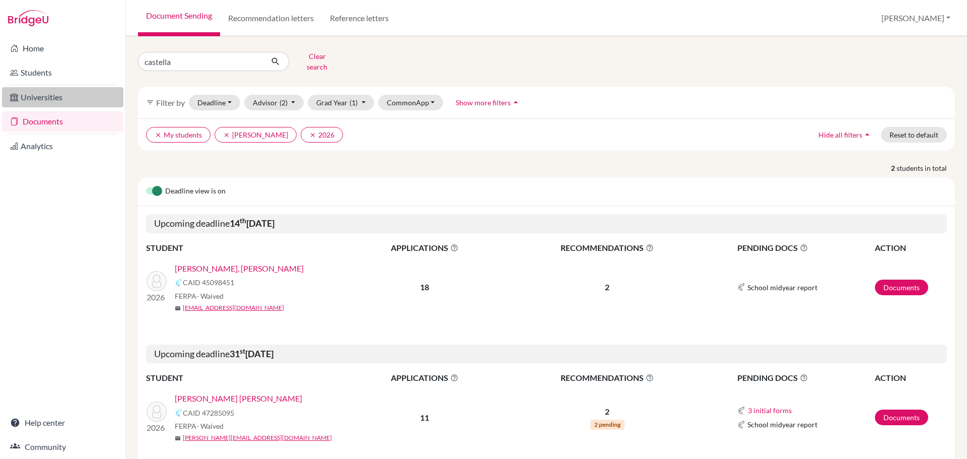
click at [57, 97] on link "Universities" at bounding box center [62, 97] width 121 height 20
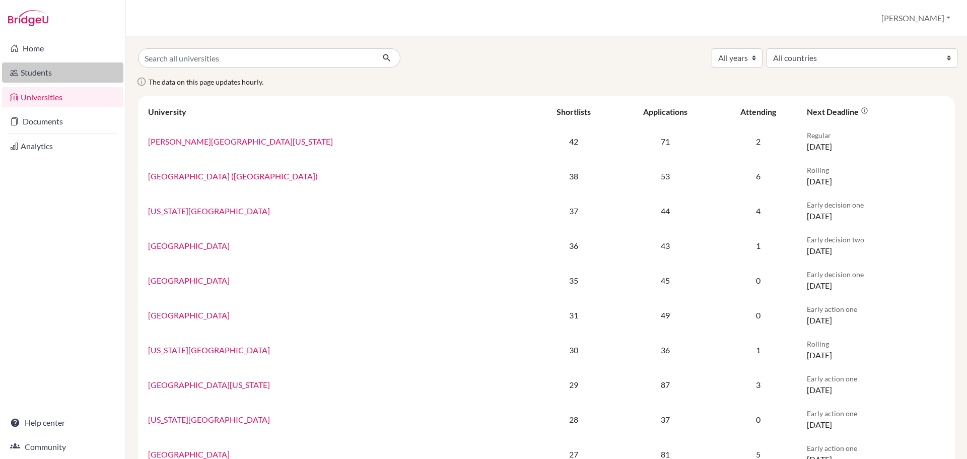
click at [44, 74] on link "Students" at bounding box center [62, 72] width 121 height 20
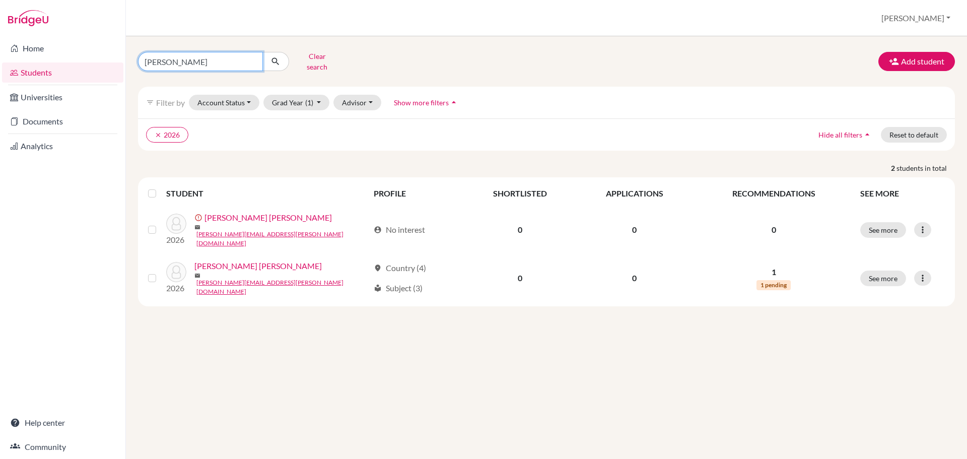
click at [185, 61] on input "[PERSON_NAME]" at bounding box center [200, 61] width 125 height 19
click at [185, 61] on input "escalante" at bounding box center [200, 61] width 125 height 19
type input "castella"
click button "submit" at bounding box center [275, 61] width 27 height 19
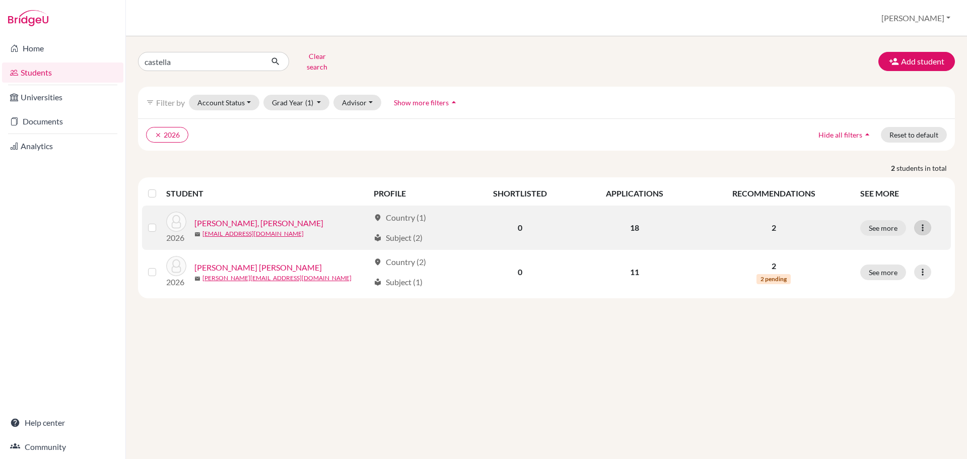
click at [921, 223] on icon at bounding box center [923, 228] width 10 height 10
click at [890, 220] on button "See more" at bounding box center [883, 228] width 46 height 16
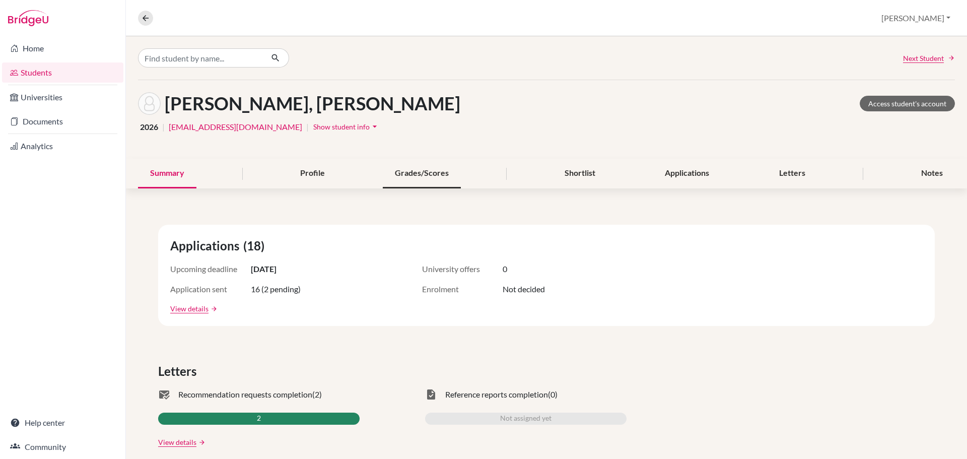
click at [406, 175] on div "Grades/Scores" at bounding box center [422, 174] width 78 height 30
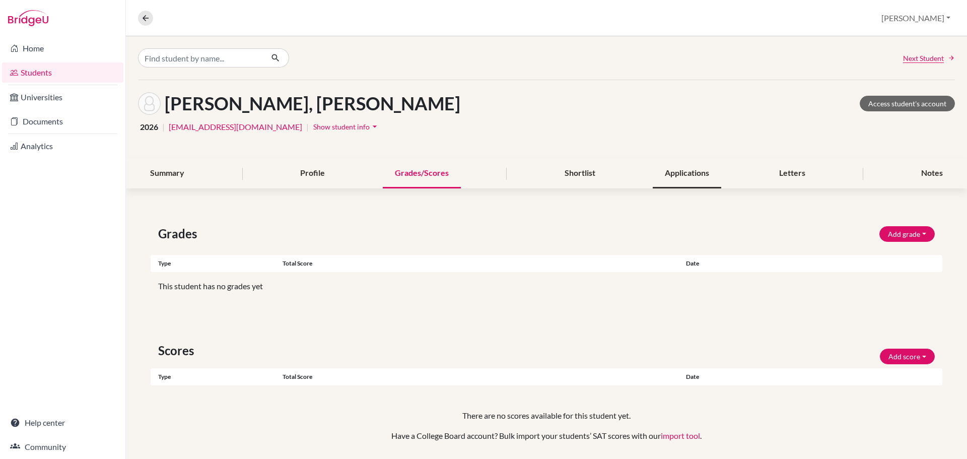
click at [686, 175] on div "Applications" at bounding box center [687, 174] width 69 height 30
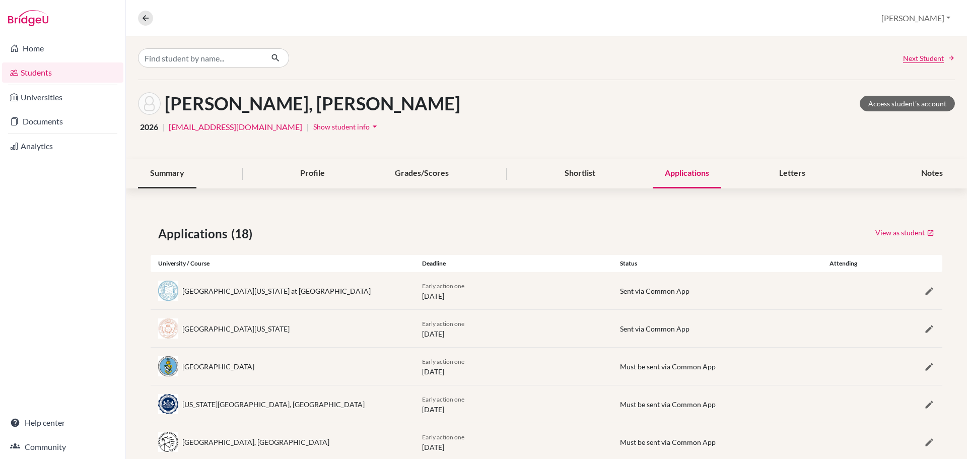
click at [174, 172] on div "Summary" at bounding box center [167, 174] width 58 height 30
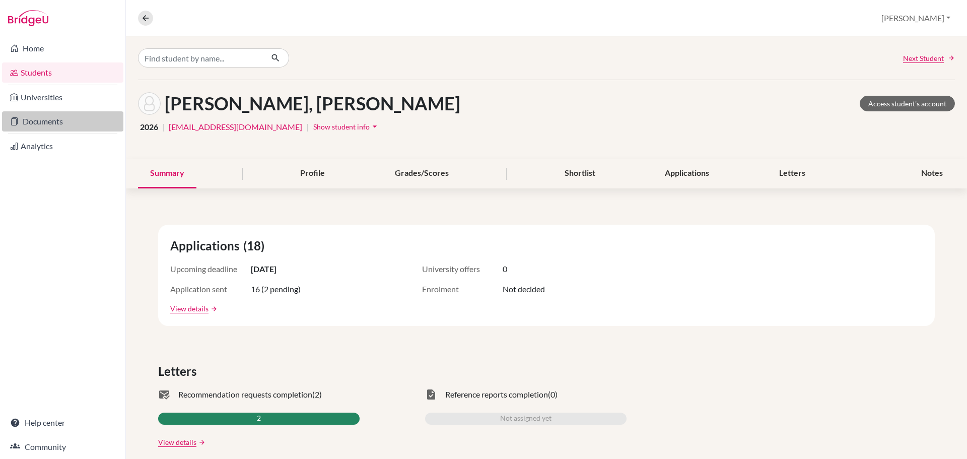
click at [34, 123] on link "Documents" at bounding box center [62, 121] width 121 height 20
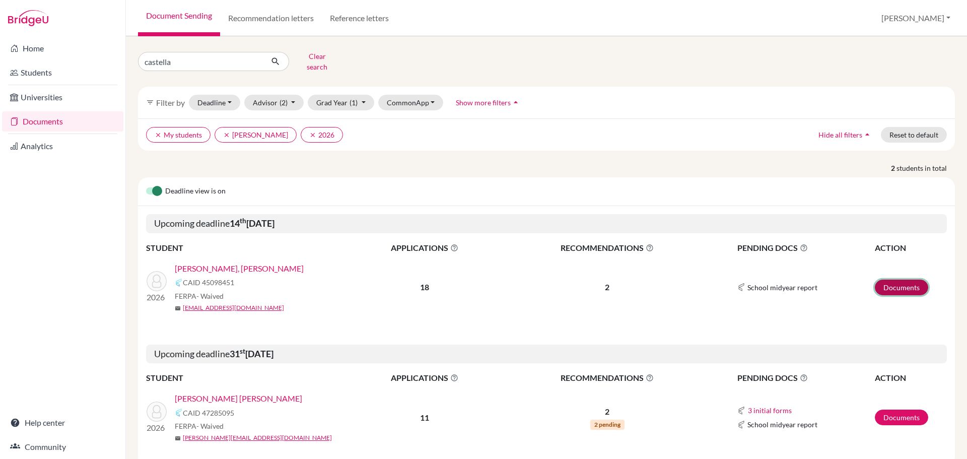
click at [894, 280] on link "Documents" at bounding box center [901, 288] width 53 height 16
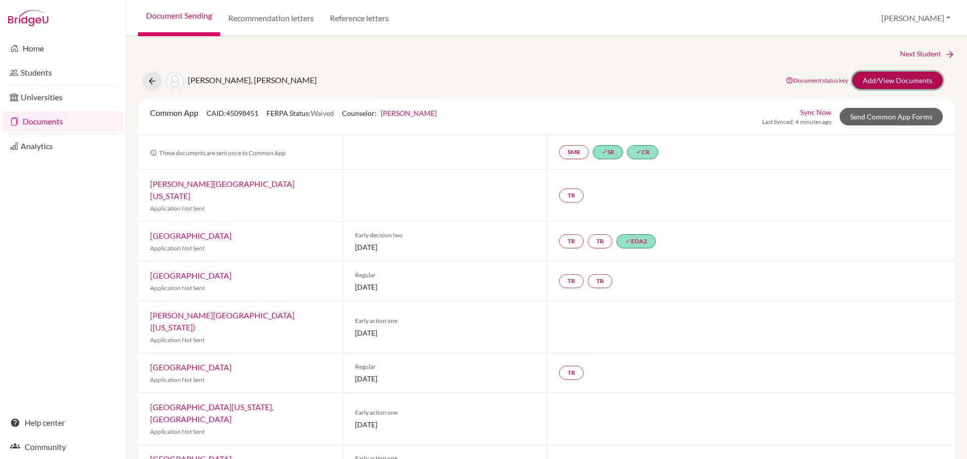
click at [882, 79] on link "Add/View Documents" at bounding box center [897, 81] width 91 height 18
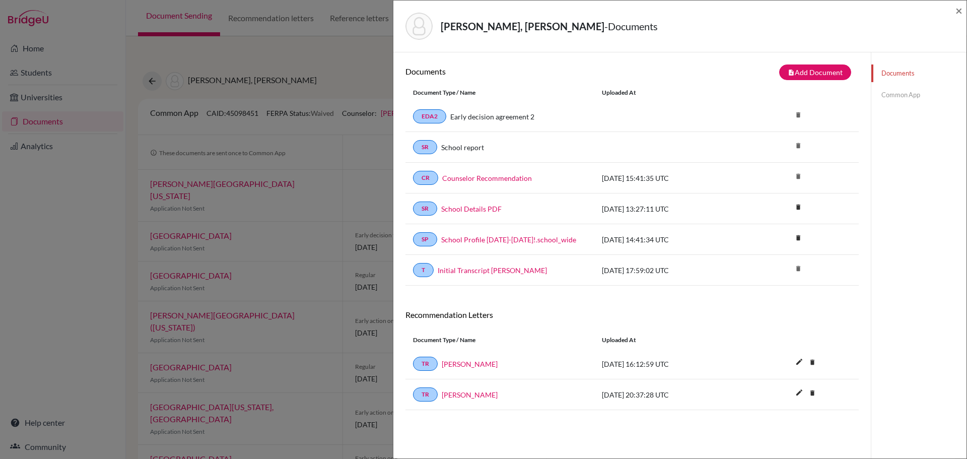
click at [887, 92] on link "Common App" at bounding box center [918, 95] width 95 height 18
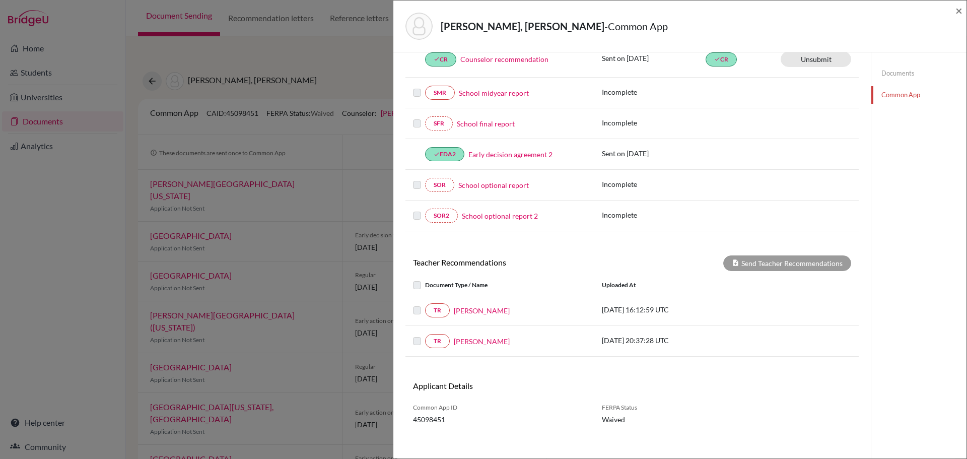
scroll to position [205, 0]
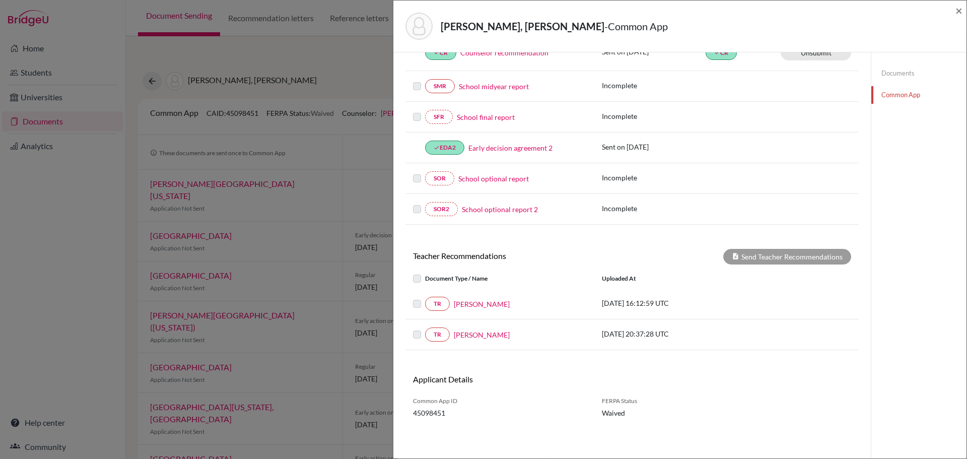
click at [425, 272] on label at bounding box center [425, 272] width 0 height 0
click at [425, 298] on label at bounding box center [425, 298] width 0 height 0
click at [425, 328] on label at bounding box center [425, 328] width 0 height 0
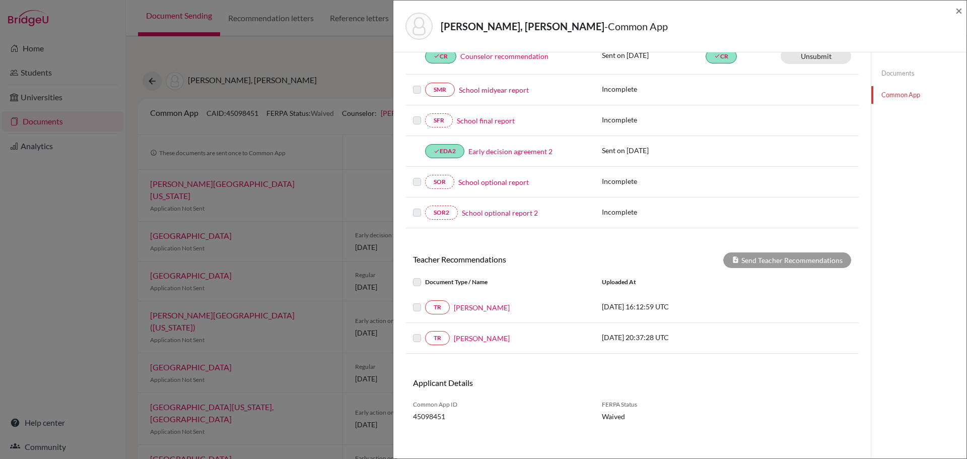
scroll to position [0, 0]
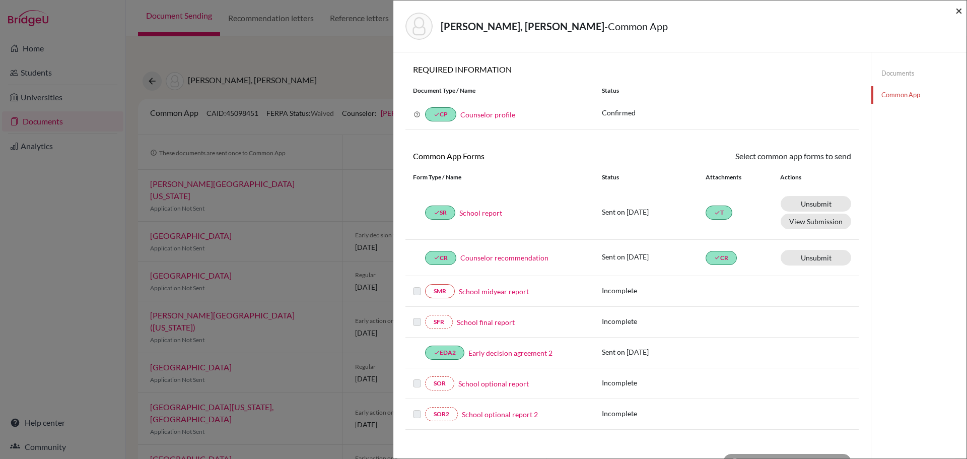
click at [959, 9] on span "×" at bounding box center [958, 10] width 7 height 15
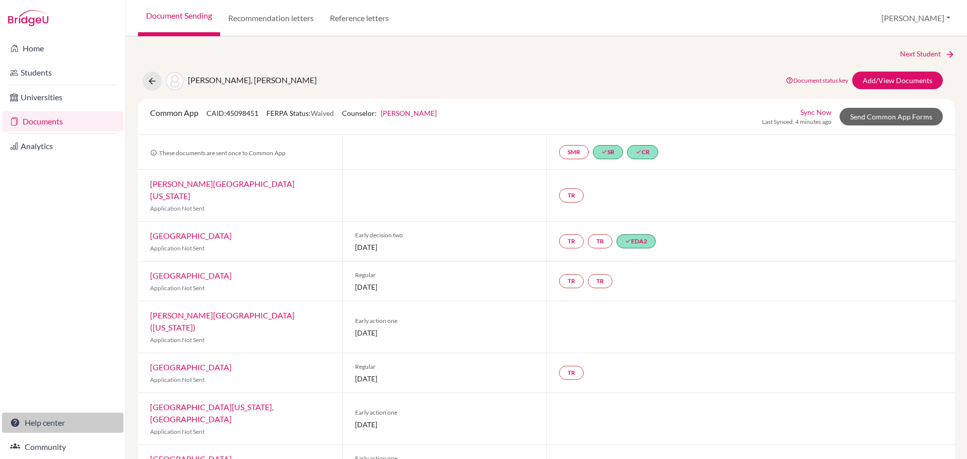
click at [43, 423] on link "Help center" at bounding box center [62, 423] width 121 height 20
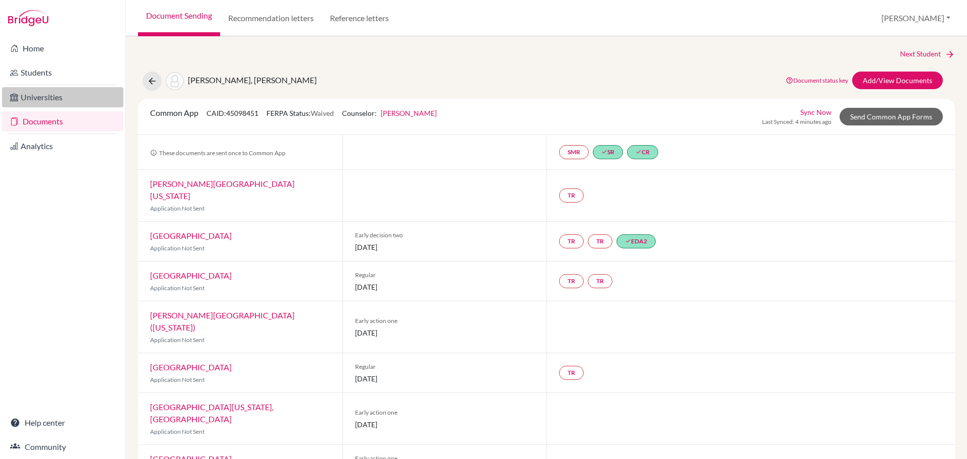
click at [36, 97] on link "Universities" at bounding box center [62, 97] width 121 height 20
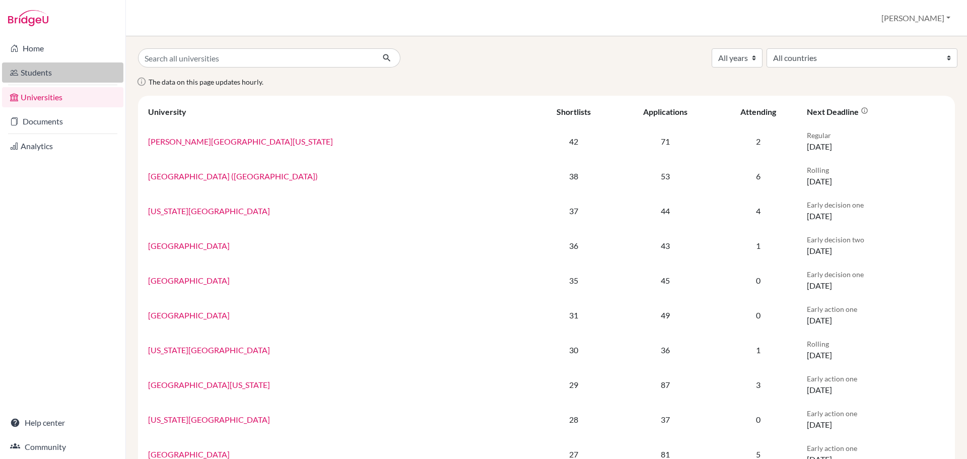
click at [41, 76] on link "Students" at bounding box center [62, 72] width 121 height 20
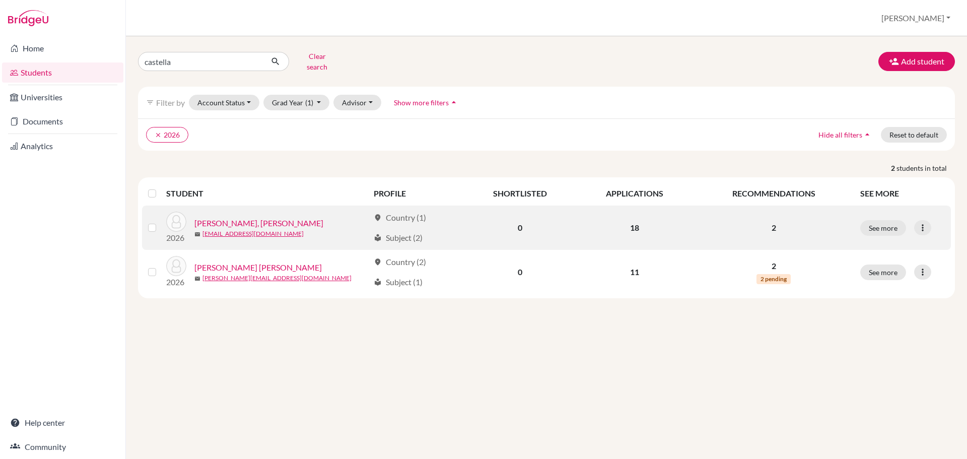
click at [258, 217] on link "[PERSON_NAME], [PERSON_NAME]" at bounding box center [258, 223] width 129 height 12
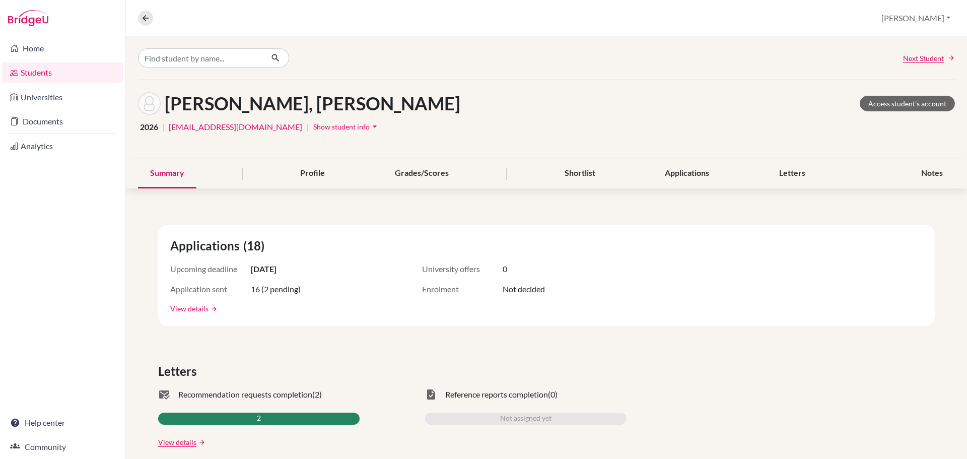
click at [183, 311] on link "View details" at bounding box center [189, 308] width 38 height 11
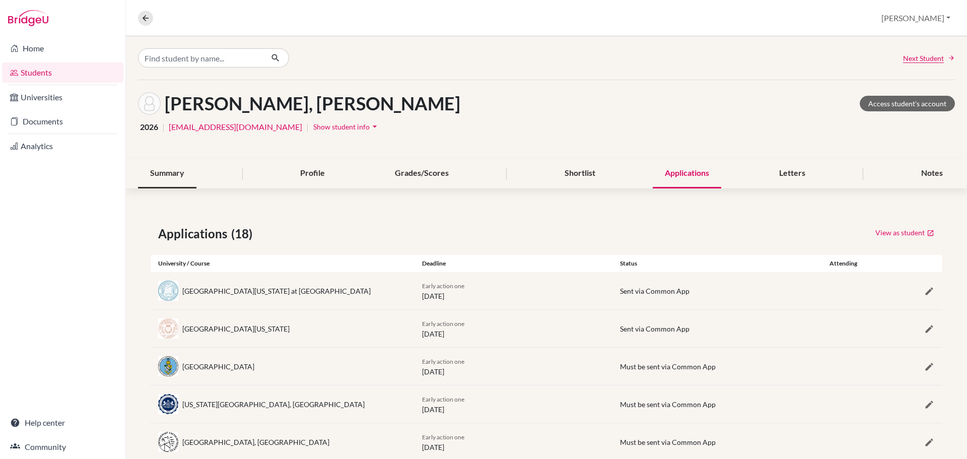
click at [168, 174] on div "Summary" at bounding box center [167, 174] width 58 height 30
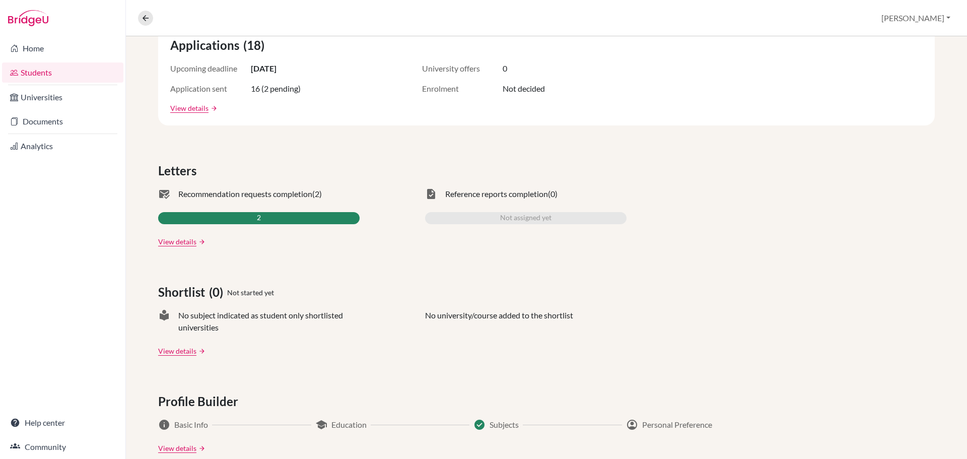
scroll to position [201, 0]
click at [180, 242] on link "View details" at bounding box center [177, 240] width 38 height 11
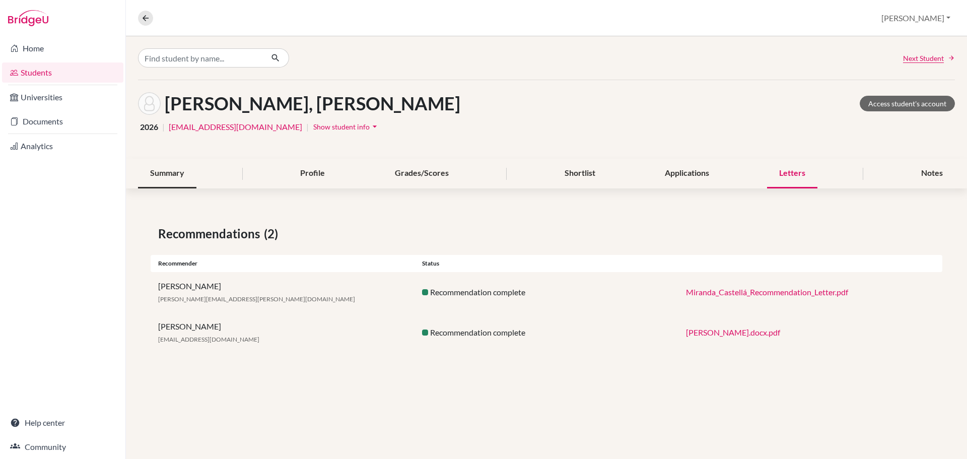
click at [155, 175] on div "Summary" at bounding box center [167, 174] width 58 height 30
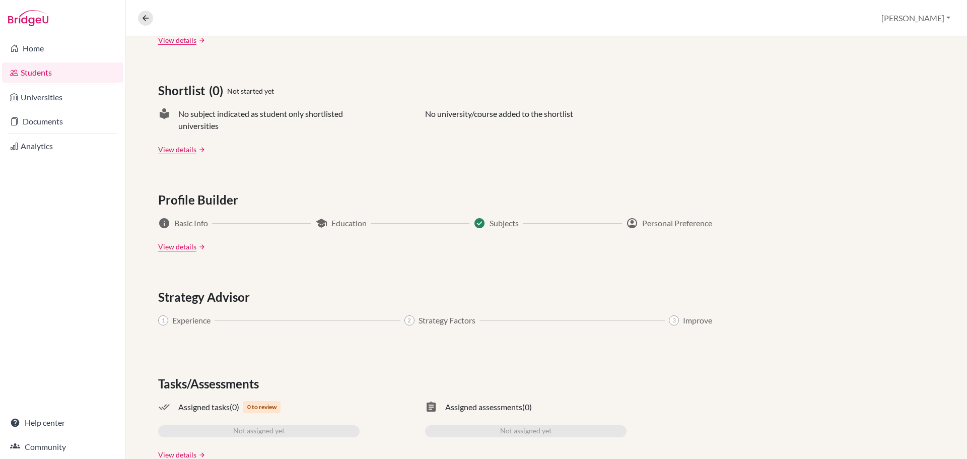
scroll to position [403, 0]
click at [172, 247] on link "View details" at bounding box center [177, 245] width 38 height 11
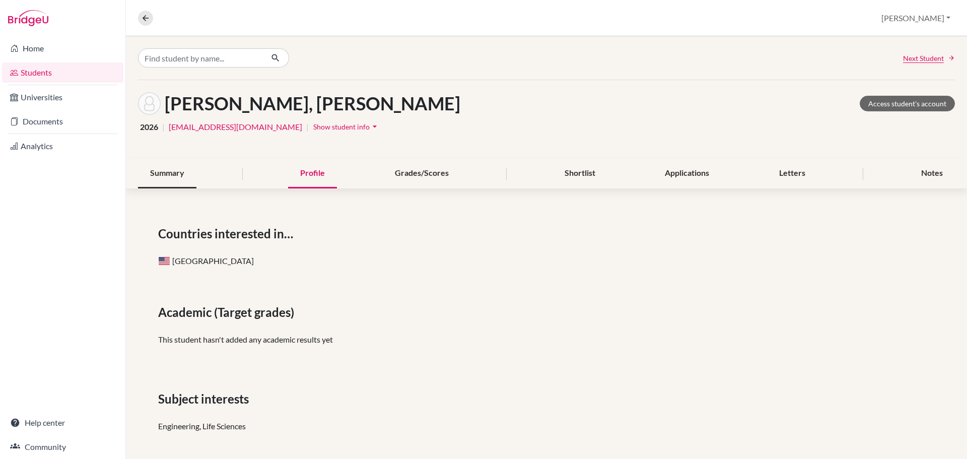
click at [171, 174] on div "Summary" at bounding box center [167, 174] width 58 height 30
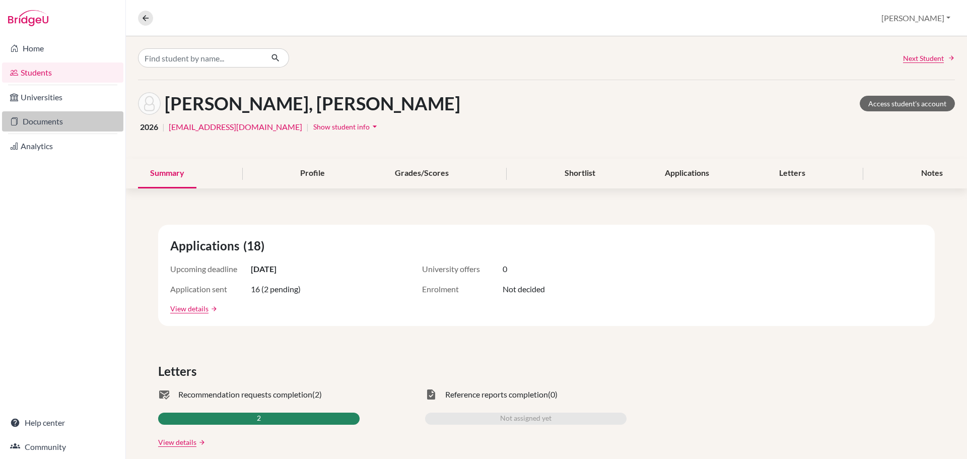
click at [46, 122] on link "Documents" at bounding box center [62, 121] width 121 height 20
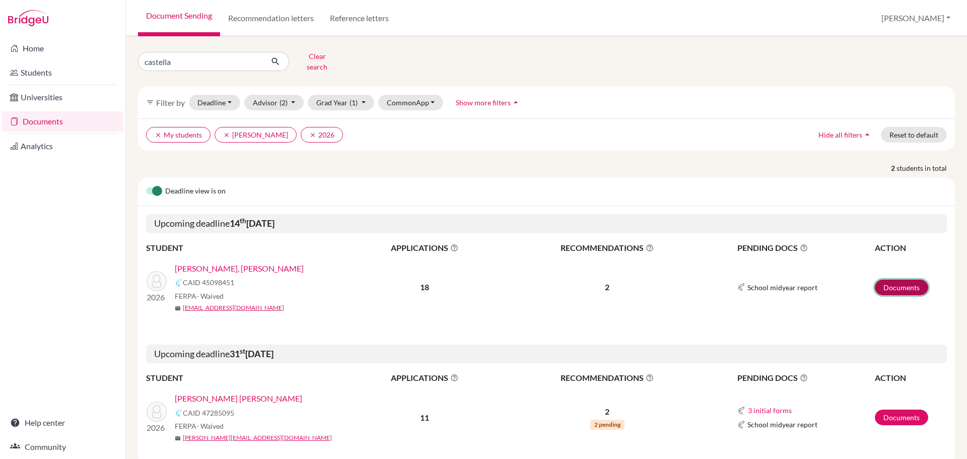
click at [897, 282] on link "Documents" at bounding box center [901, 288] width 53 height 16
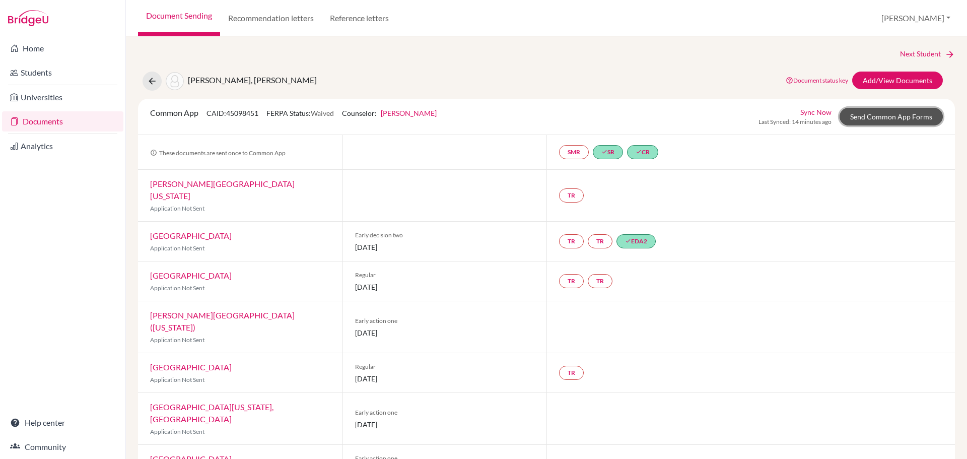
click at [867, 119] on link "Send Common App Forms" at bounding box center [891, 117] width 103 height 18
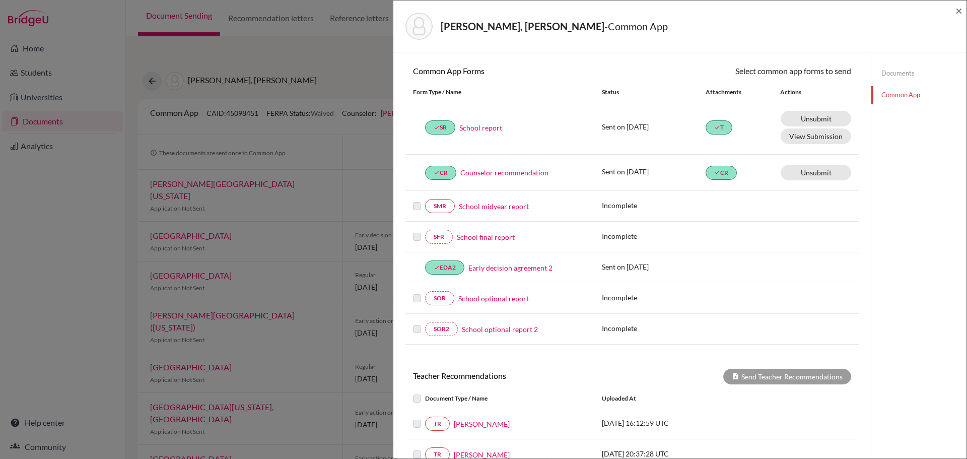
scroll to position [151, 0]
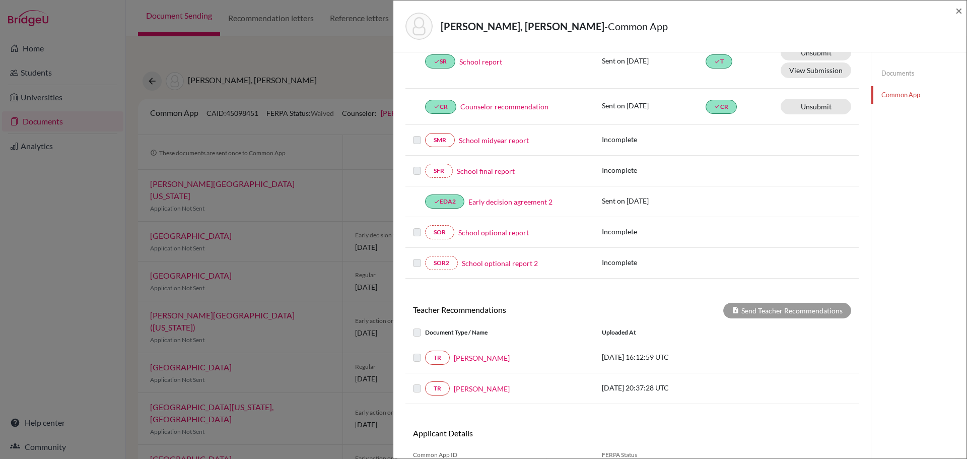
click at [425, 326] on label at bounding box center [425, 326] width 0 height 0
click at [732, 364] on div "TR Catherine Gonzalez 2025-09-12 16:12:59 UTC" at bounding box center [631, 358] width 453 height 14
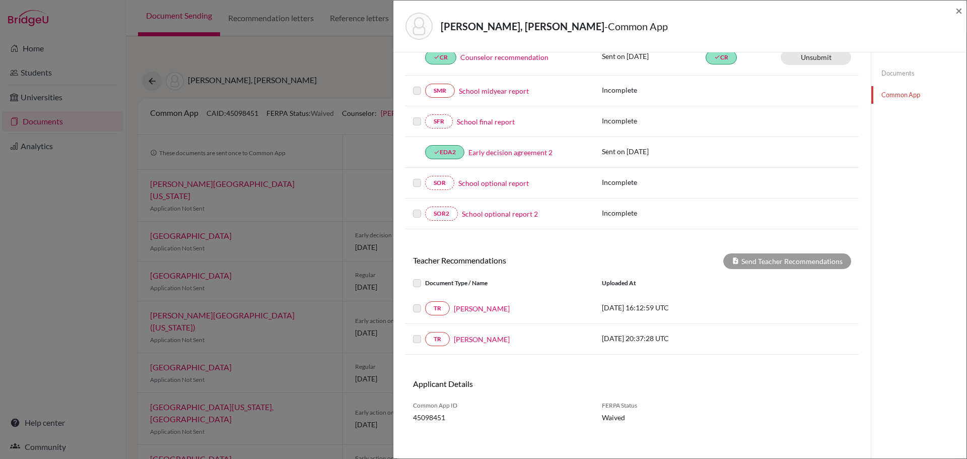
scroll to position [205, 0]
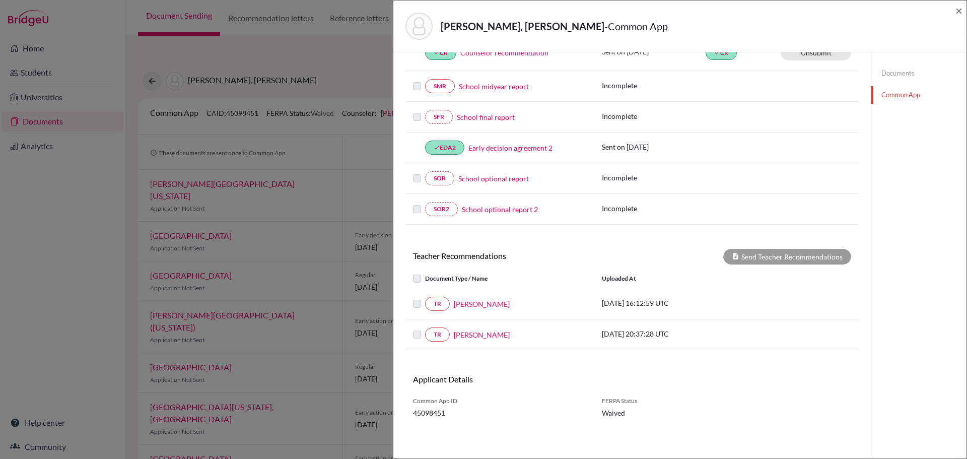
click at [887, 94] on link "Common App" at bounding box center [918, 95] width 95 height 18
click at [499, 304] on link "Catherine Gonzalez" at bounding box center [482, 304] width 56 height 11
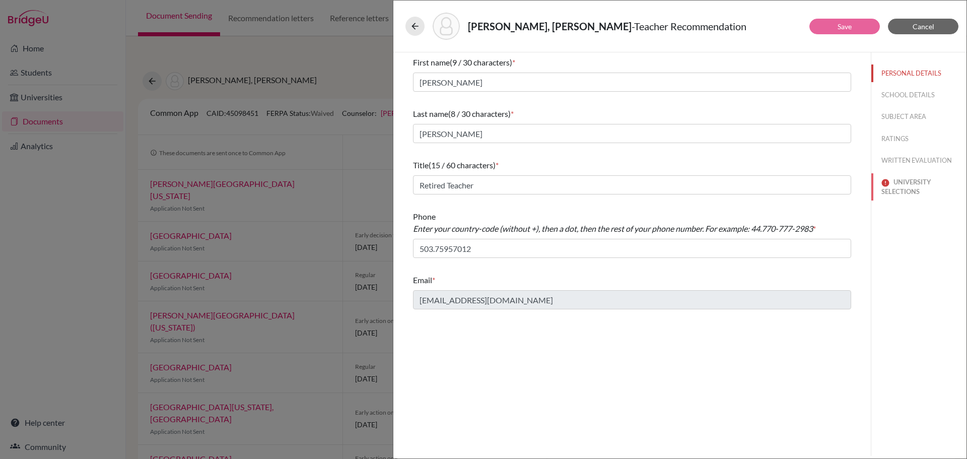
click at [909, 187] on button "UNIVERSITY SELECTIONS" at bounding box center [918, 186] width 95 height 27
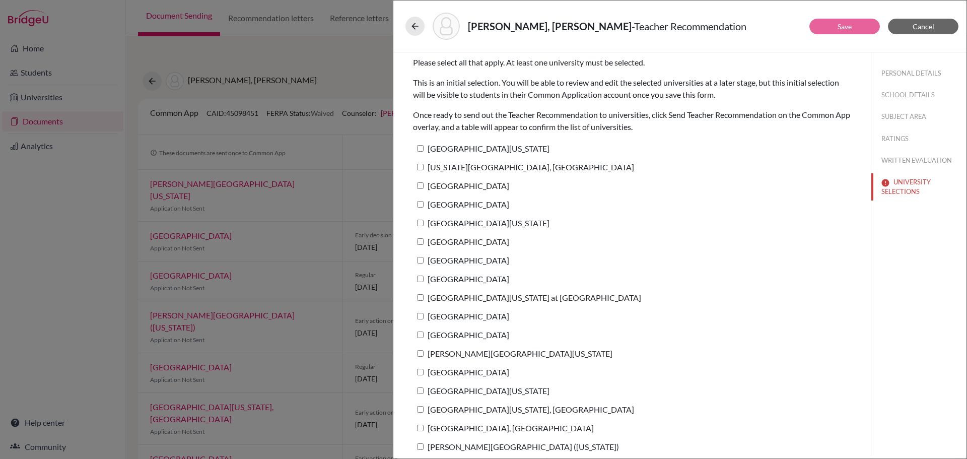
click at [420, 148] on input "[GEOGRAPHIC_DATA][US_STATE]" at bounding box center [420, 148] width 7 height 7
checkbox input "true"
click at [420, 169] on input "[US_STATE][GEOGRAPHIC_DATA], [GEOGRAPHIC_DATA]" at bounding box center [420, 167] width 7 height 7
checkbox input "true"
click at [420, 186] on input "[GEOGRAPHIC_DATA]" at bounding box center [420, 185] width 7 height 7
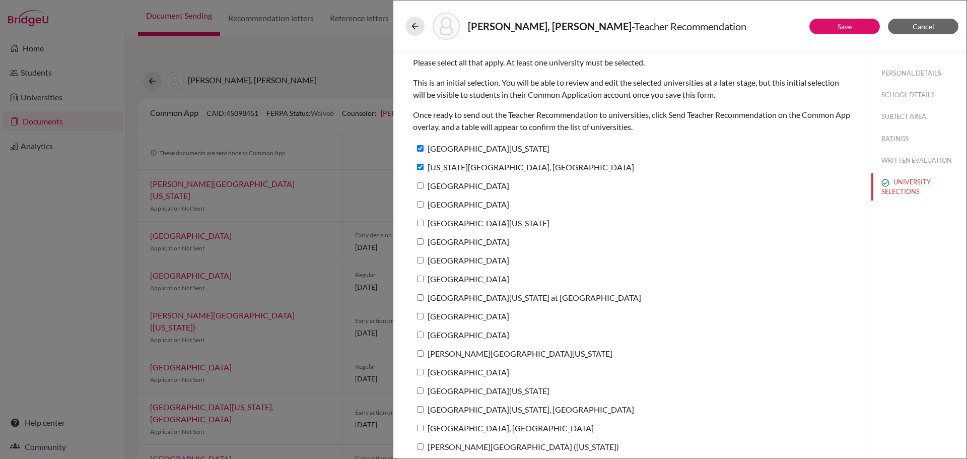
checkbox input "true"
click at [420, 202] on input "[GEOGRAPHIC_DATA]" at bounding box center [420, 204] width 7 height 7
checkbox input "true"
click at [420, 221] on input "[GEOGRAPHIC_DATA][US_STATE]" at bounding box center [420, 223] width 7 height 7
checkbox input "true"
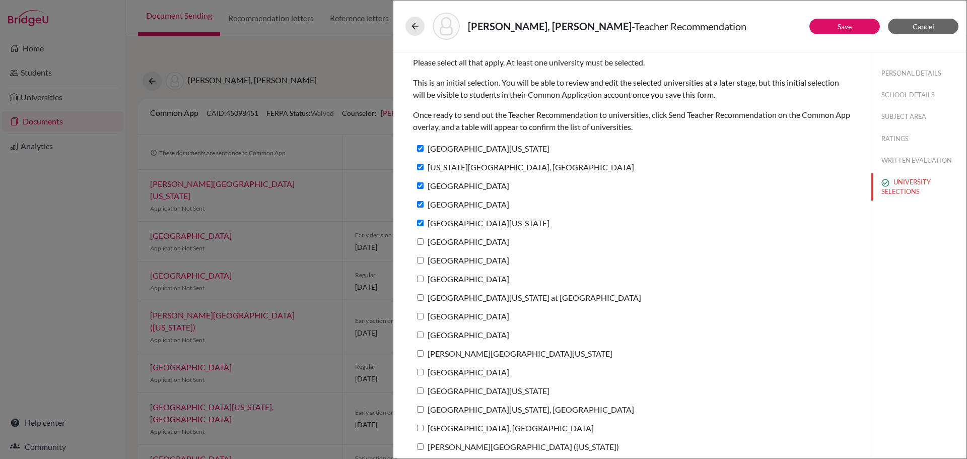
click at [420, 240] on input "[GEOGRAPHIC_DATA]" at bounding box center [420, 241] width 7 height 7
checkbox input "true"
click at [420, 260] on input "[GEOGRAPHIC_DATA]" at bounding box center [420, 260] width 7 height 7
checkbox input "true"
click at [421, 279] on input "[GEOGRAPHIC_DATA]" at bounding box center [420, 279] width 7 height 7
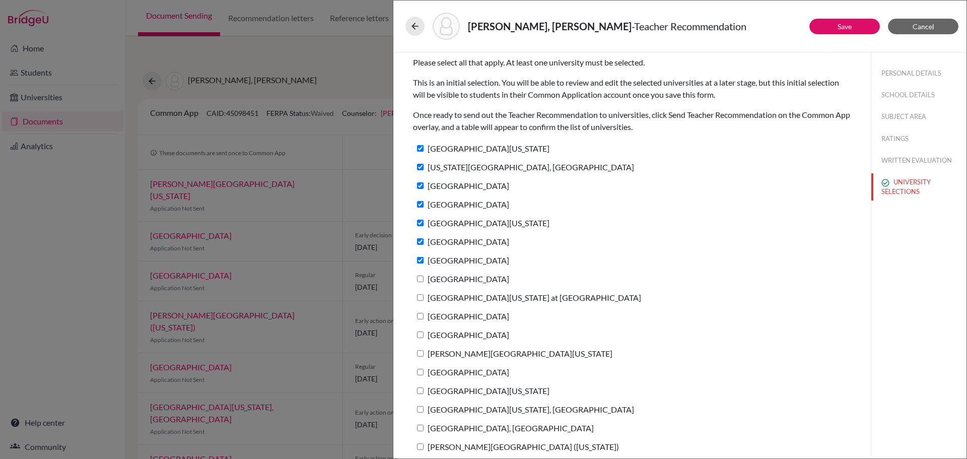
checkbox input "true"
click at [419, 300] on input "[GEOGRAPHIC_DATA][US_STATE] at [GEOGRAPHIC_DATA]" at bounding box center [420, 297] width 7 height 7
checkbox input "true"
click at [418, 313] on input "[GEOGRAPHIC_DATA]" at bounding box center [420, 316] width 7 height 7
checkbox input "true"
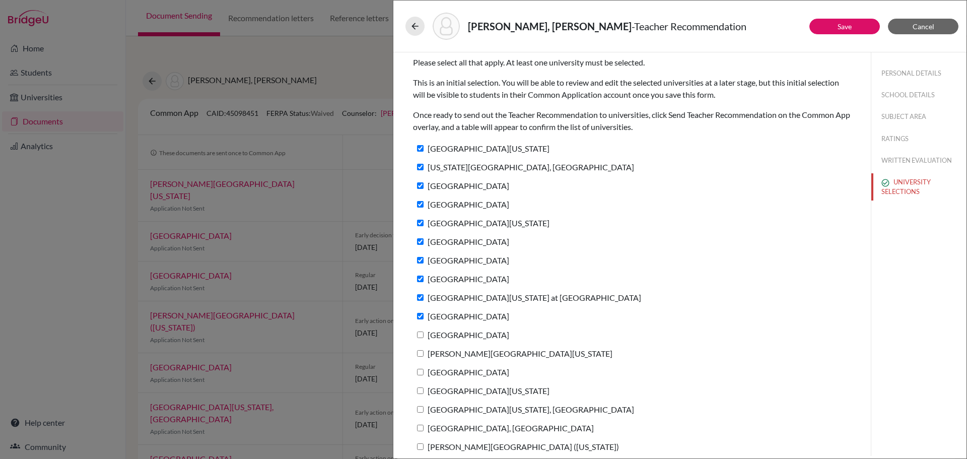
click at [421, 332] on input "[GEOGRAPHIC_DATA]" at bounding box center [420, 334] width 7 height 7
checkbox input "true"
click at [418, 352] on input "[PERSON_NAME][GEOGRAPHIC_DATA][US_STATE]" at bounding box center [420, 353] width 7 height 7
checkbox input "true"
click at [422, 372] on input "[GEOGRAPHIC_DATA]" at bounding box center [420, 372] width 7 height 7
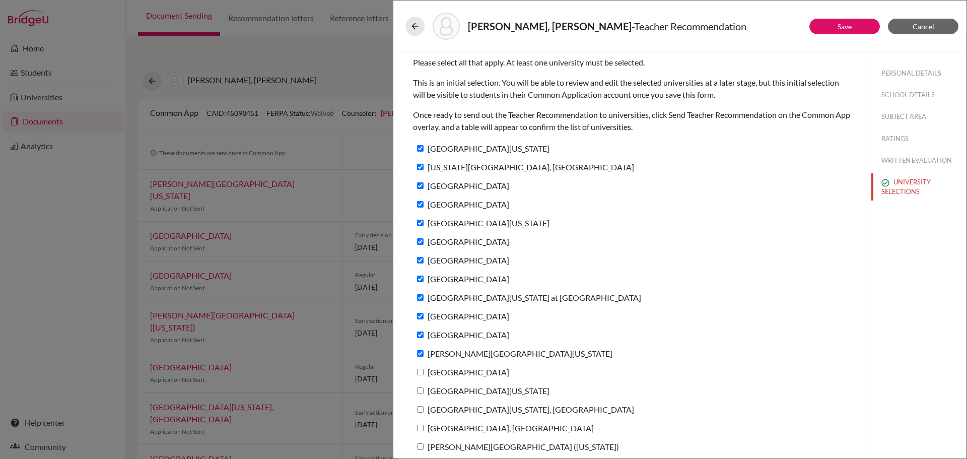
checkbox input "true"
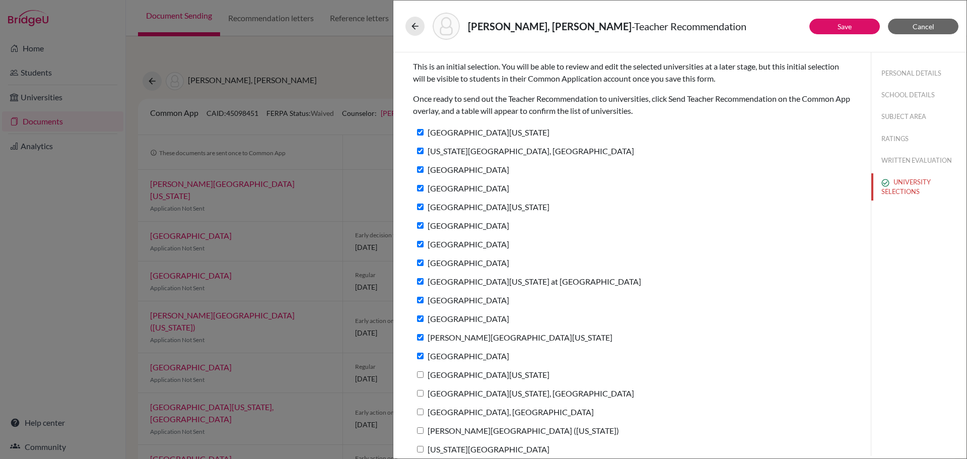
scroll to position [25, 0]
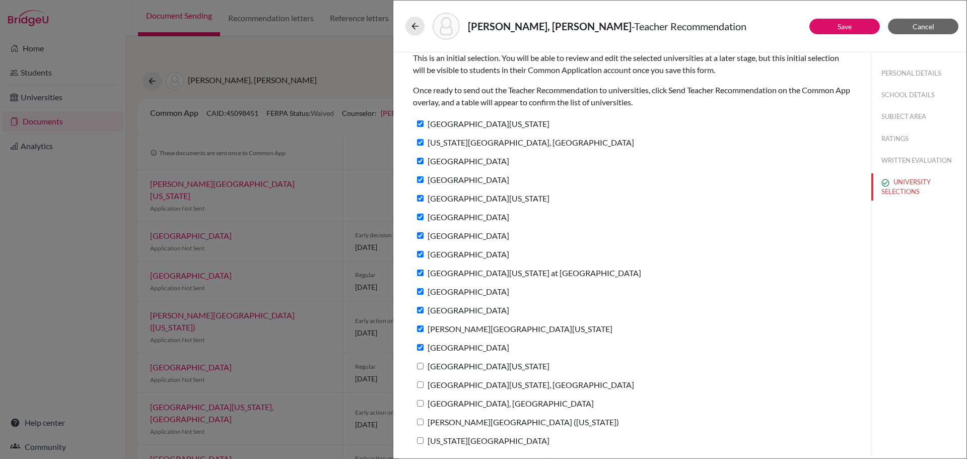
click at [421, 365] on input "[GEOGRAPHIC_DATA][US_STATE]" at bounding box center [420, 366] width 7 height 7
checkbox input "true"
click at [420, 383] on input "[GEOGRAPHIC_DATA][US_STATE], [GEOGRAPHIC_DATA]" at bounding box center [420, 384] width 7 height 7
checkbox input "true"
click at [421, 402] on input "[GEOGRAPHIC_DATA], [GEOGRAPHIC_DATA]" at bounding box center [420, 403] width 7 height 7
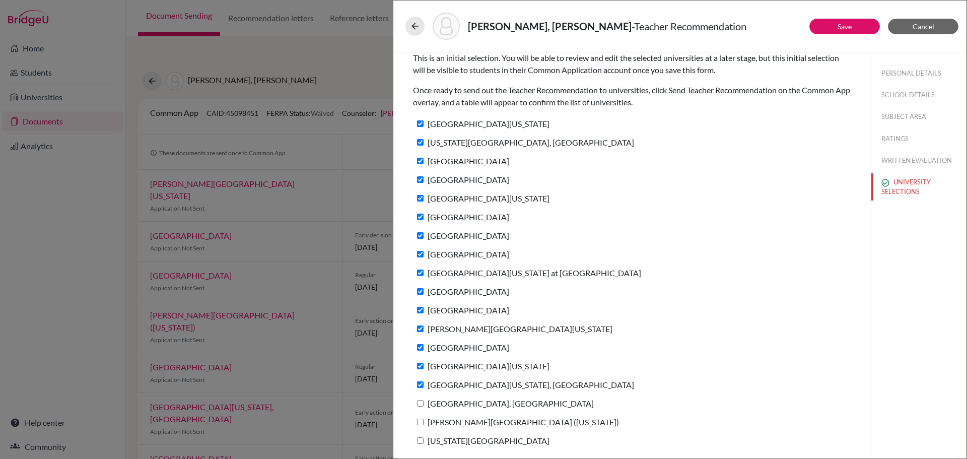
checkbox input "true"
click at [421, 422] on input "[PERSON_NAME][GEOGRAPHIC_DATA] ([US_STATE])" at bounding box center [420, 422] width 7 height 7
checkbox input "true"
click at [419, 437] on label "[US_STATE][GEOGRAPHIC_DATA]" at bounding box center [481, 440] width 136 height 15
click at [419, 437] on input "[US_STATE][GEOGRAPHIC_DATA]" at bounding box center [420, 440] width 7 height 7
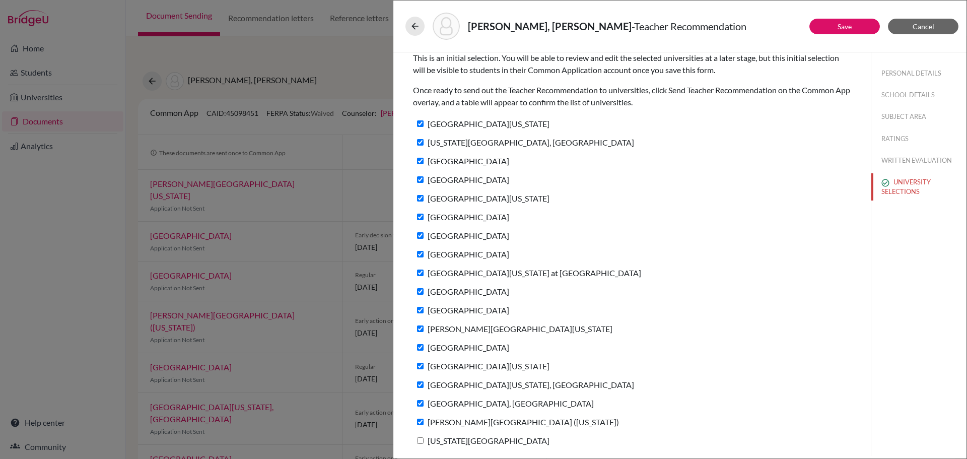
checkbox input "true"
click at [839, 27] on link "Save" at bounding box center [845, 26] width 14 height 9
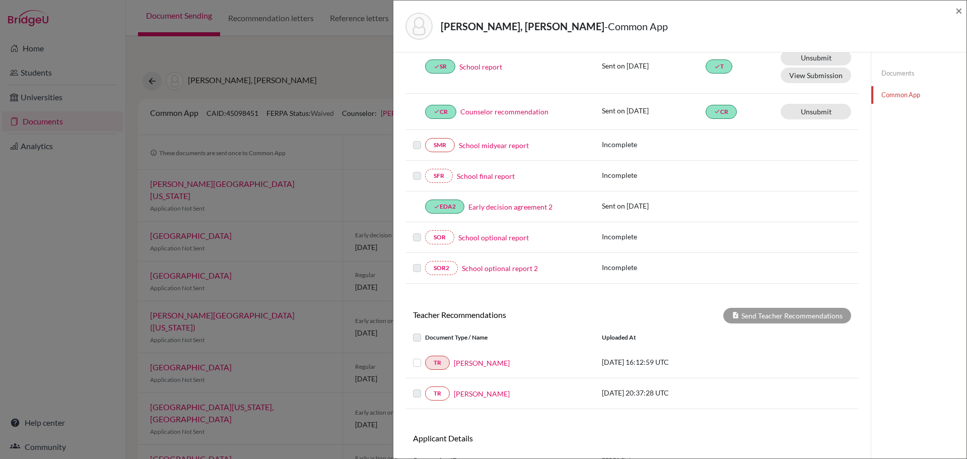
scroll to position [205, 0]
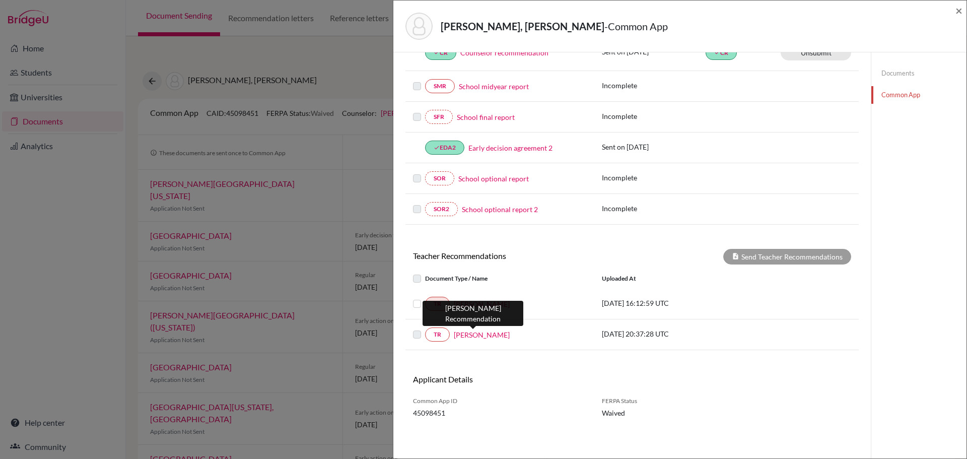
click at [481, 334] on link "Daniel Borst" at bounding box center [482, 334] width 56 height 11
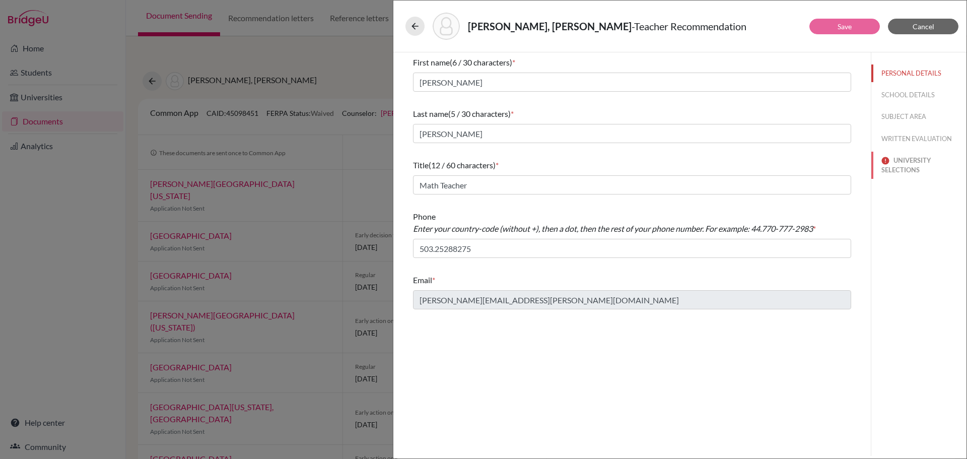
click at [889, 164] on img at bounding box center [885, 161] width 8 height 8
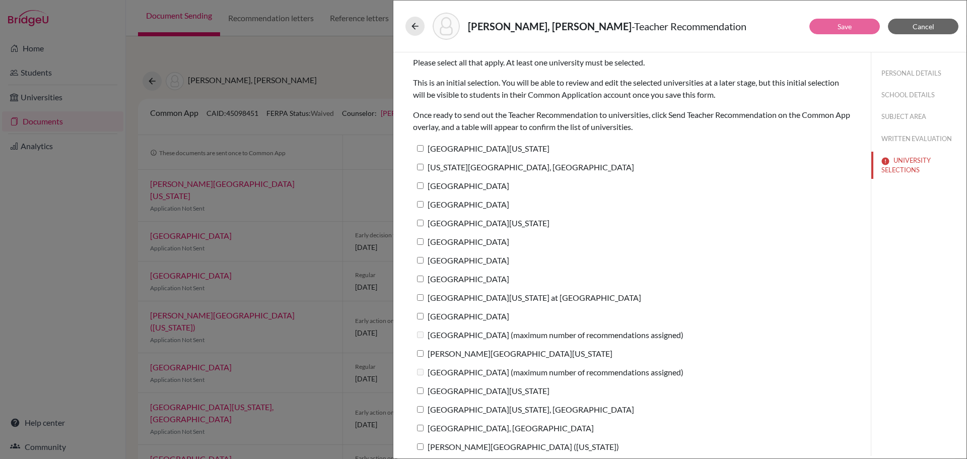
click at [420, 149] on input "[GEOGRAPHIC_DATA][US_STATE]" at bounding box center [420, 148] width 7 height 7
checkbox input "true"
click at [420, 162] on label "[US_STATE][GEOGRAPHIC_DATA], [GEOGRAPHIC_DATA]" at bounding box center [523, 167] width 221 height 15
click at [420, 164] on input "[US_STATE][GEOGRAPHIC_DATA], [GEOGRAPHIC_DATA]" at bounding box center [420, 167] width 7 height 7
checkbox input "true"
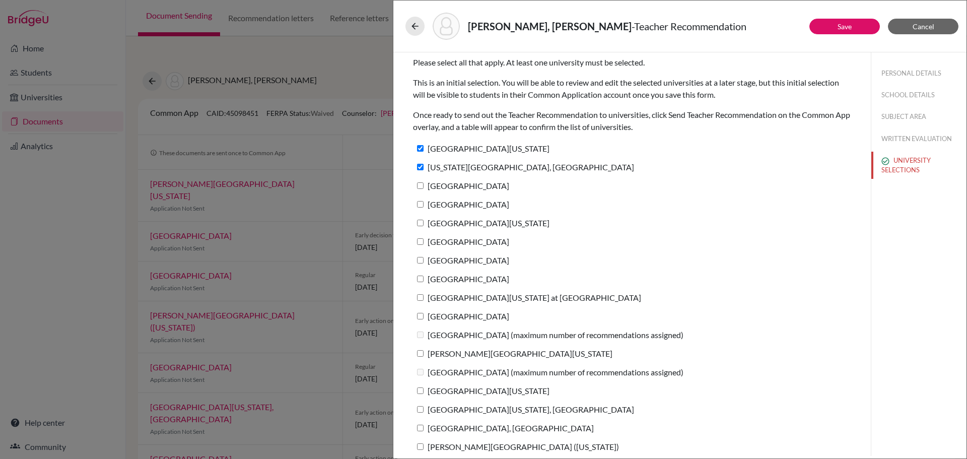
click at [424, 182] on label "[GEOGRAPHIC_DATA]" at bounding box center [461, 185] width 96 height 15
click at [424, 182] on input "[GEOGRAPHIC_DATA]" at bounding box center [420, 185] width 7 height 7
checkbox input "true"
click at [421, 204] on input "[GEOGRAPHIC_DATA]" at bounding box center [420, 204] width 7 height 7
checkbox input "true"
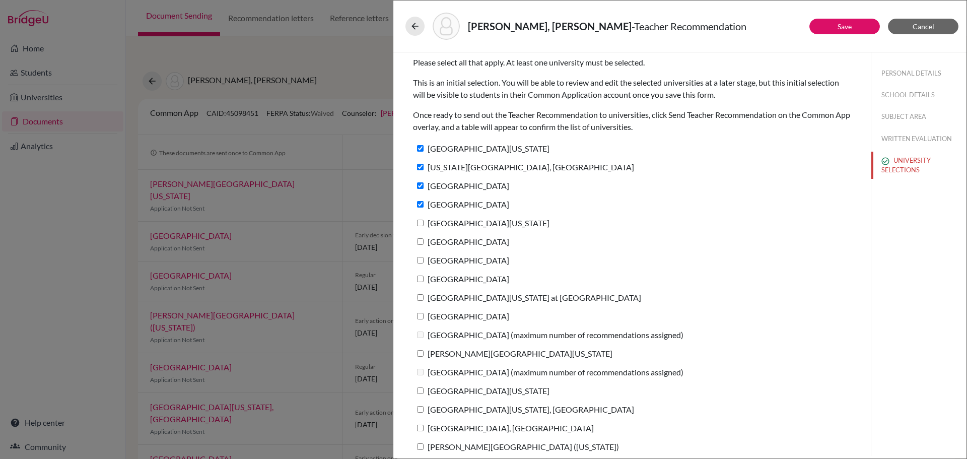
click at [420, 224] on input "[GEOGRAPHIC_DATA][US_STATE]" at bounding box center [420, 223] width 7 height 7
checkbox input "true"
click at [422, 243] on input "[GEOGRAPHIC_DATA]" at bounding box center [420, 241] width 7 height 7
checkbox input "true"
click at [421, 257] on input "[GEOGRAPHIC_DATA]" at bounding box center [420, 260] width 7 height 7
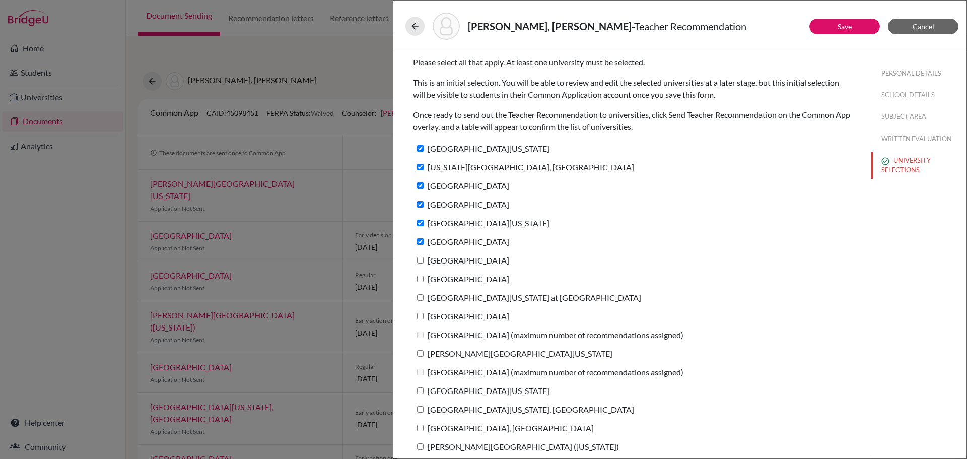
checkbox input "true"
click at [421, 281] on input "[GEOGRAPHIC_DATA]" at bounding box center [420, 279] width 7 height 7
checkbox input "true"
click at [420, 294] on input "[GEOGRAPHIC_DATA][US_STATE] at [GEOGRAPHIC_DATA]" at bounding box center [420, 297] width 7 height 7
checkbox input "true"
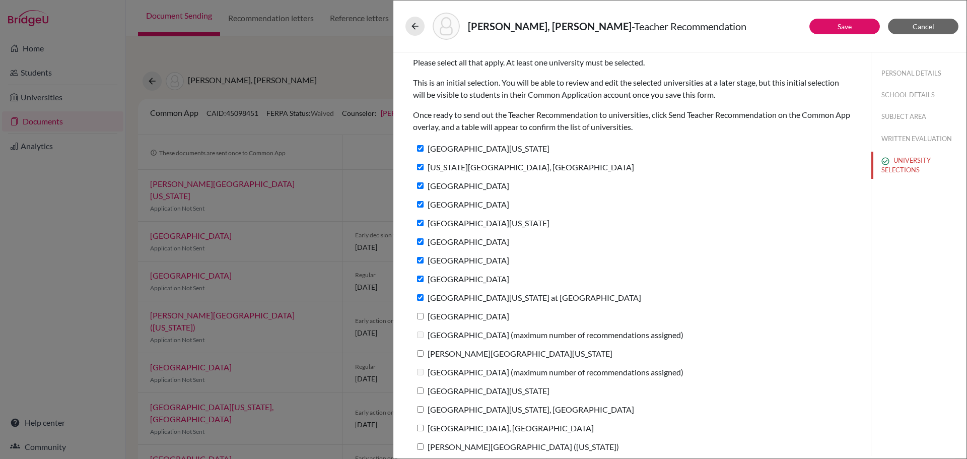
click at [419, 315] on input "[GEOGRAPHIC_DATA]" at bounding box center [420, 316] width 7 height 7
checkbox input "true"
click at [419, 350] on input "[PERSON_NAME][GEOGRAPHIC_DATA][US_STATE]" at bounding box center [420, 353] width 7 height 7
checkbox input "true"
click at [420, 388] on input "[GEOGRAPHIC_DATA][US_STATE]" at bounding box center [420, 390] width 7 height 7
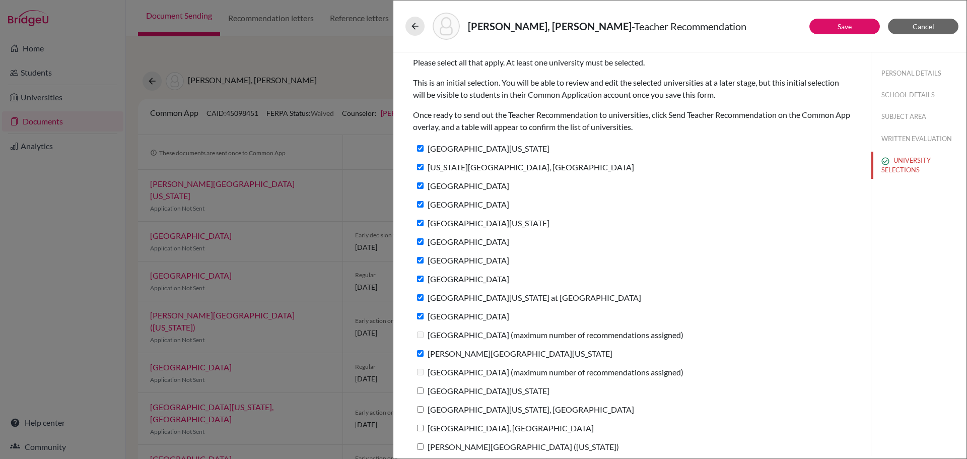
checkbox input "true"
drag, startPoint x: 420, startPoint y: 405, endPoint x: 419, endPoint y: 427, distance: 21.7
click at [419, 406] on label "[GEOGRAPHIC_DATA][US_STATE], [GEOGRAPHIC_DATA]" at bounding box center [523, 409] width 221 height 15
click at [419, 406] on input "[GEOGRAPHIC_DATA][US_STATE], [GEOGRAPHIC_DATA]" at bounding box center [420, 409] width 7 height 7
checkbox input "true"
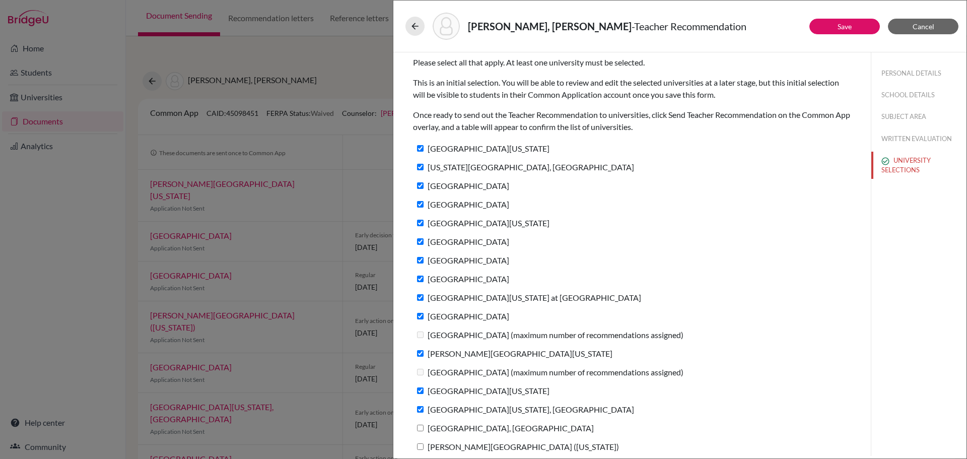
click at [420, 428] on input "[GEOGRAPHIC_DATA], [GEOGRAPHIC_DATA]" at bounding box center [420, 428] width 7 height 7
checkbox input "true"
drag, startPoint x: 419, startPoint y: 445, endPoint x: 491, endPoint y: 419, distance: 76.6
click at [419, 446] on input "[PERSON_NAME][GEOGRAPHIC_DATA] ([US_STATE])" at bounding box center [420, 446] width 7 height 7
checkbox input "true"
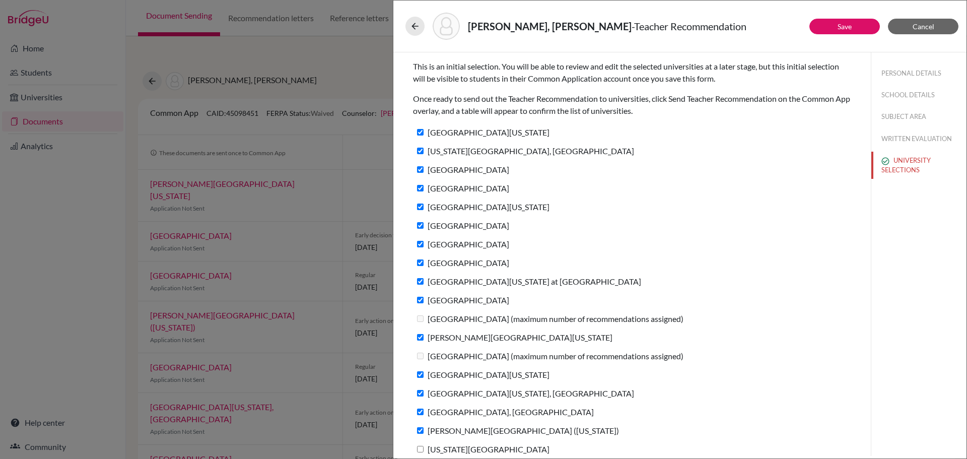
scroll to position [25, 0]
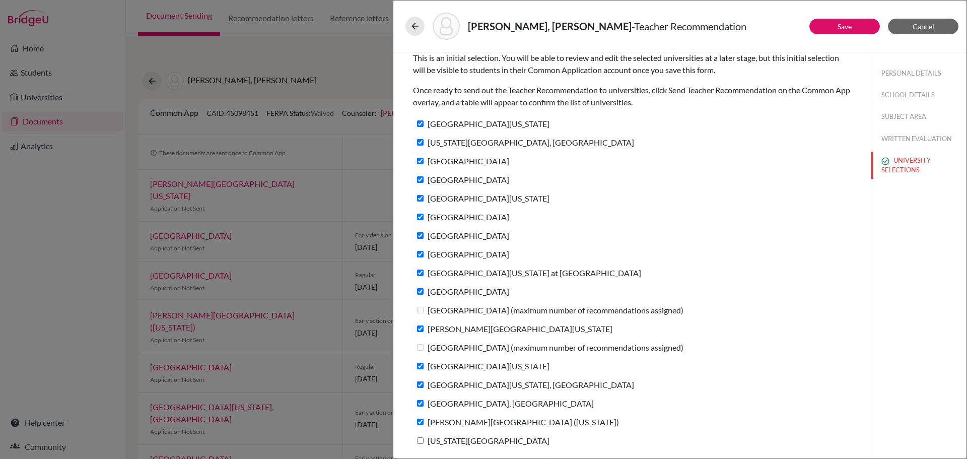
click at [423, 440] on input "[US_STATE][GEOGRAPHIC_DATA]" at bounding box center [420, 440] width 7 height 7
checkbox input "true"
click at [834, 31] on button "Save" at bounding box center [844, 27] width 71 height 16
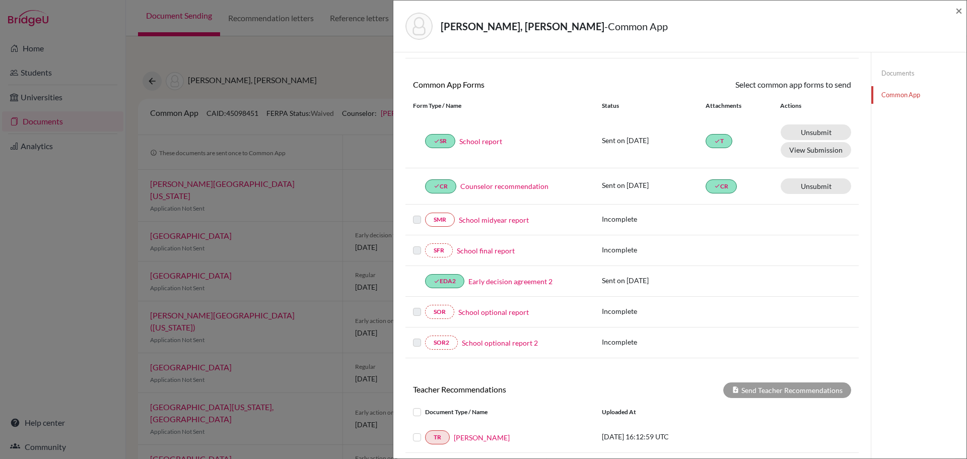
scroll to position [205, 0]
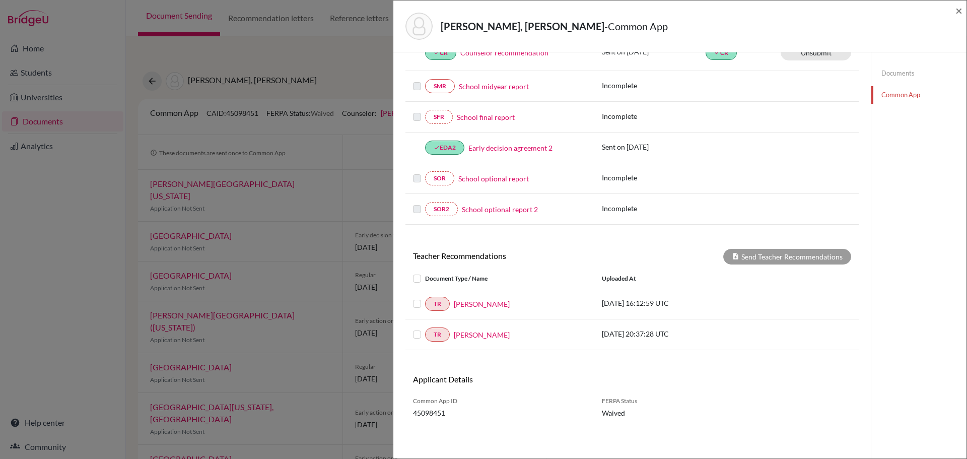
click at [425, 272] on label at bounding box center [425, 272] width 0 height 0
click at [0, 0] on input "checkbox" at bounding box center [0, 0] width 0 height 0
click at [425, 328] on label at bounding box center [425, 328] width 0 height 0
click at [0, 0] on input "checkbox" at bounding box center [0, 0] width 0 height 0
click at [425, 272] on label at bounding box center [425, 272] width 0 height 0
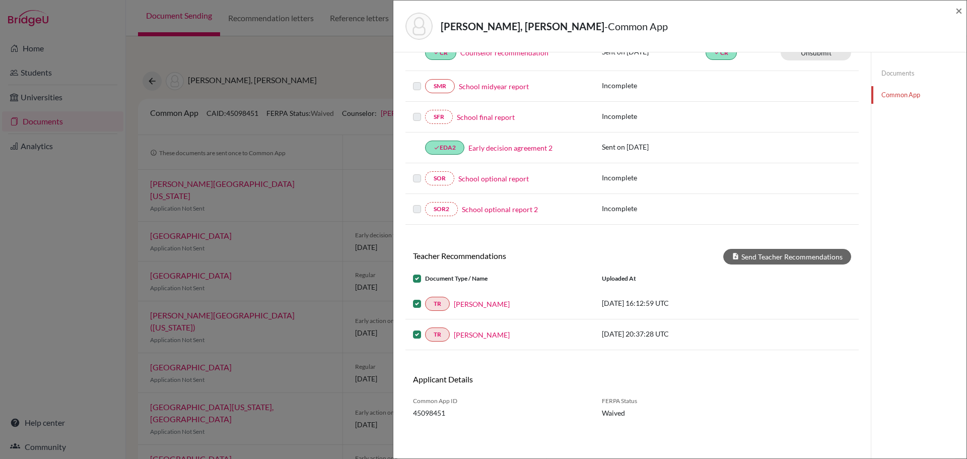
click at [0, 0] on input "checkbox" at bounding box center [0, 0] width 0 height 0
click at [420, 298] on div at bounding box center [419, 304] width 12 height 12
click at [425, 298] on label at bounding box center [425, 298] width 0 height 0
click at [0, 0] on input "checkbox" at bounding box center [0, 0] width 0 height 0
click at [425, 328] on label at bounding box center [425, 328] width 0 height 0
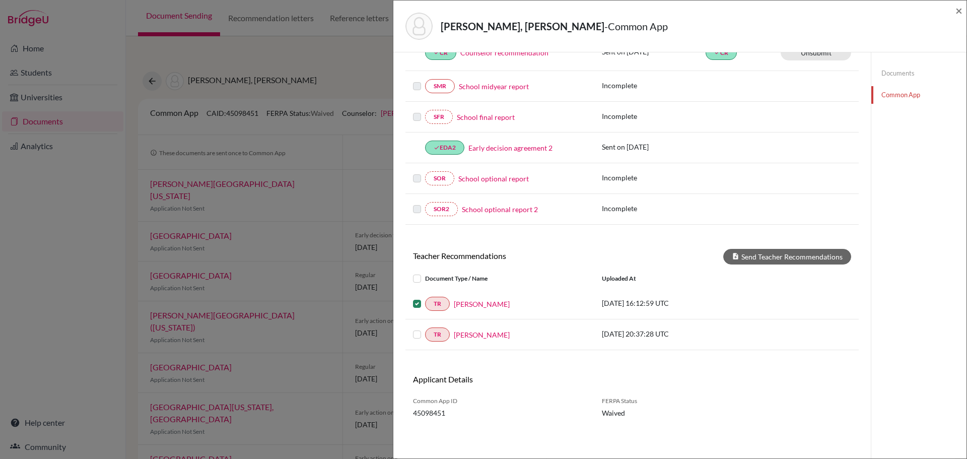
click at [0, 0] on input "checkbox" at bounding box center [0, 0] width 0 height 0
click at [775, 259] on button "Send Teacher Recommendations" at bounding box center [787, 257] width 128 height 16
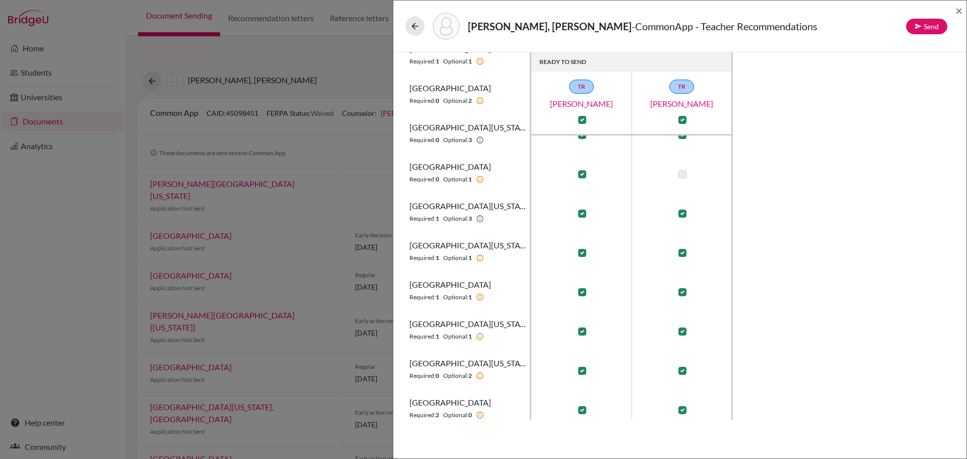
scroll to position [423, 0]
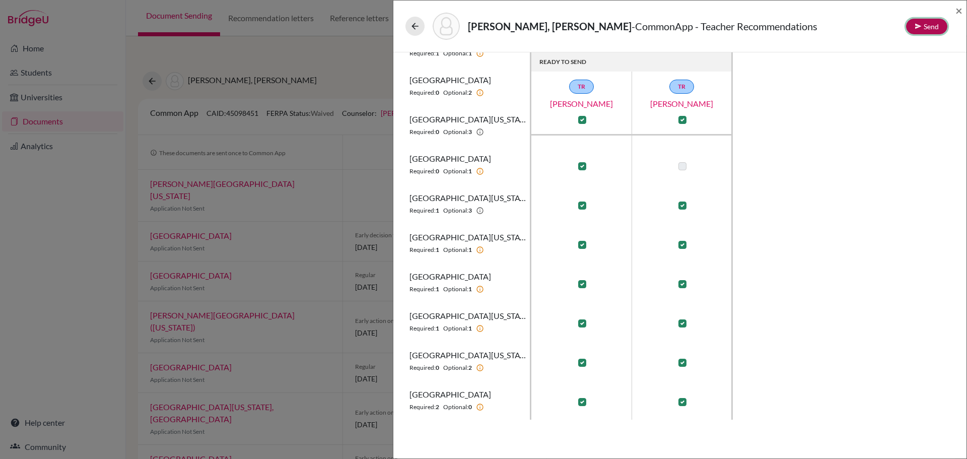
click at [922, 26] on button "Send" at bounding box center [926, 27] width 41 height 16
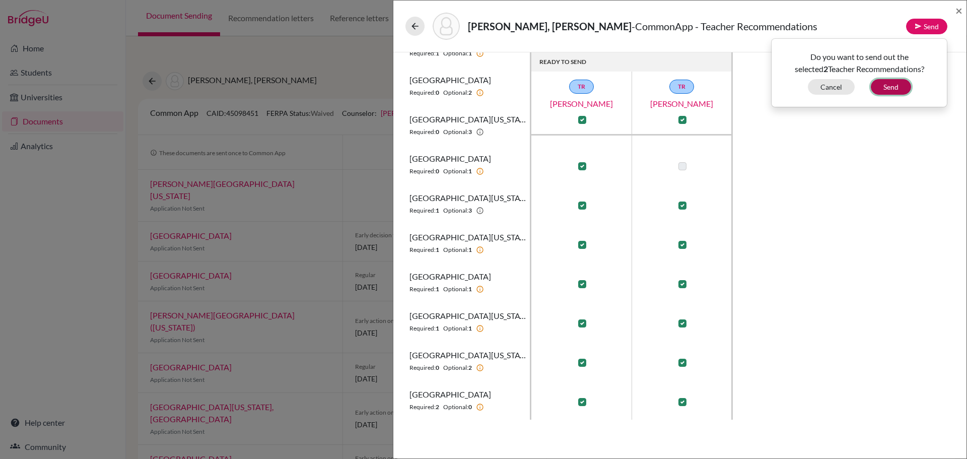
click at [895, 84] on button "Send" at bounding box center [891, 87] width 40 height 16
checkbox input "false"
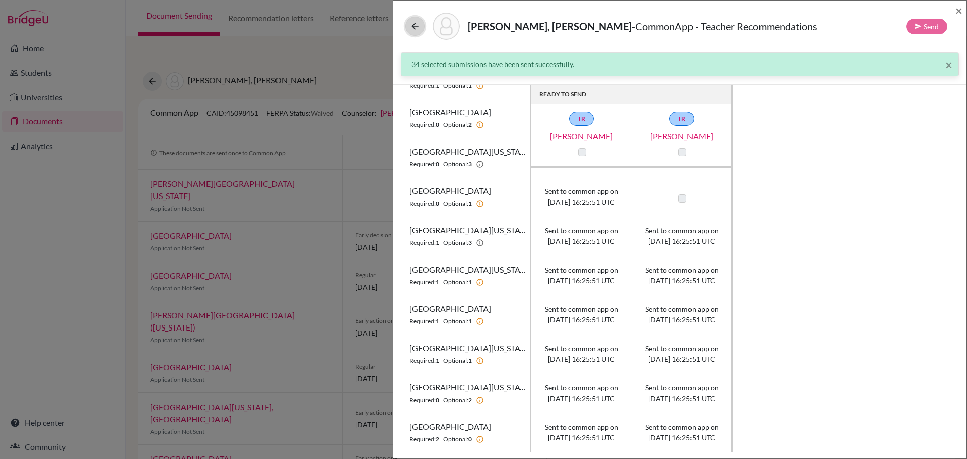
click at [412, 27] on icon at bounding box center [415, 26] width 10 height 10
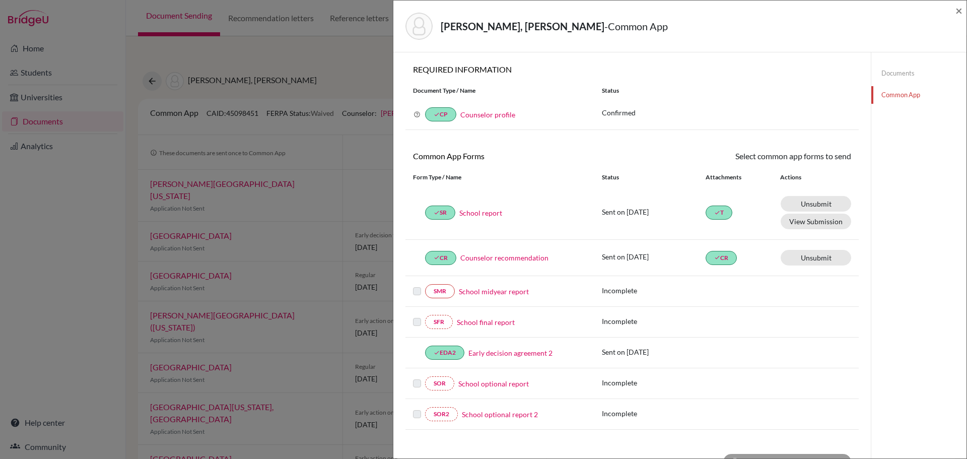
click at [892, 73] on link "Documents" at bounding box center [918, 73] width 95 height 18
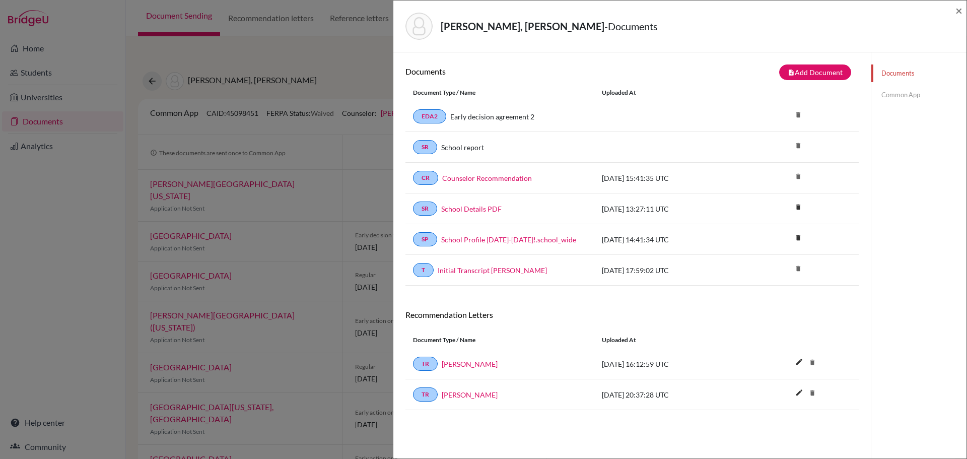
click at [881, 95] on link "Common App" at bounding box center [918, 95] width 95 height 18
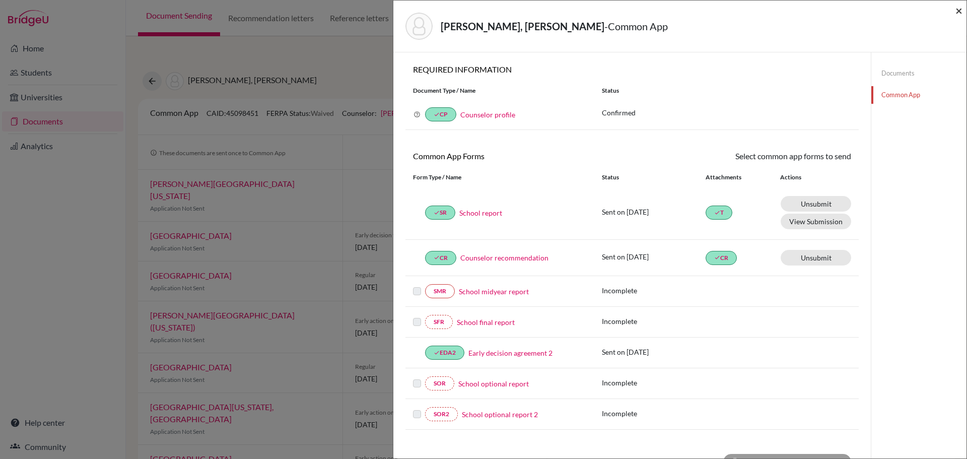
click at [957, 11] on span "×" at bounding box center [958, 10] width 7 height 15
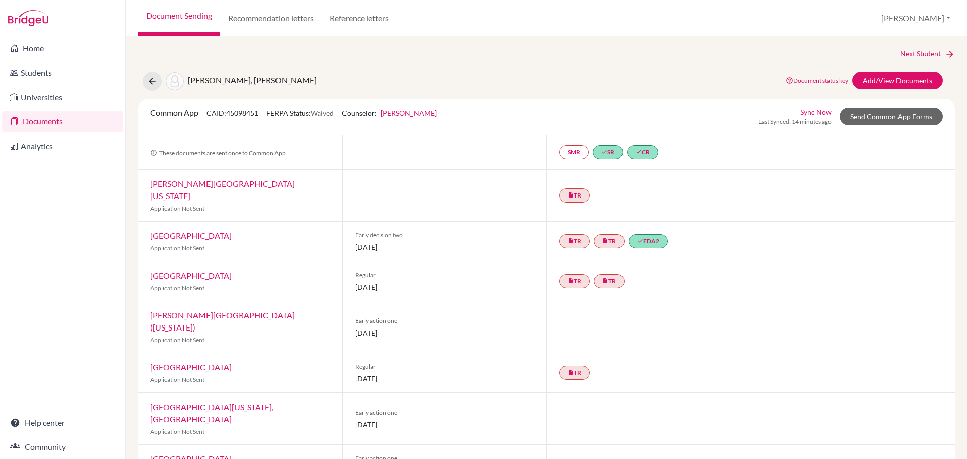
click at [812, 110] on link "Sync Now" at bounding box center [815, 112] width 31 height 11
